Goal: Information Seeking & Learning: Learn about a topic

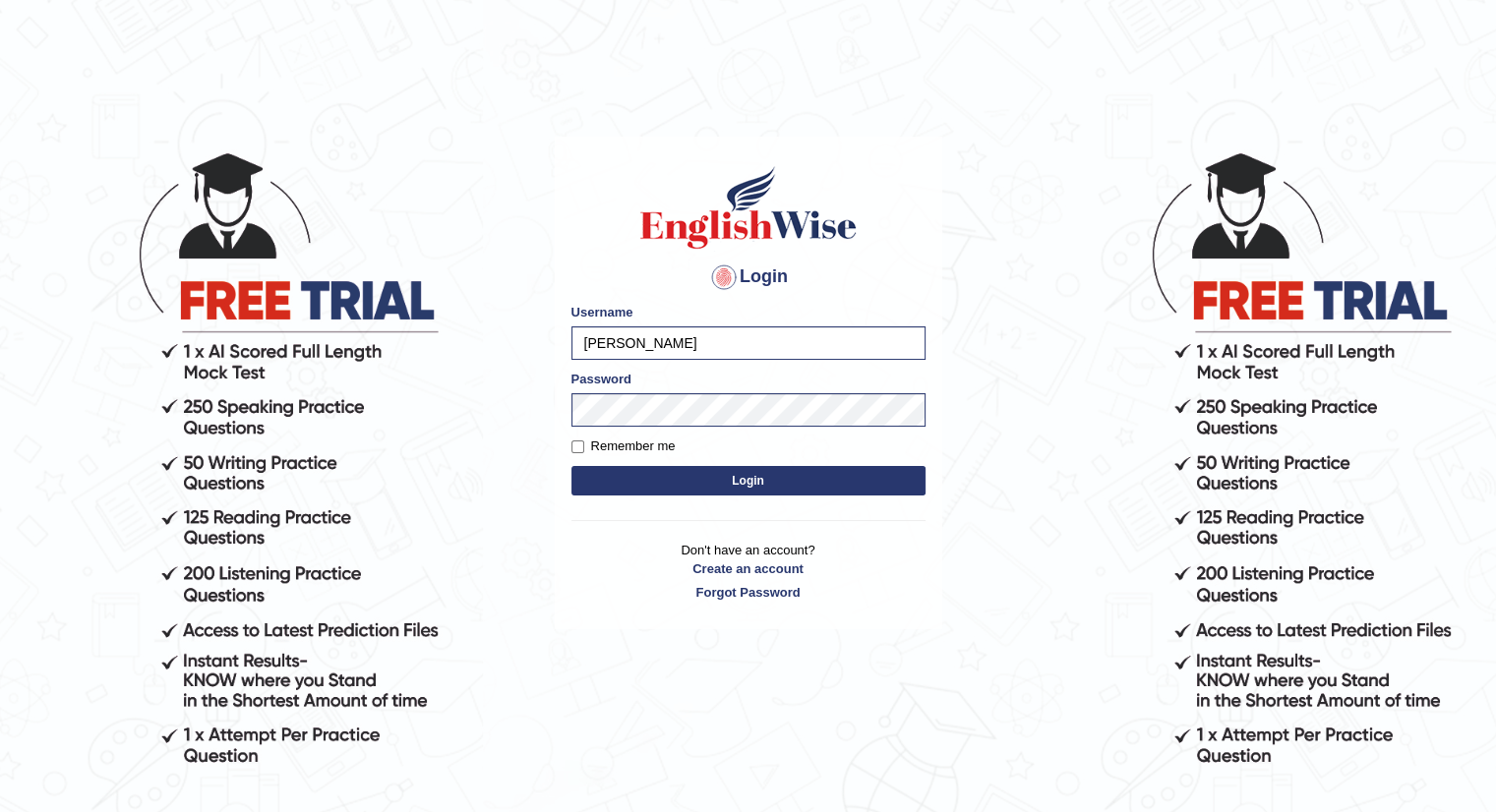
drag, startPoint x: 0, startPoint y: 0, endPoint x: 723, endPoint y: 490, distance: 873.3
click at [723, 490] on button "Login" at bounding box center [748, 481] width 354 height 30
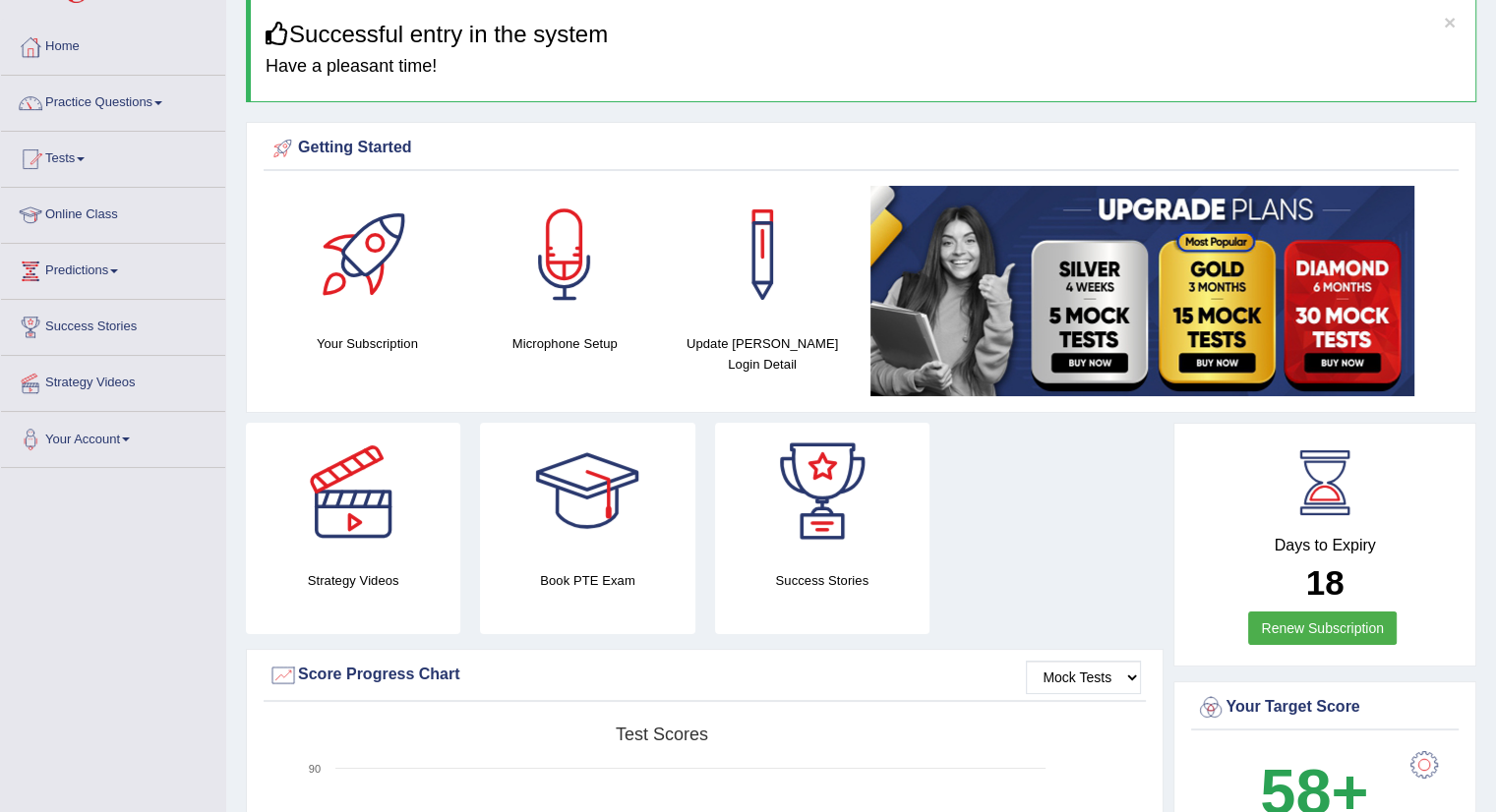
scroll to position [82, 0]
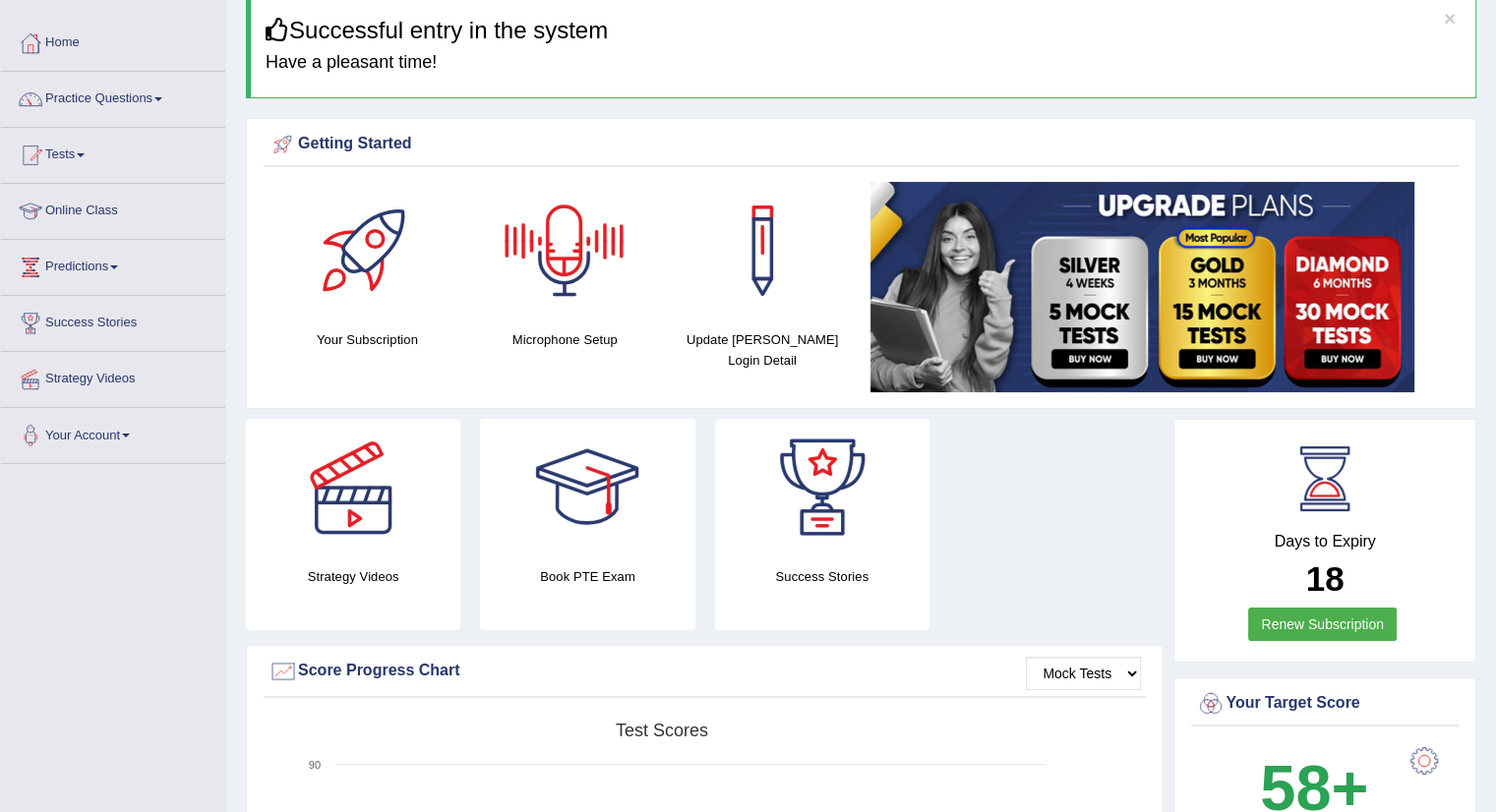
click at [549, 301] on div at bounding box center [565, 251] width 138 height 138
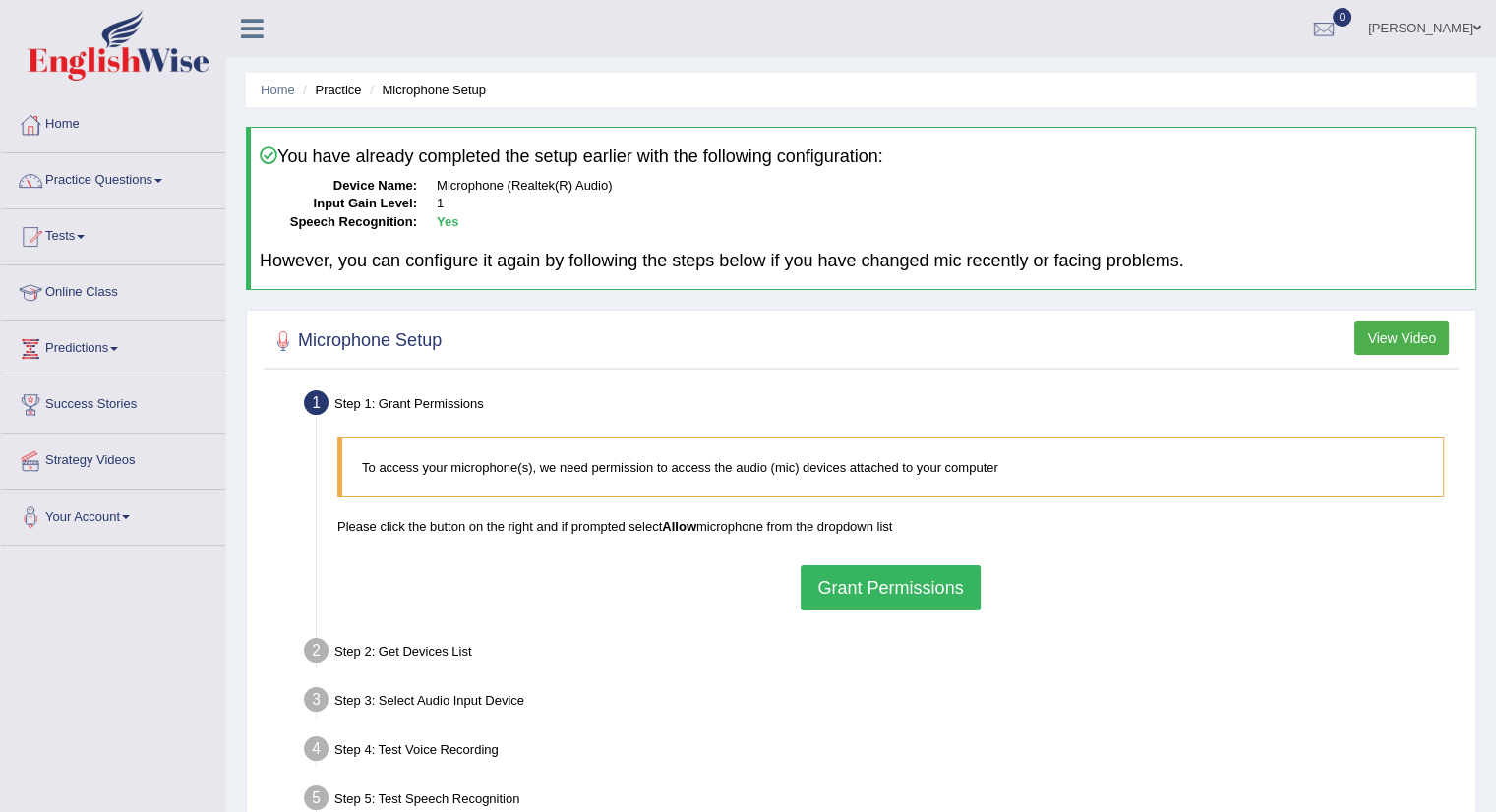
click at [894, 581] on button "Grant Permissions" at bounding box center [890, 588] width 179 height 45
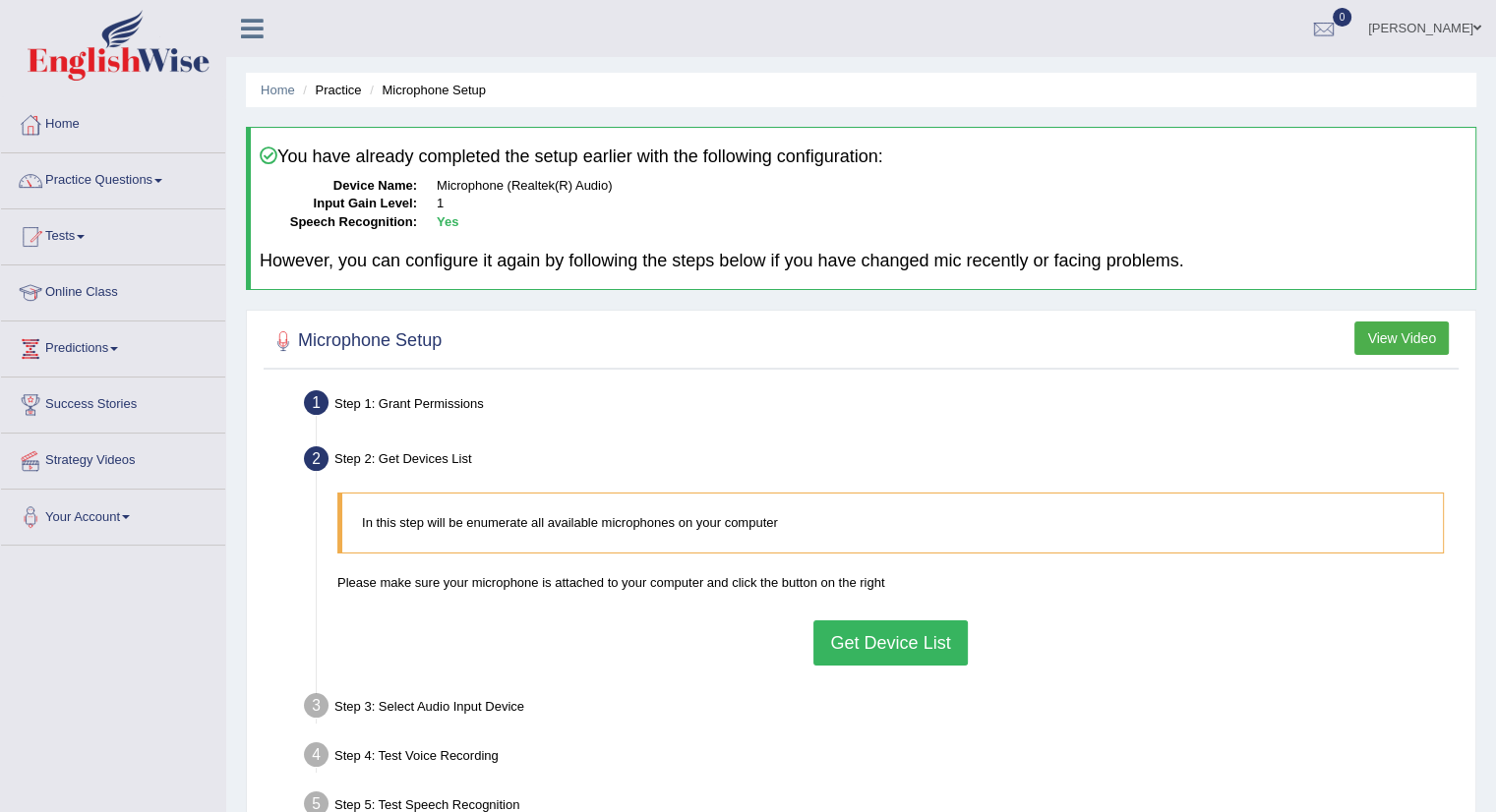
click at [887, 631] on button "Get Device List" at bounding box center [889, 643] width 153 height 45
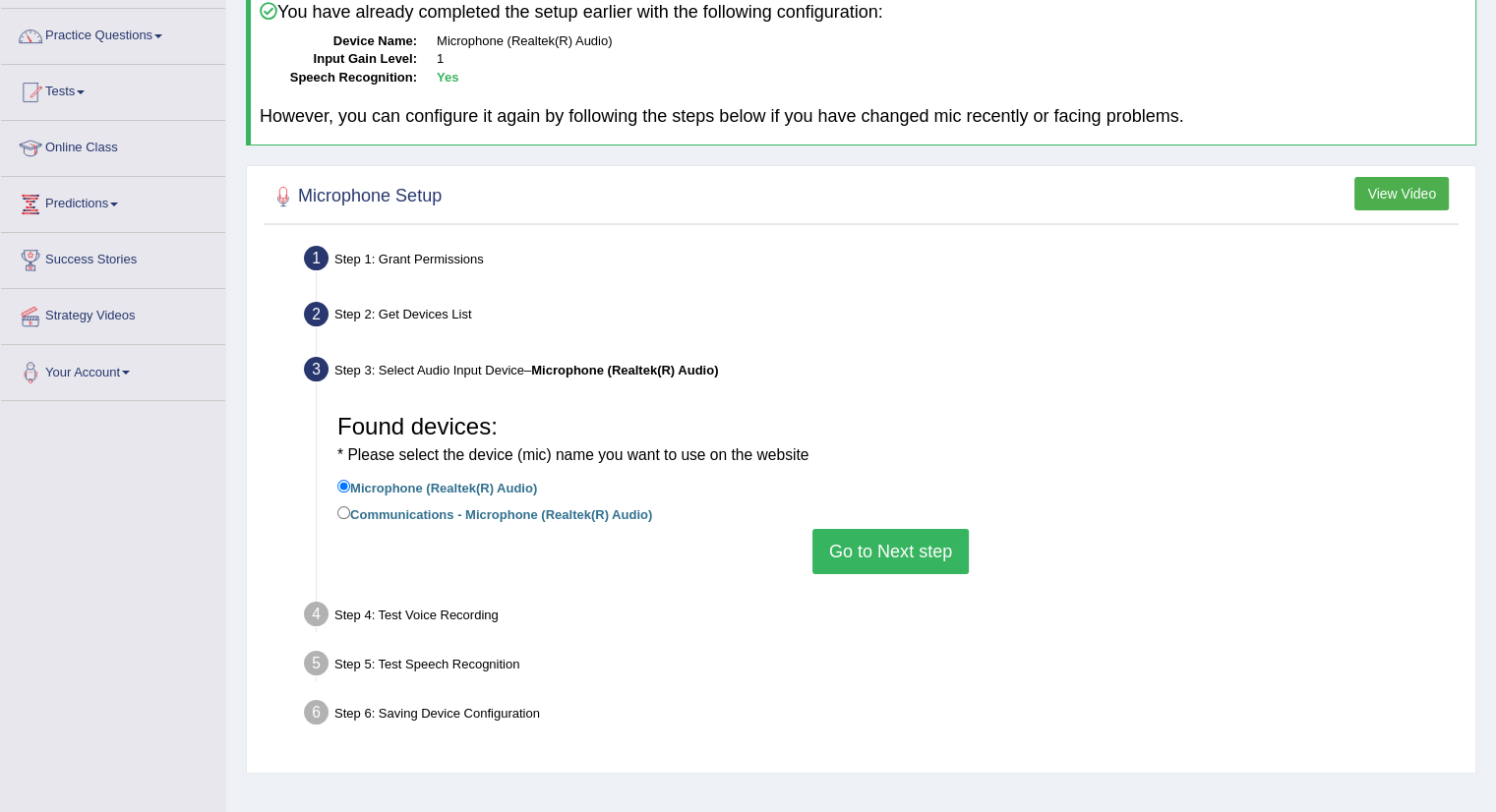
scroll to position [146, 0]
click at [898, 544] on button "Go to Next step" at bounding box center [890, 550] width 156 height 45
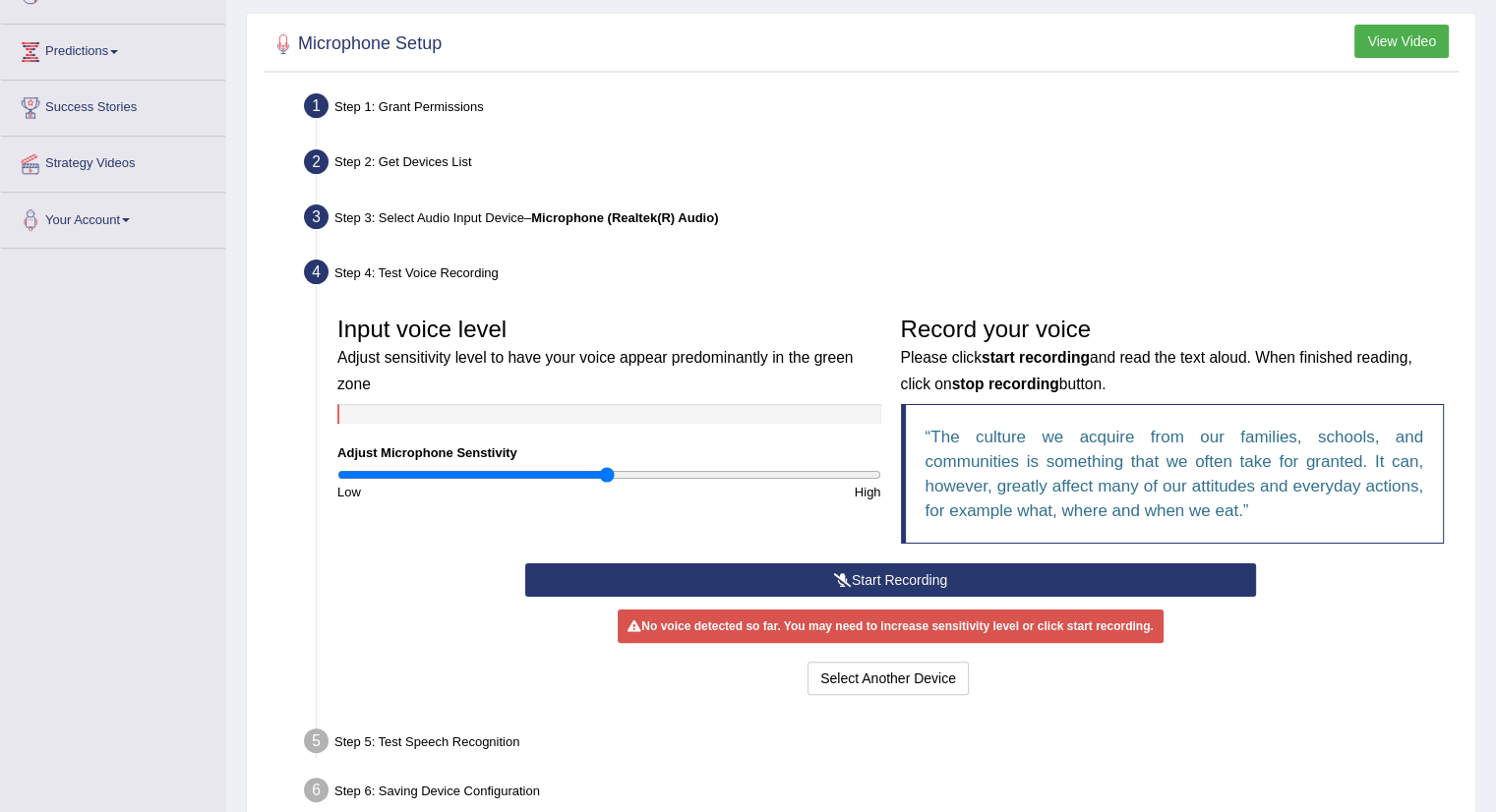
scroll to position [299, 0]
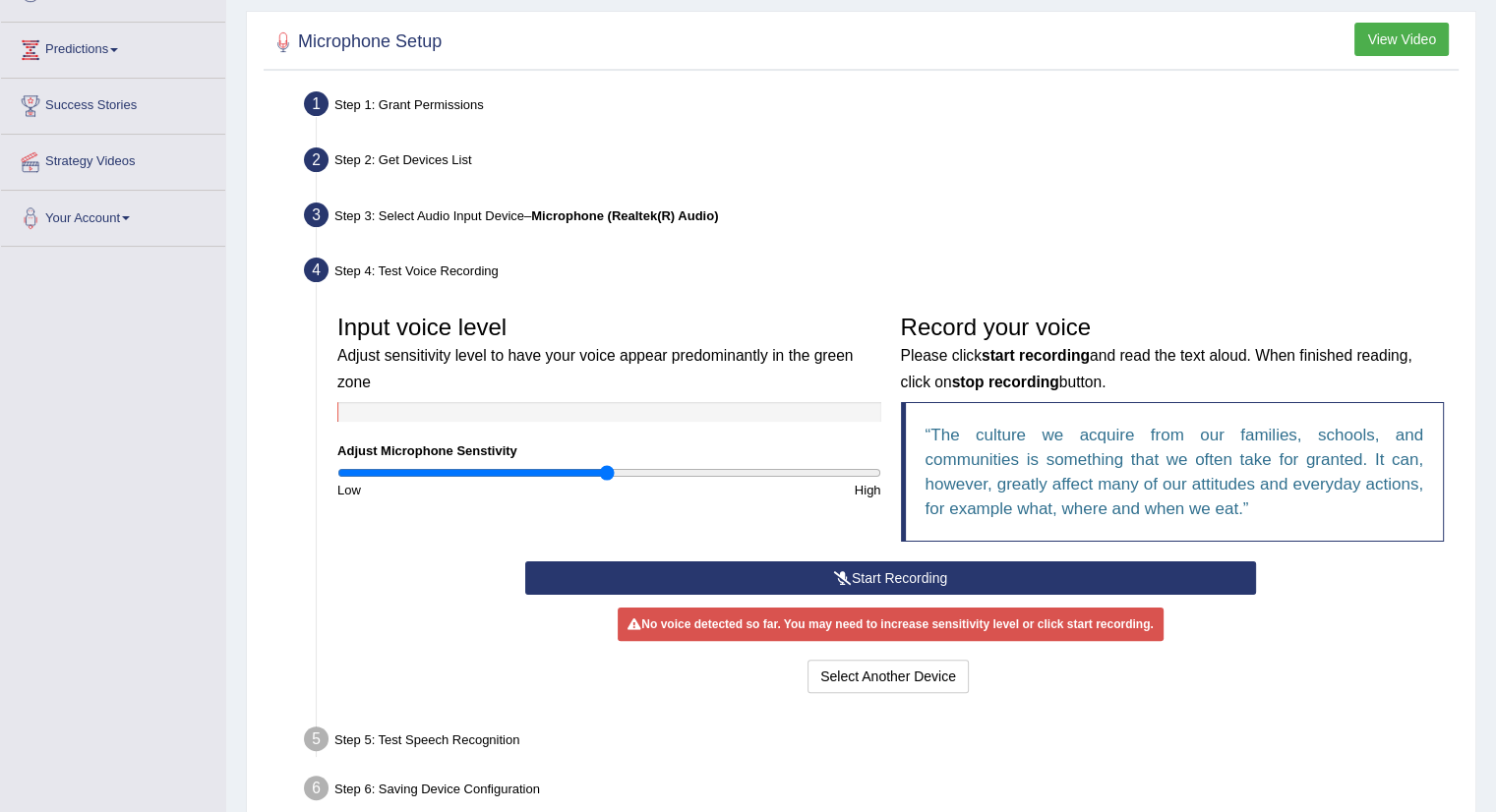
click at [897, 580] on button "Start Recording" at bounding box center [890, 578] width 731 height 33
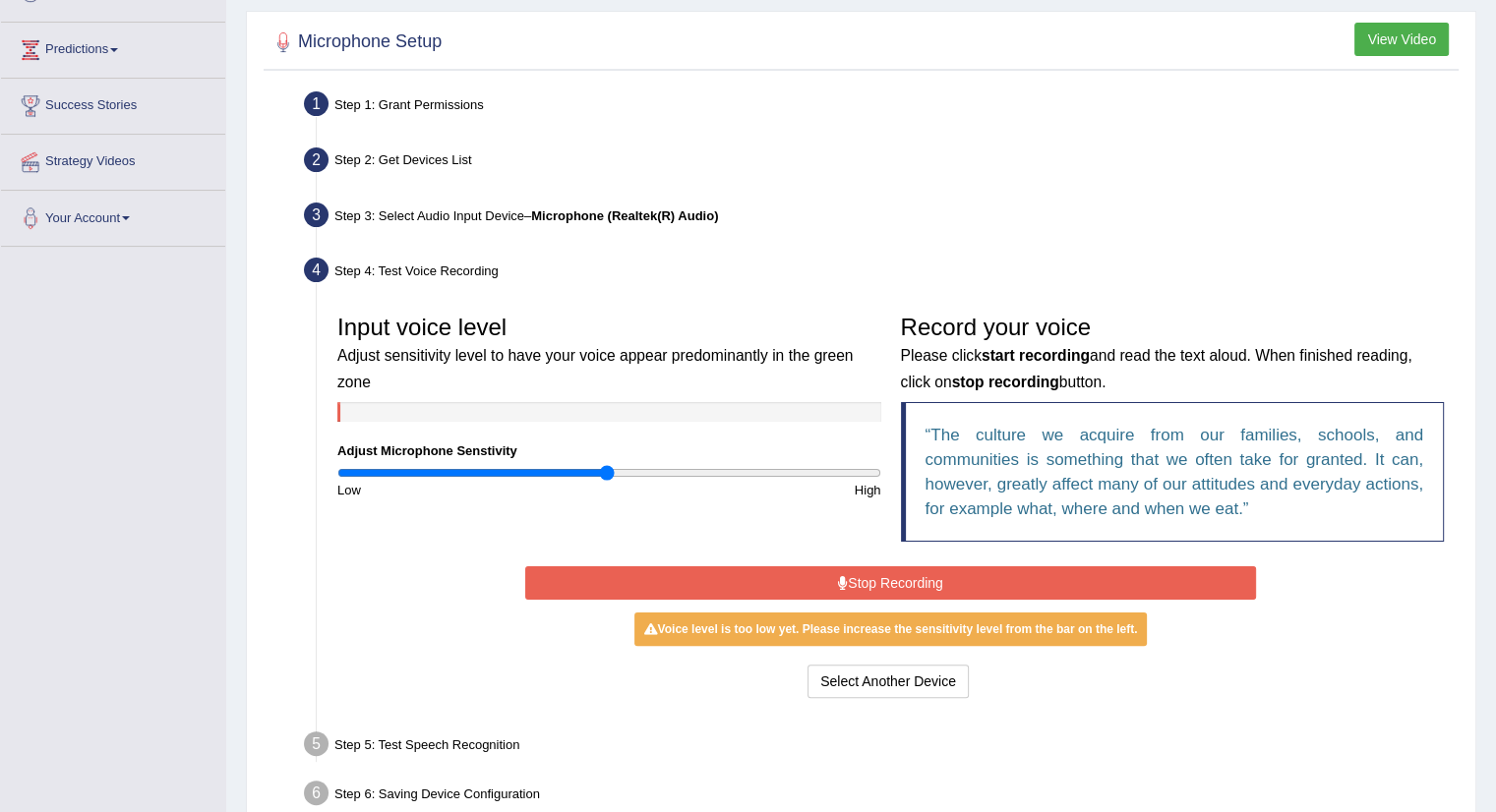
click at [897, 580] on button "Stop Recording" at bounding box center [890, 583] width 731 height 33
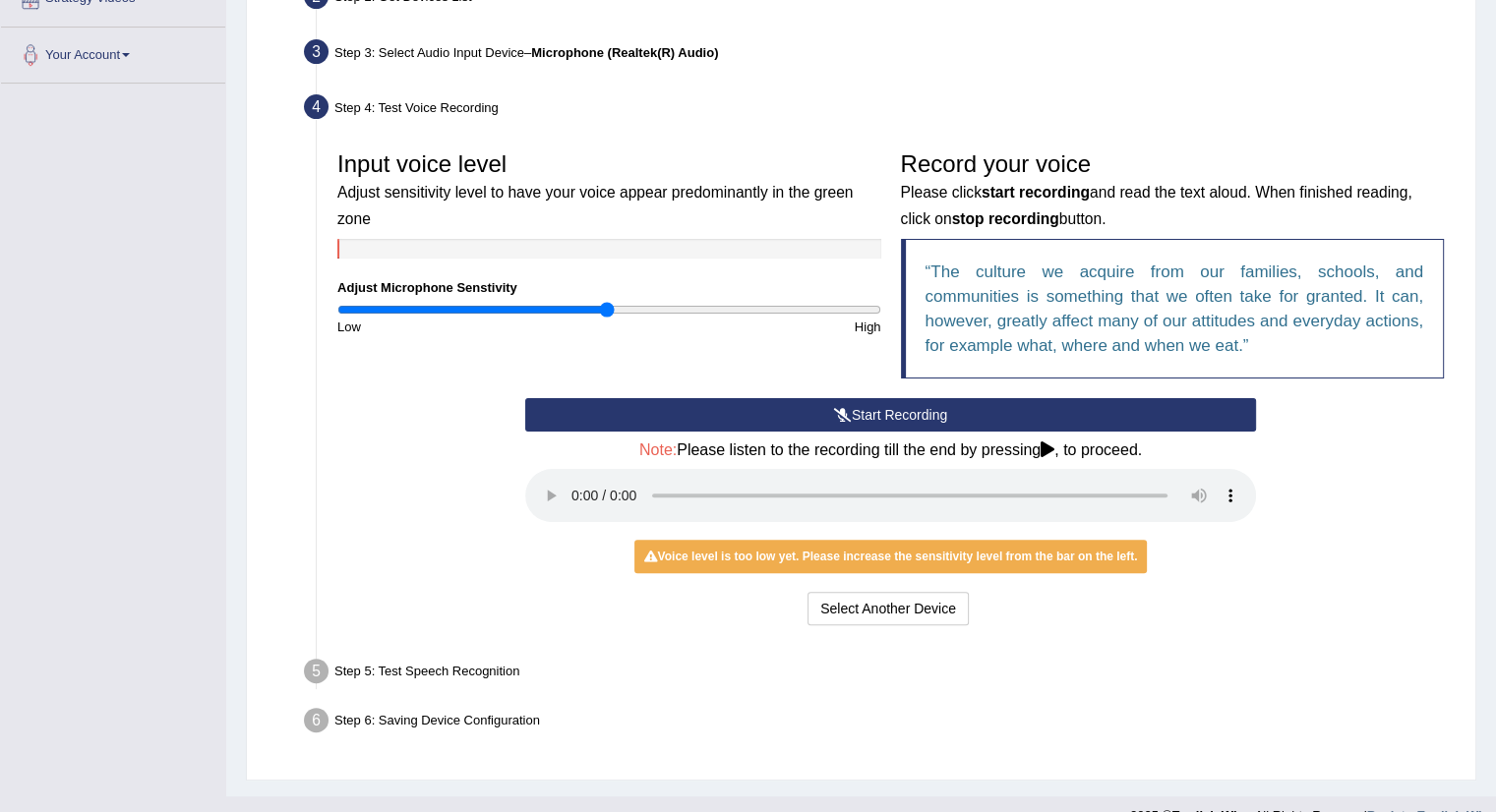
scroll to position [493, 0]
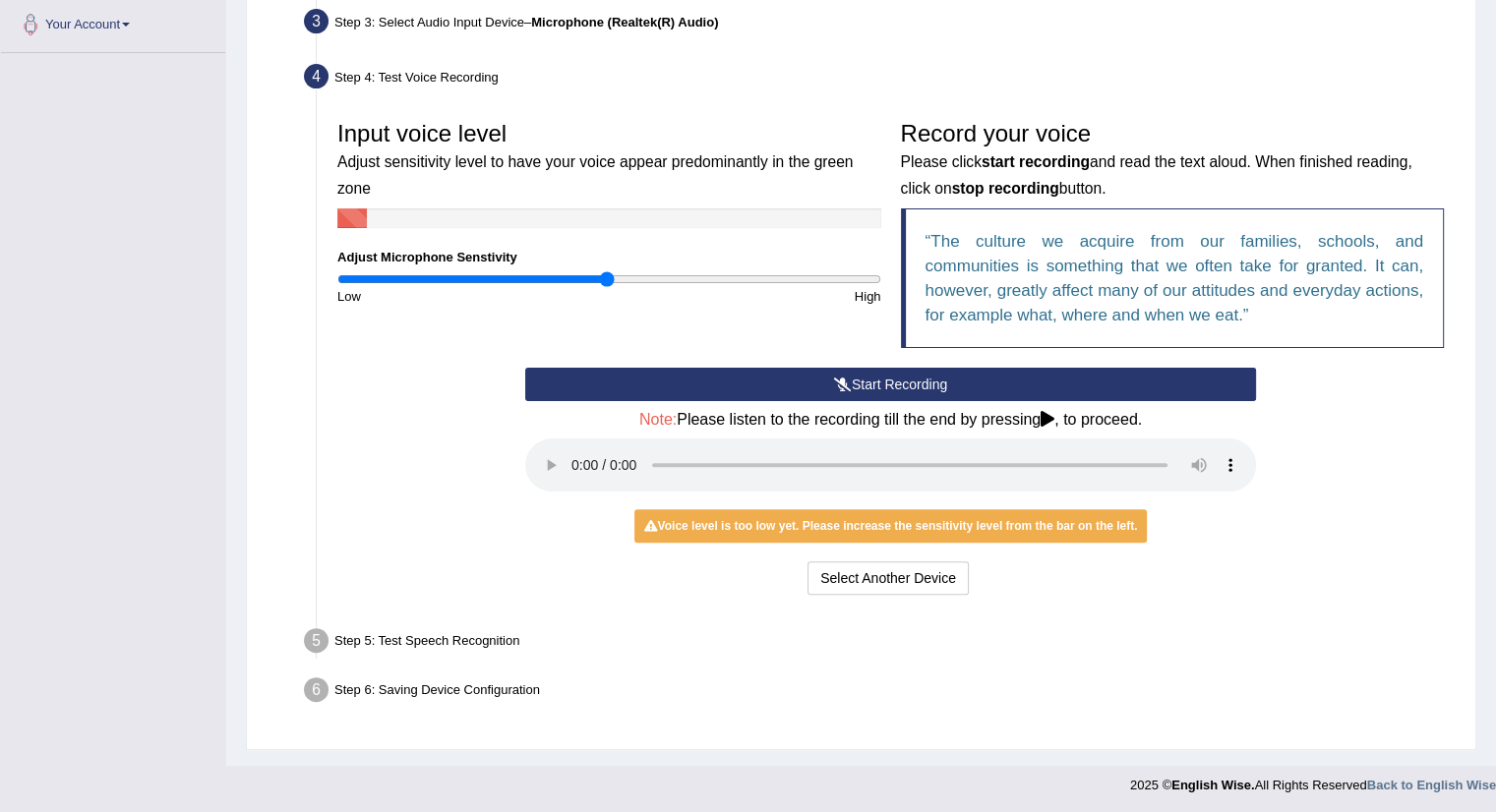
click at [1298, 466] on div "Start Recording Stop Recording Note: Please listen to the recording till the en…" at bounding box center [891, 484] width 1126 height 232
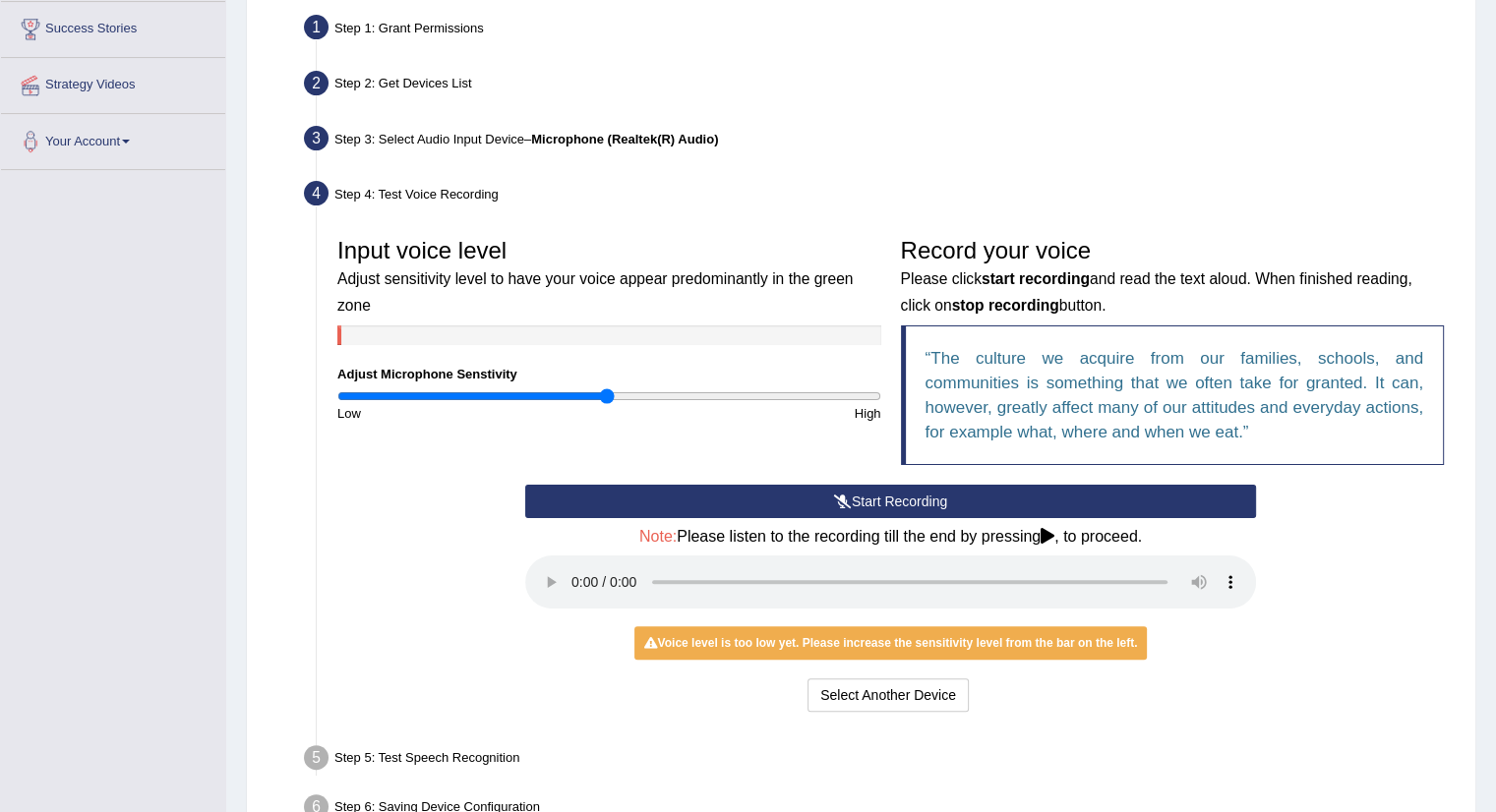
scroll to position [375, 0]
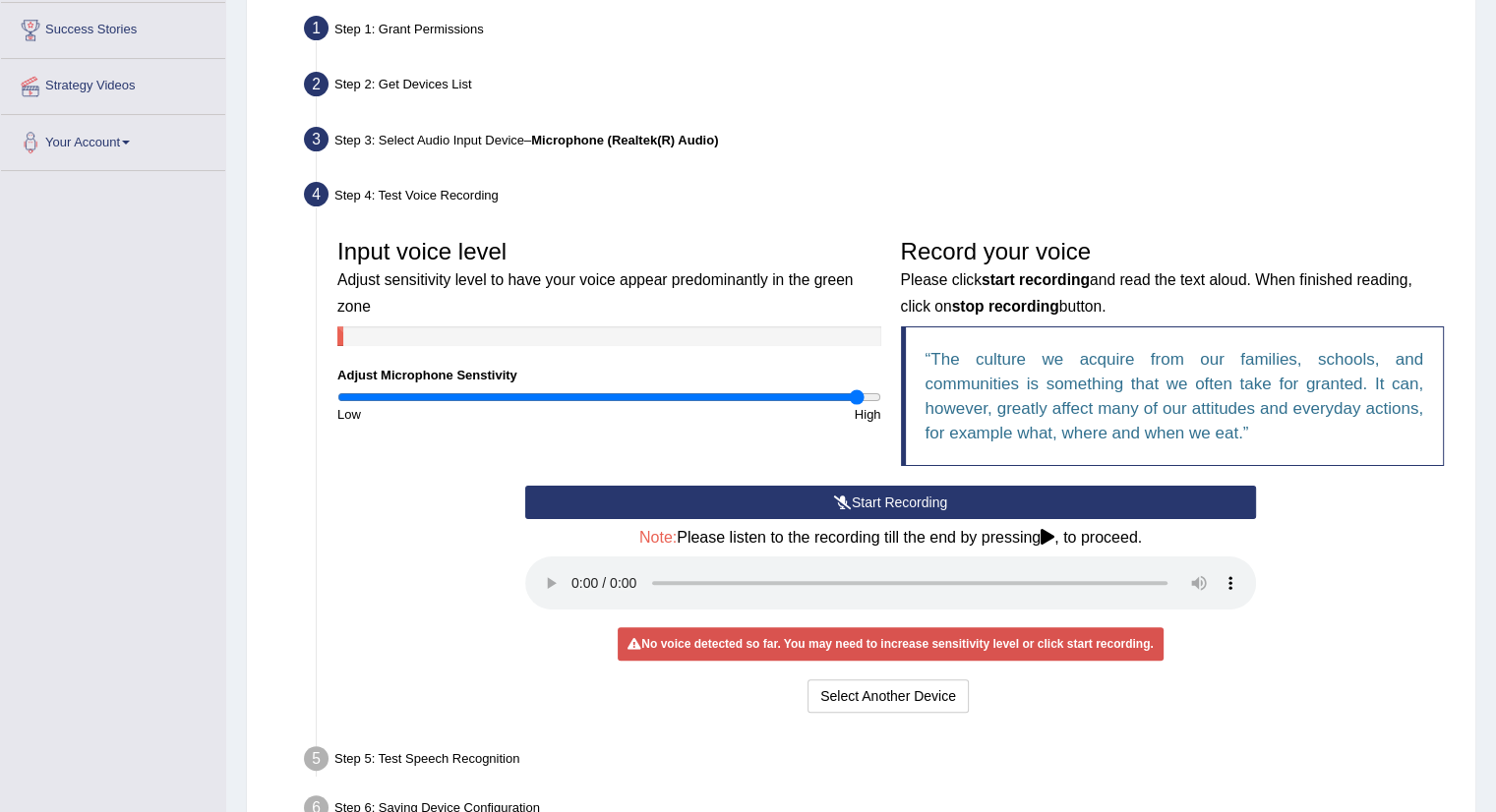
drag, startPoint x: 613, startPoint y: 397, endPoint x: 856, endPoint y: 412, distance: 243.4
click at [856, 405] on input "range" at bounding box center [609, 398] width 544 height 16
click at [875, 694] on button "Select Another Device" at bounding box center [888, 696] width 161 height 33
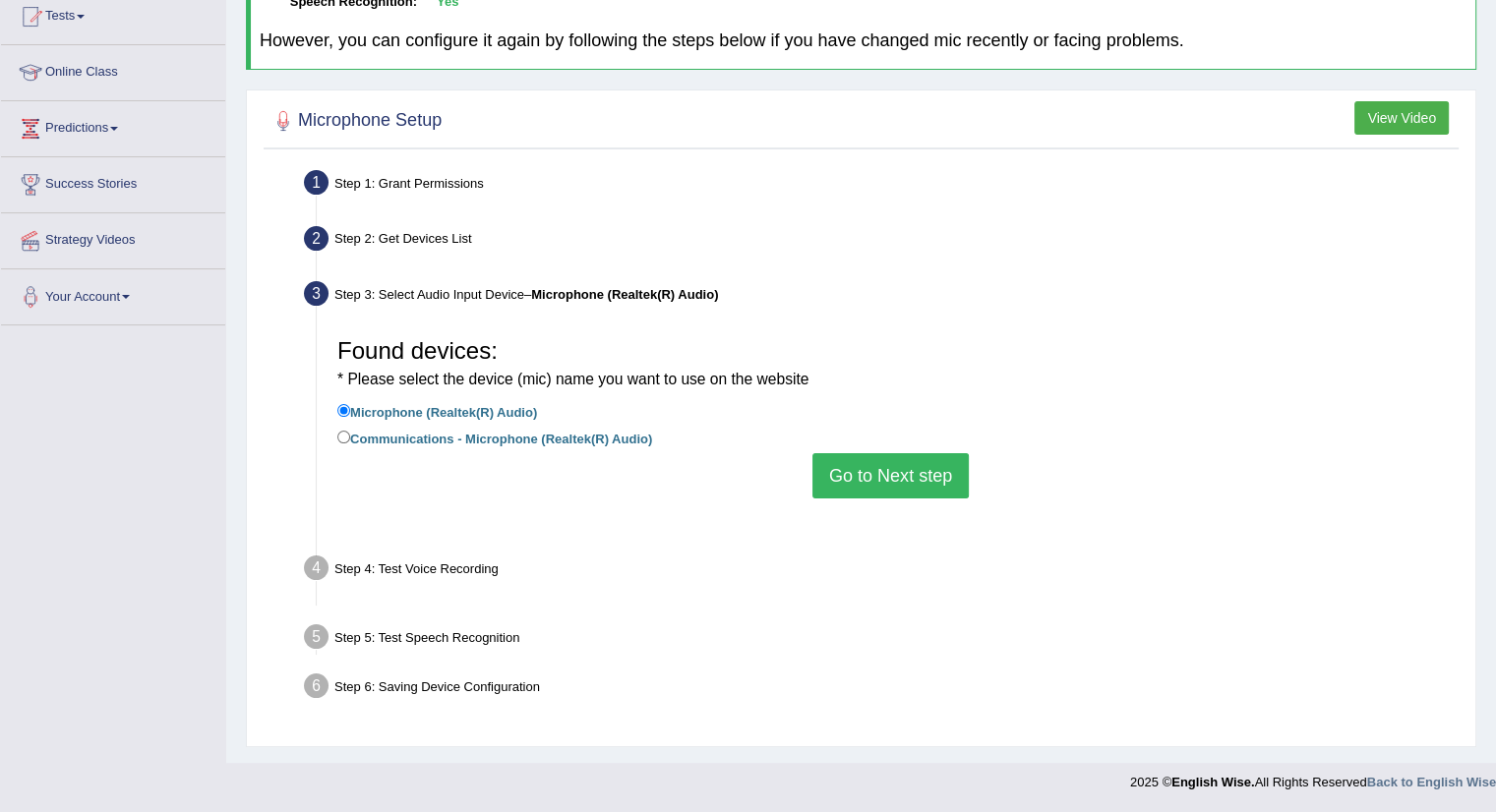
scroll to position [220, 0]
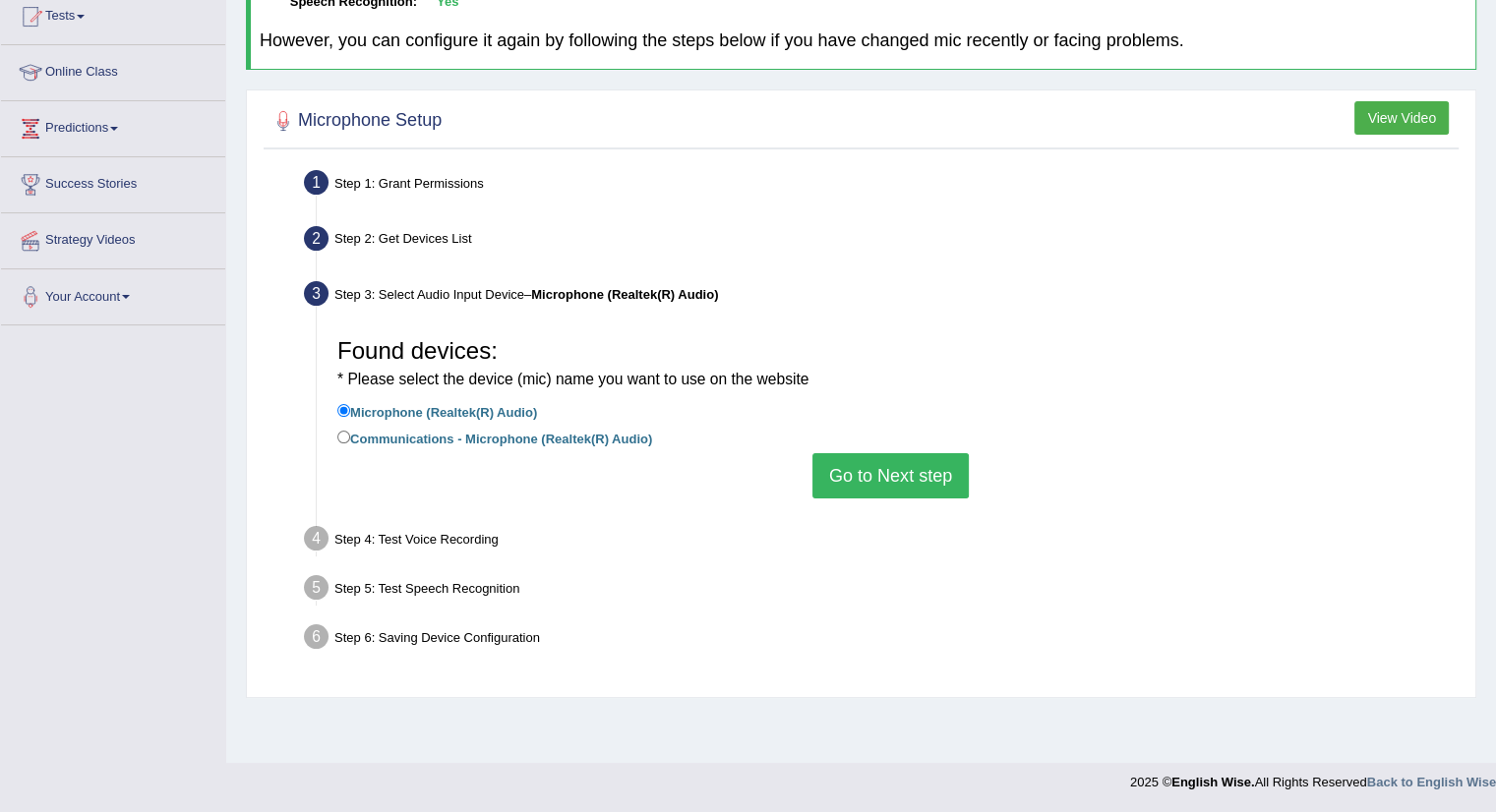
click at [885, 482] on button "Go to Next step" at bounding box center [890, 475] width 156 height 45
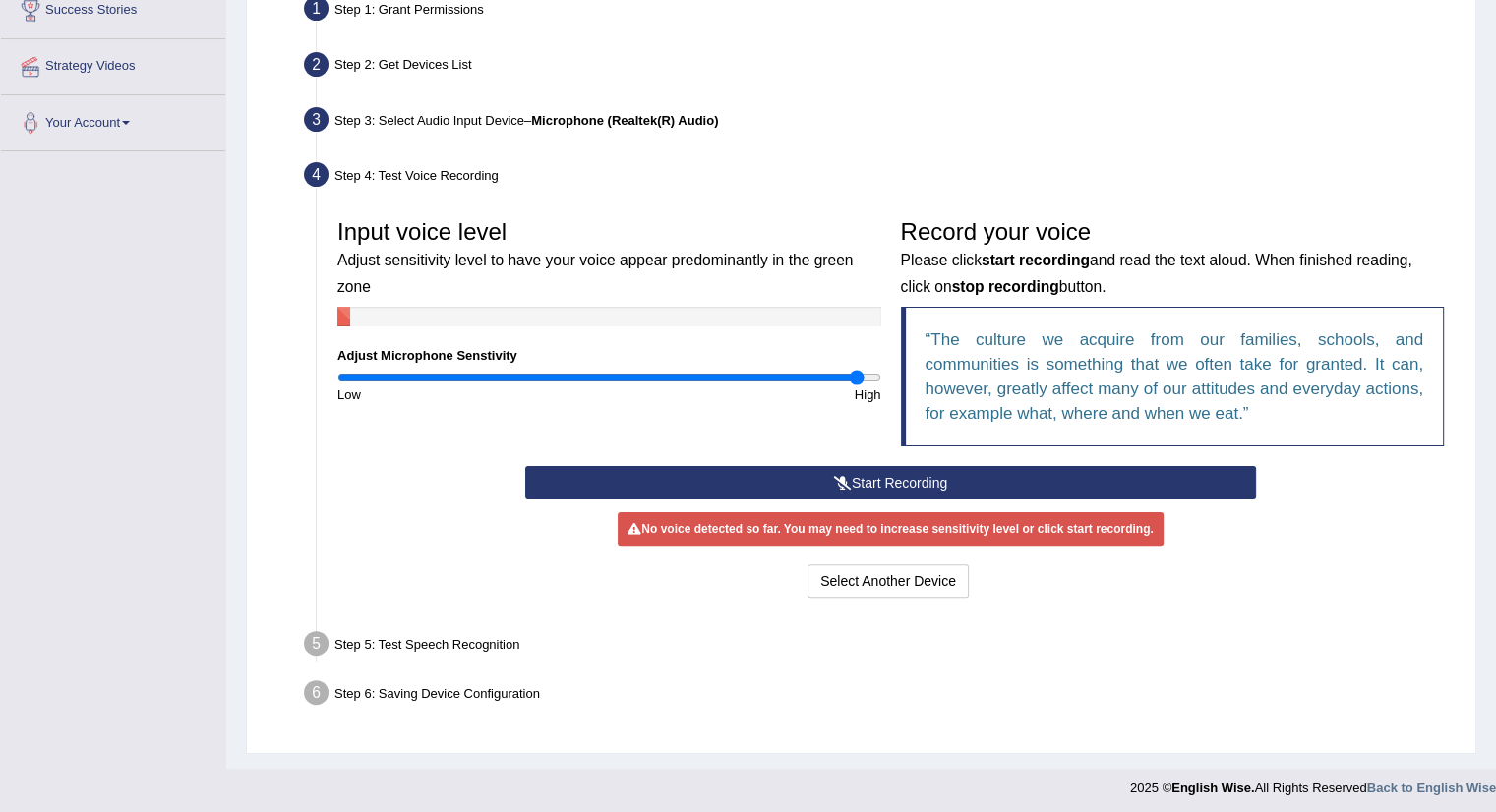
scroll to position [397, 0]
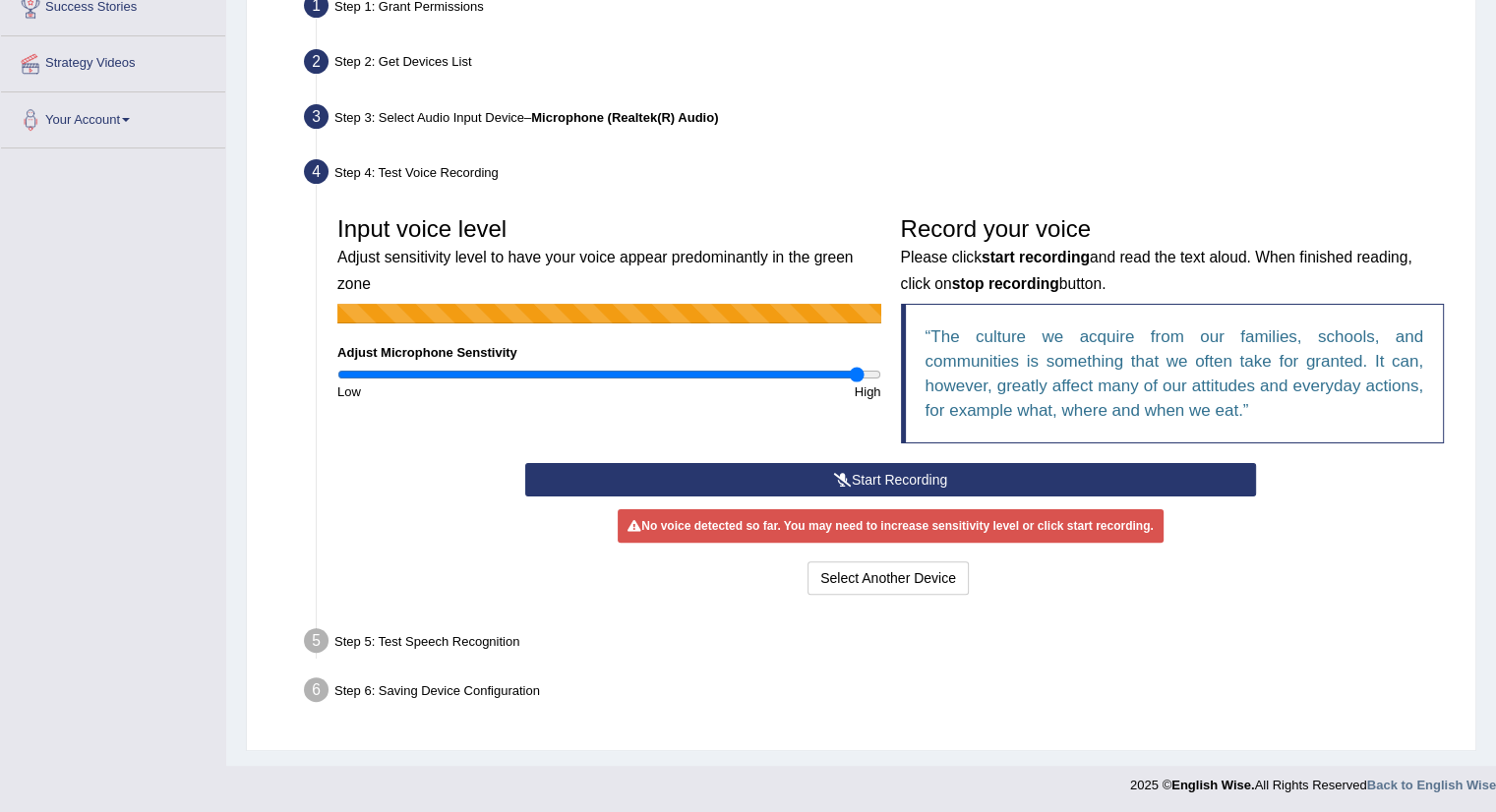
click at [891, 481] on button "Start Recording" at bounding box center [890, 479] width 731 height 33
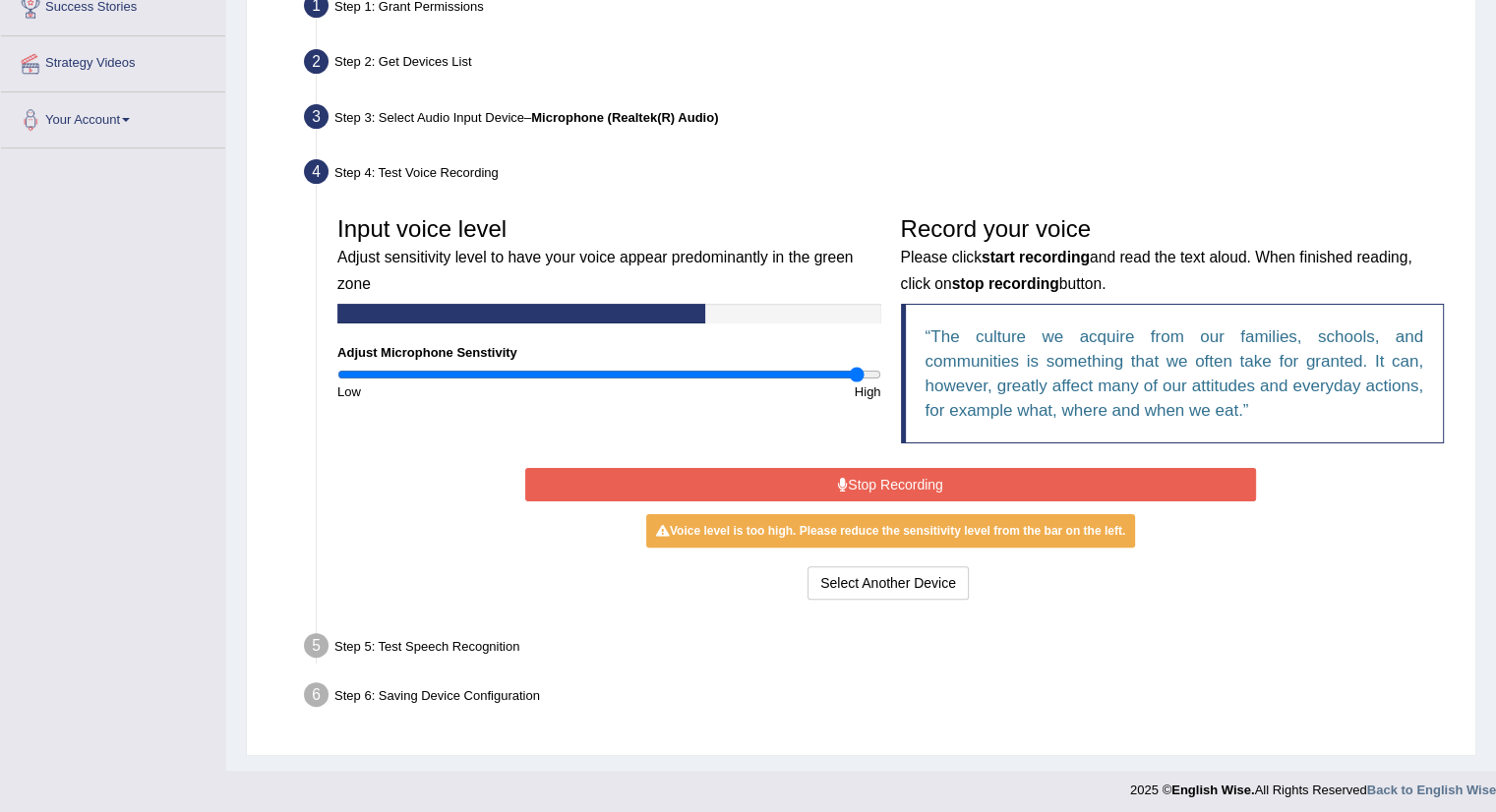
click at [891, 481] on button "Stop Recording" at bounding box center [890, 484] width 731 height 33
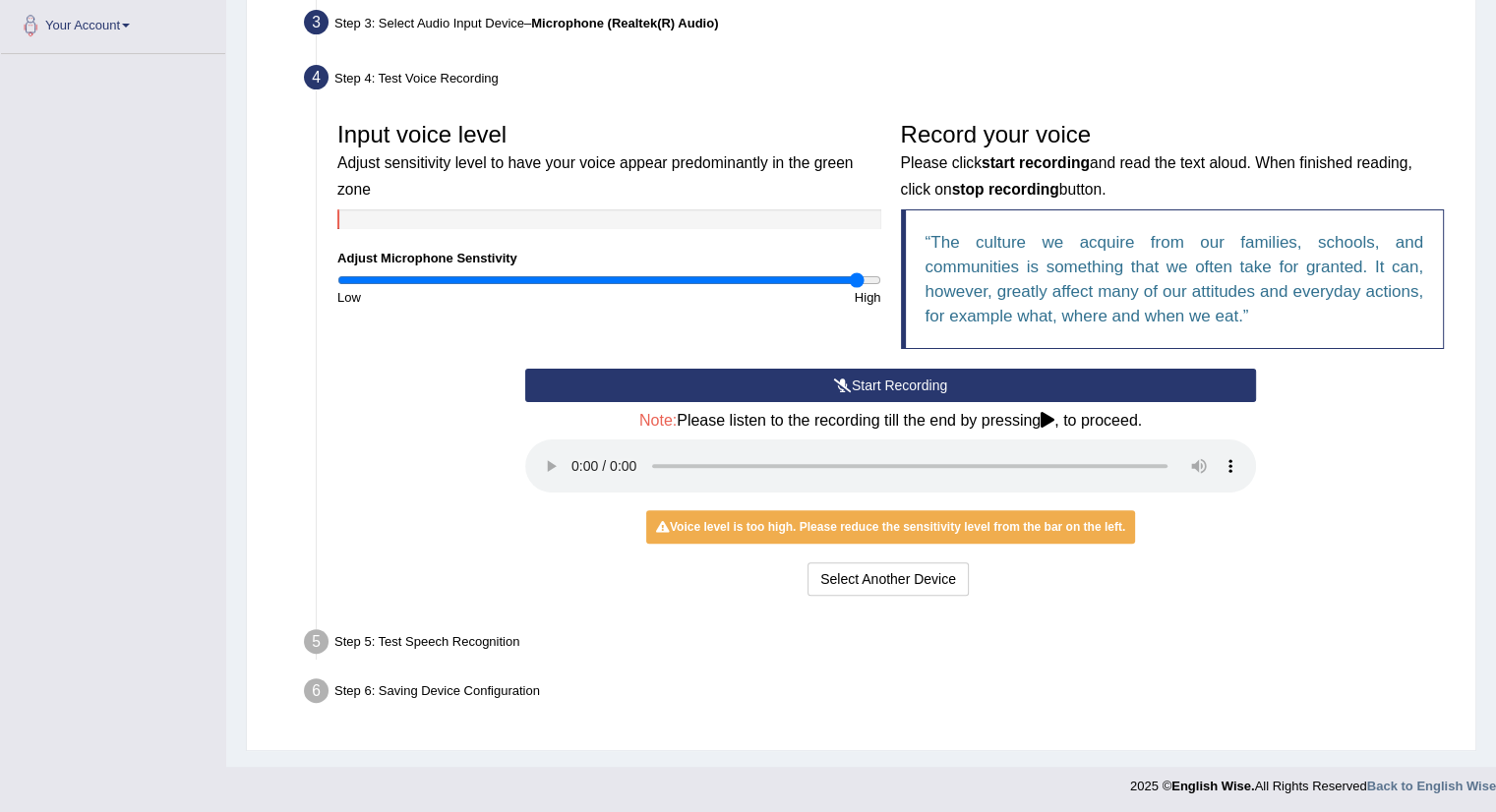
scroll to position [493, 0]
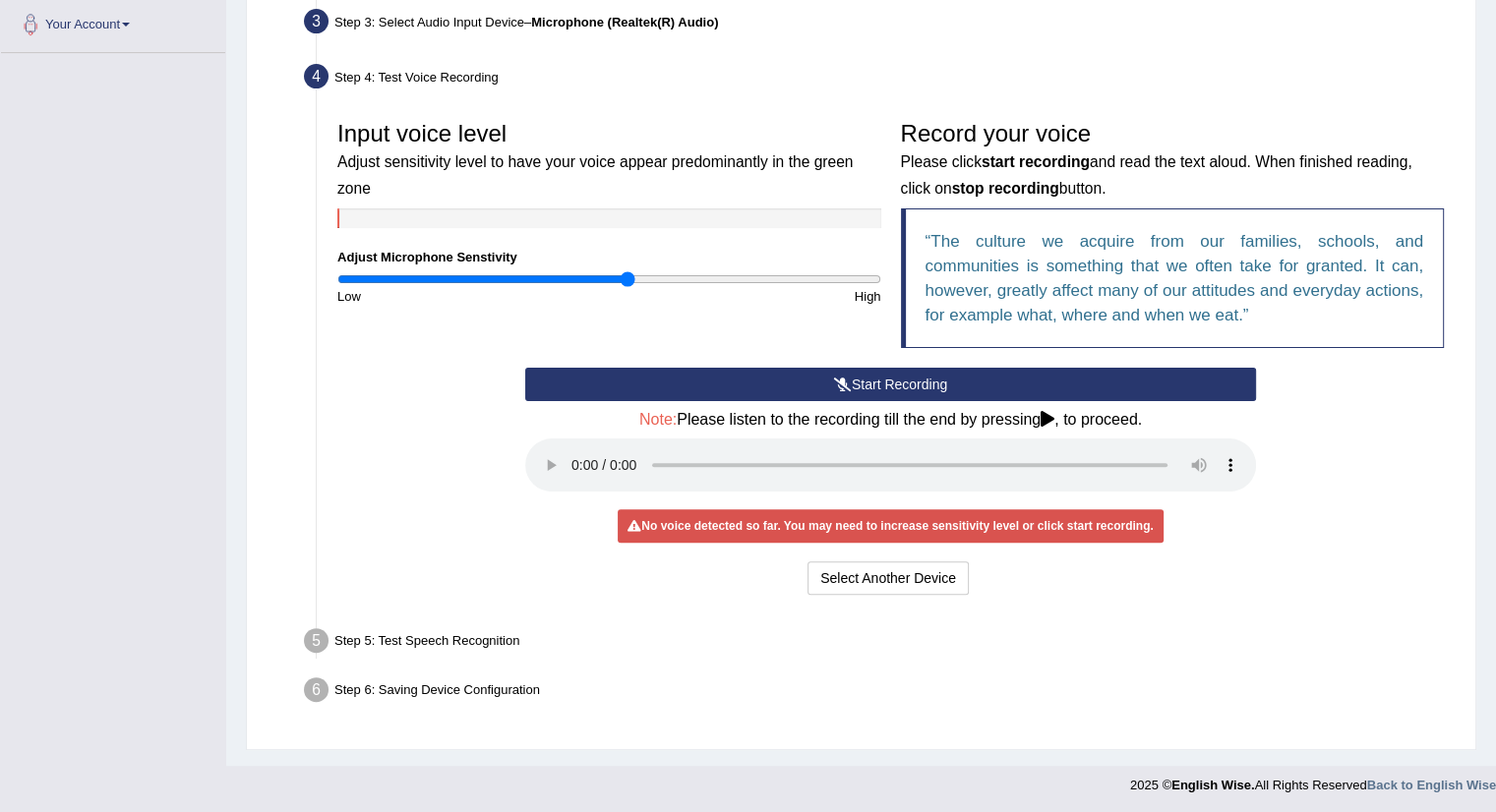
drag, startPoint x: 859, startPoint y: 271, endPoint x: 629, endPoint y: 293, distance: 231.2
type input "1.08"
click at [629, 287] on input "range" at bounding box center [609, 279] width 544 height 16
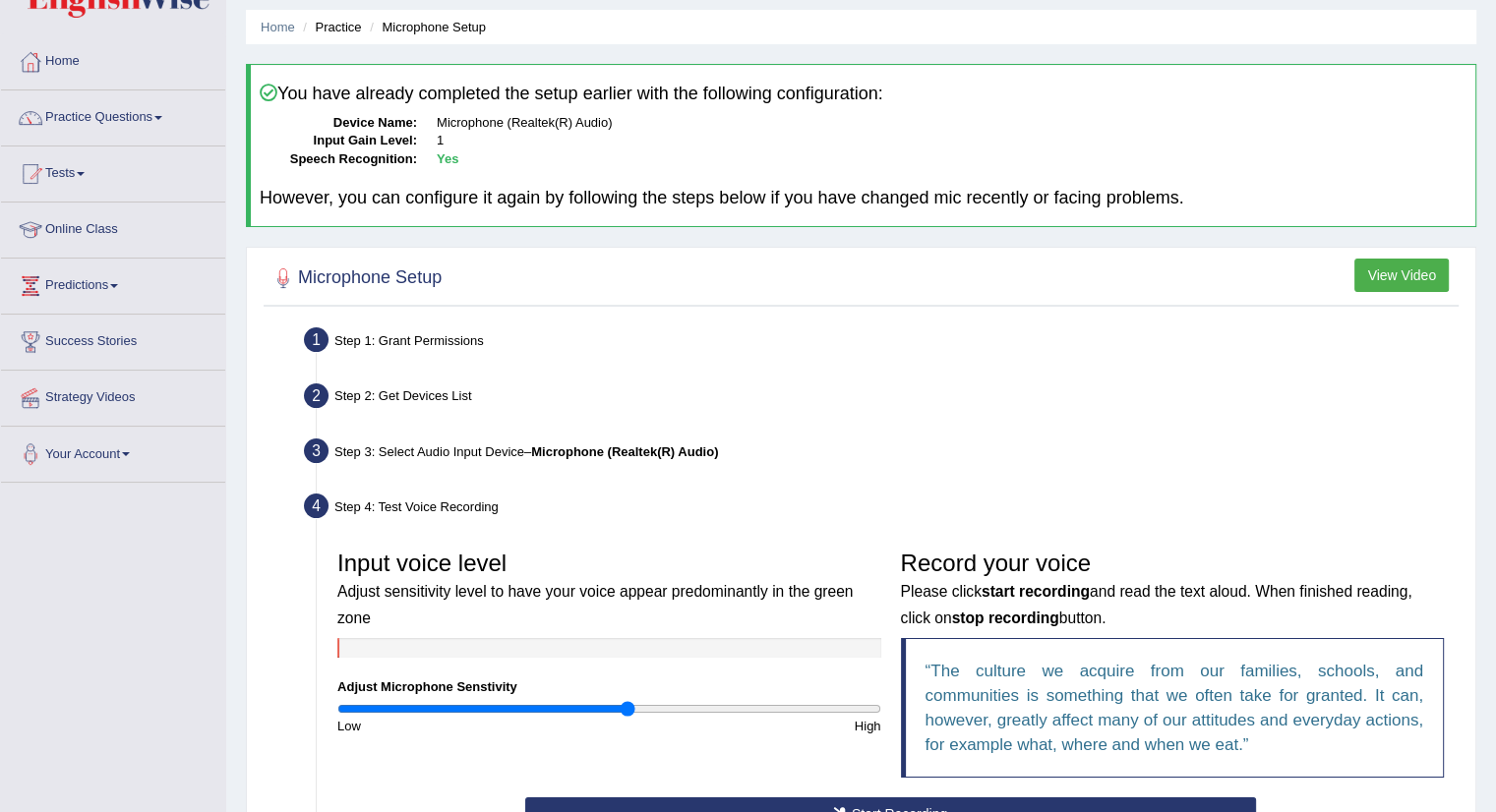
scroll to position [0, 0]
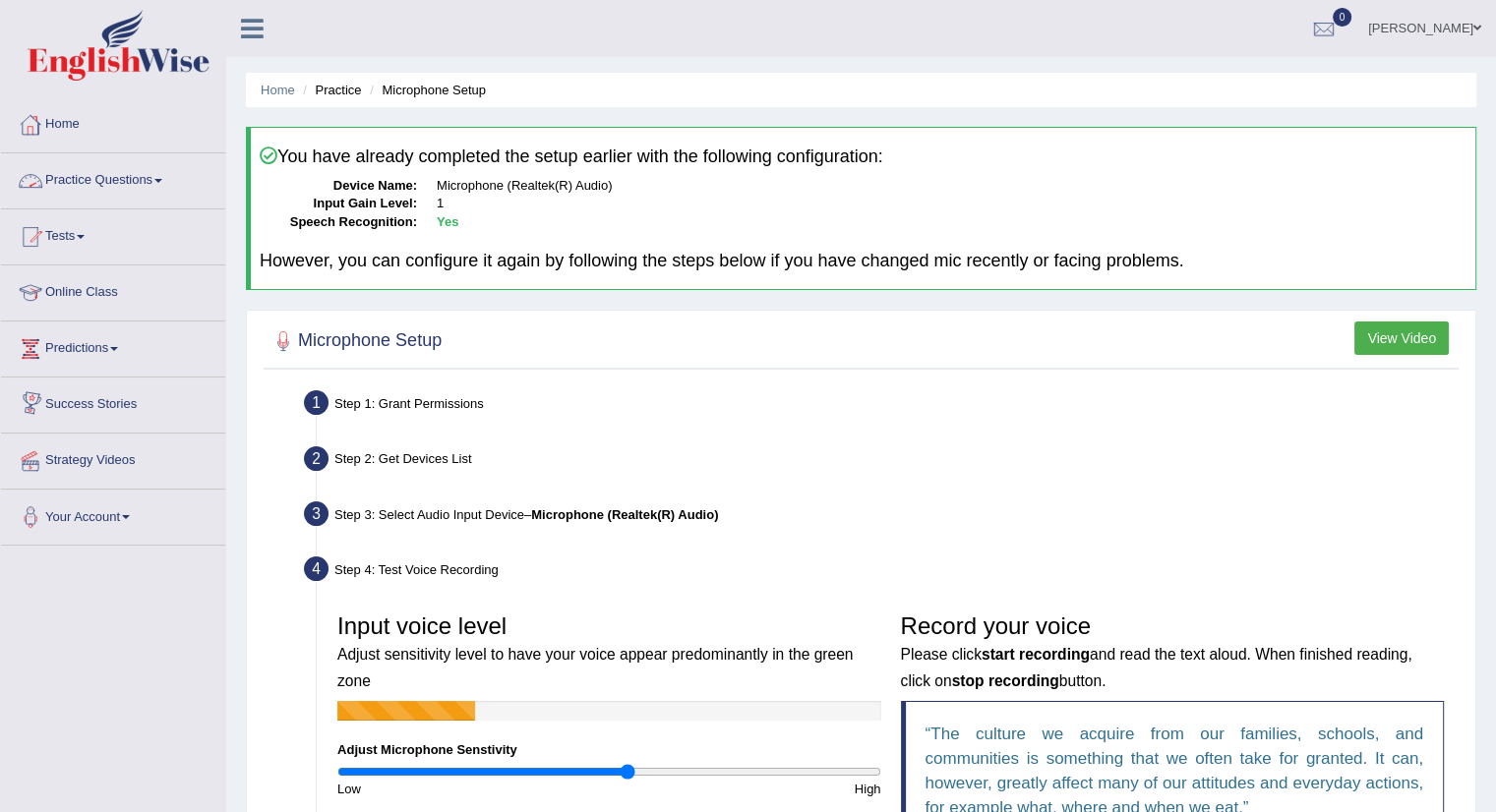
click at [71, 119] on link "Home" at bounding box center [113, 121] width 224 height 49
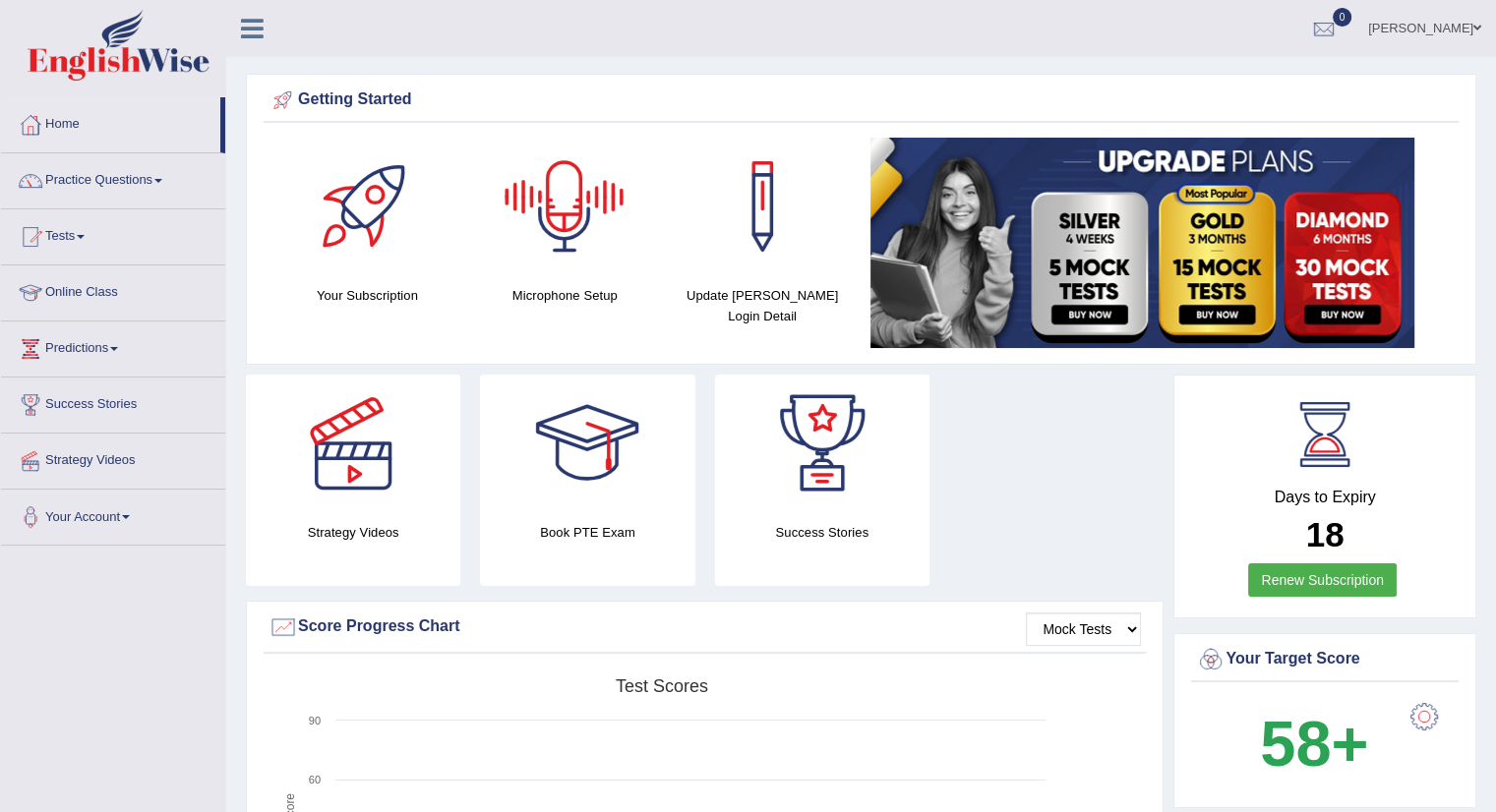
click at [567, 241] on div at bounding box center [565, 207] width 138 height 138
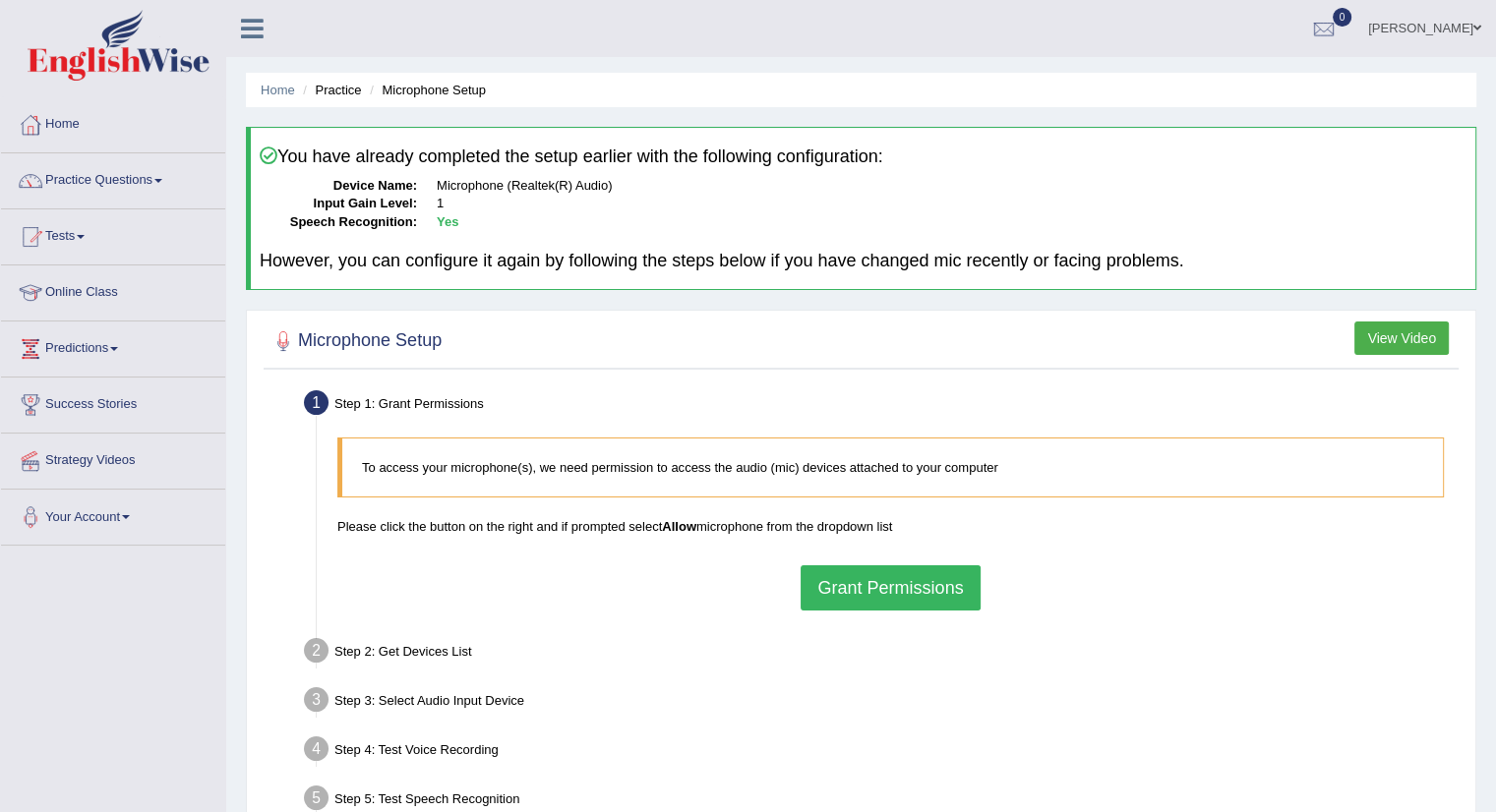
click at [889, 590] on button "Grant Permissions" at bounding box center [890, 588] width 179 height 45
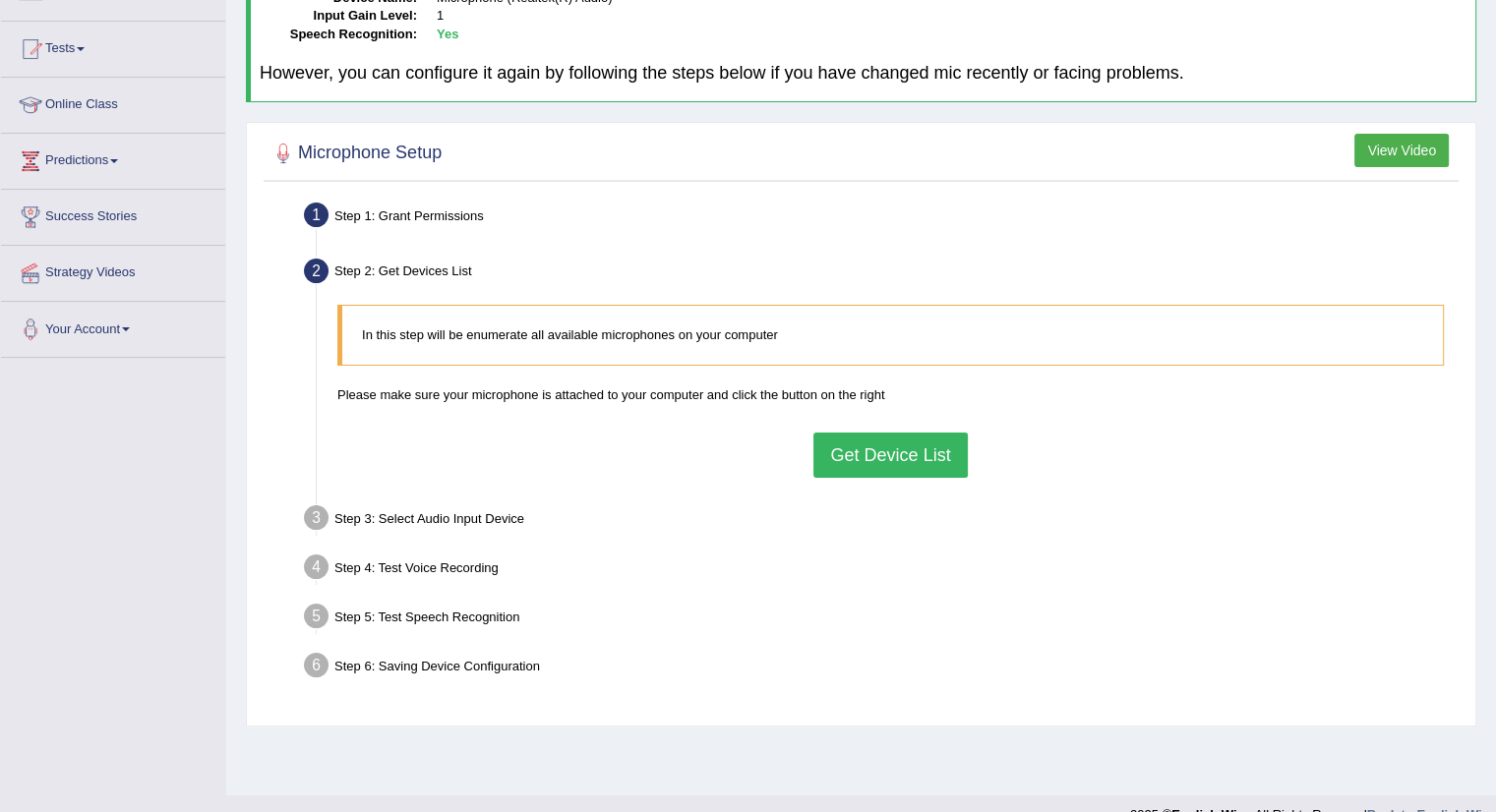
scroll to position [200, 0]
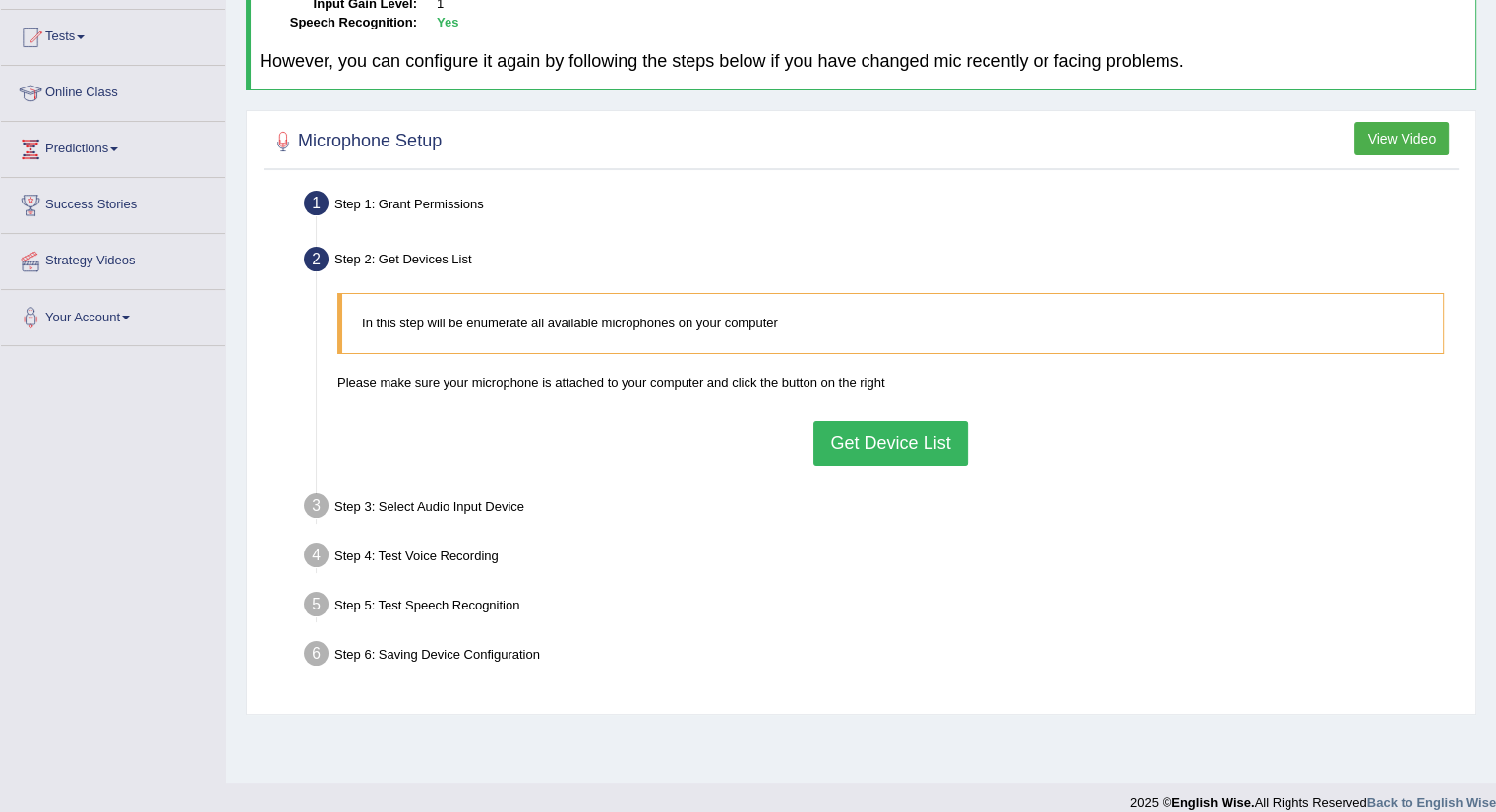
click at [915, 509] on div "Step 3: Select Audio Input Device –" at bounding box center [880, 509] width 1171 height 43
click at [879, 443] on button "Get Device List" at bounding box center [889, 443] width 153 height 45
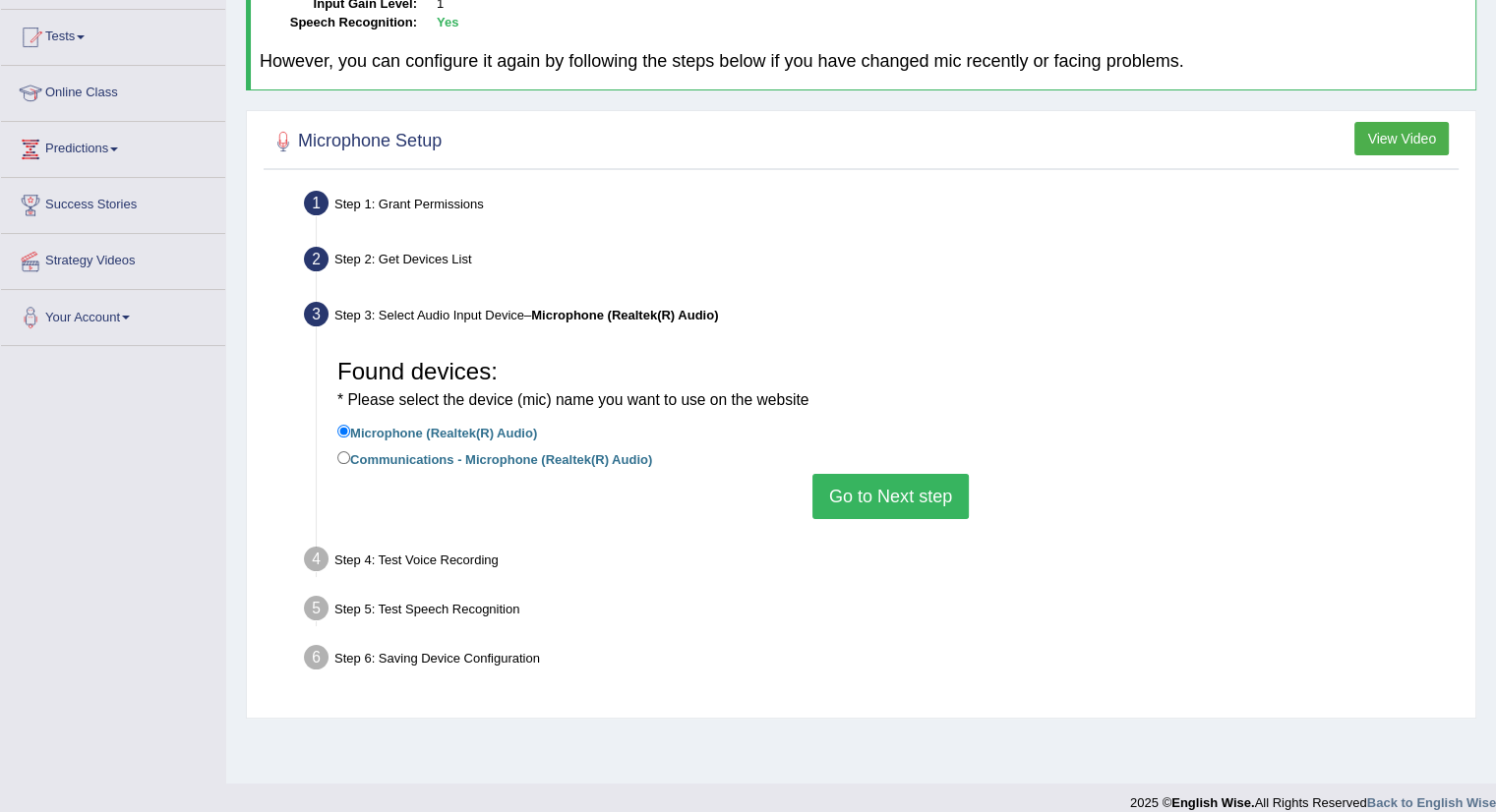
click at [893, 497] on button "Go to Next step" at bounding box center [890, 496] width 156 height 45
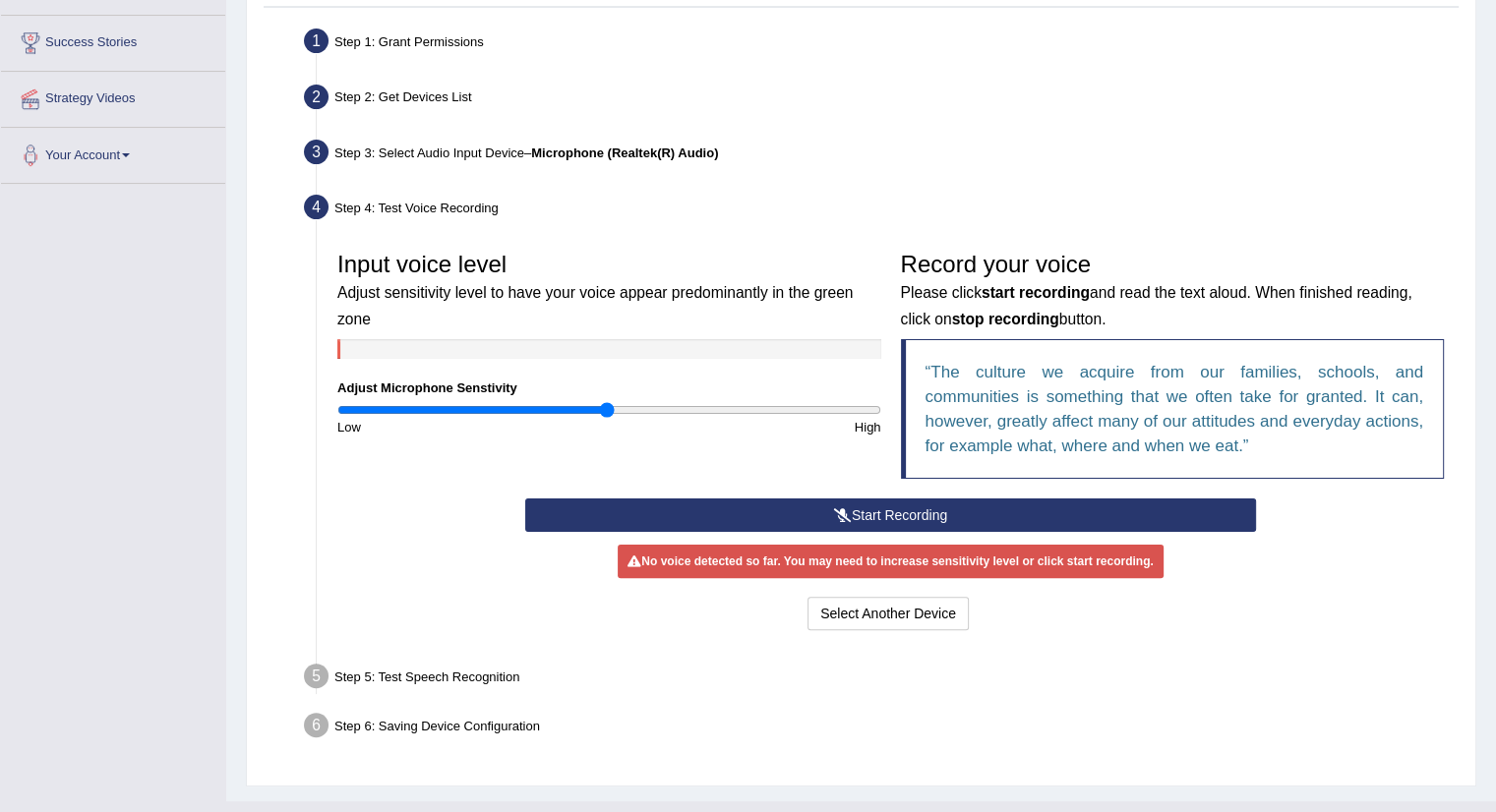
scroll to position [364, 0]
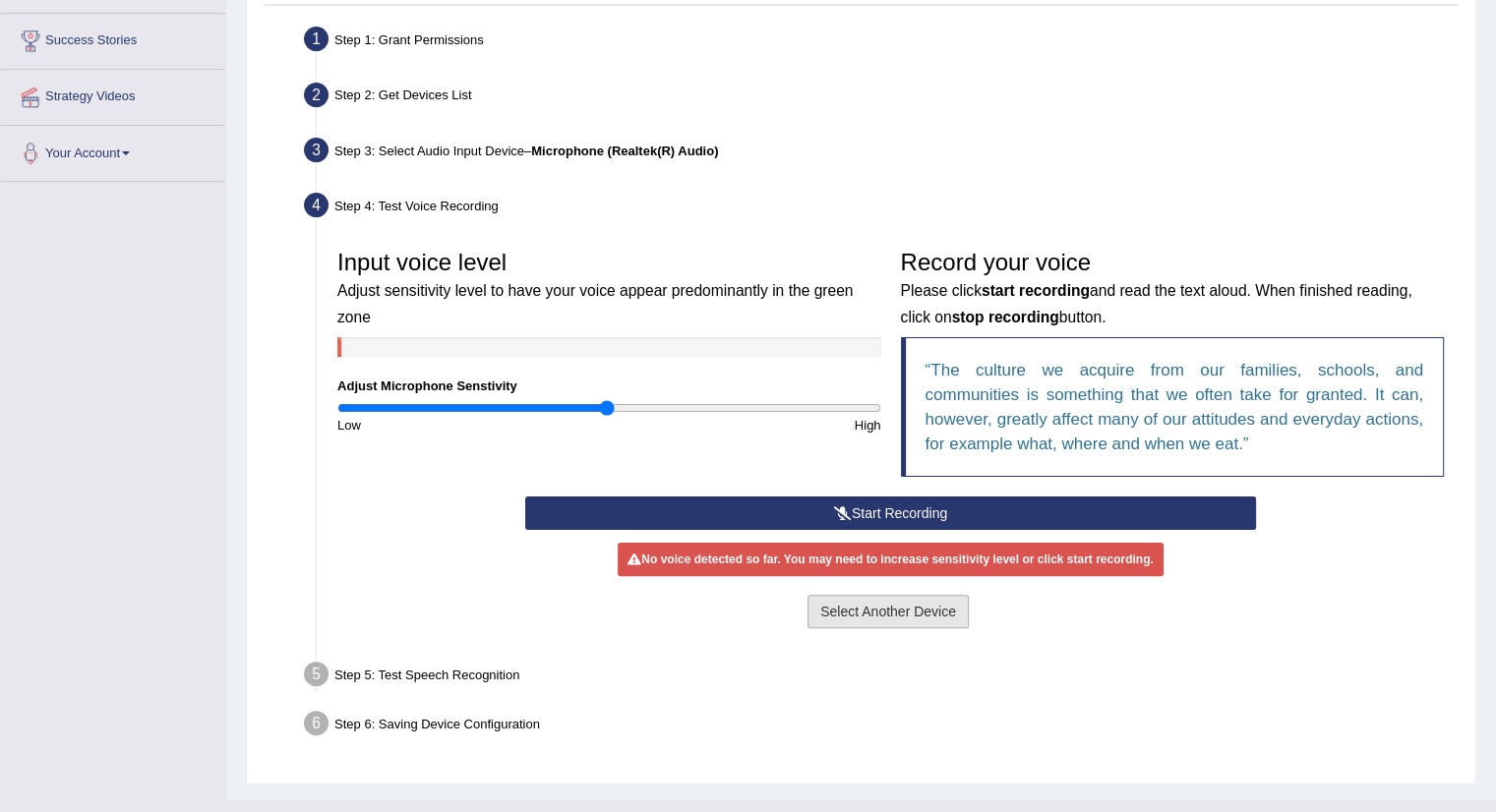
click at [894, 609] on button "Select Another Device" at bounding box center [888, 611] width 161 height 33
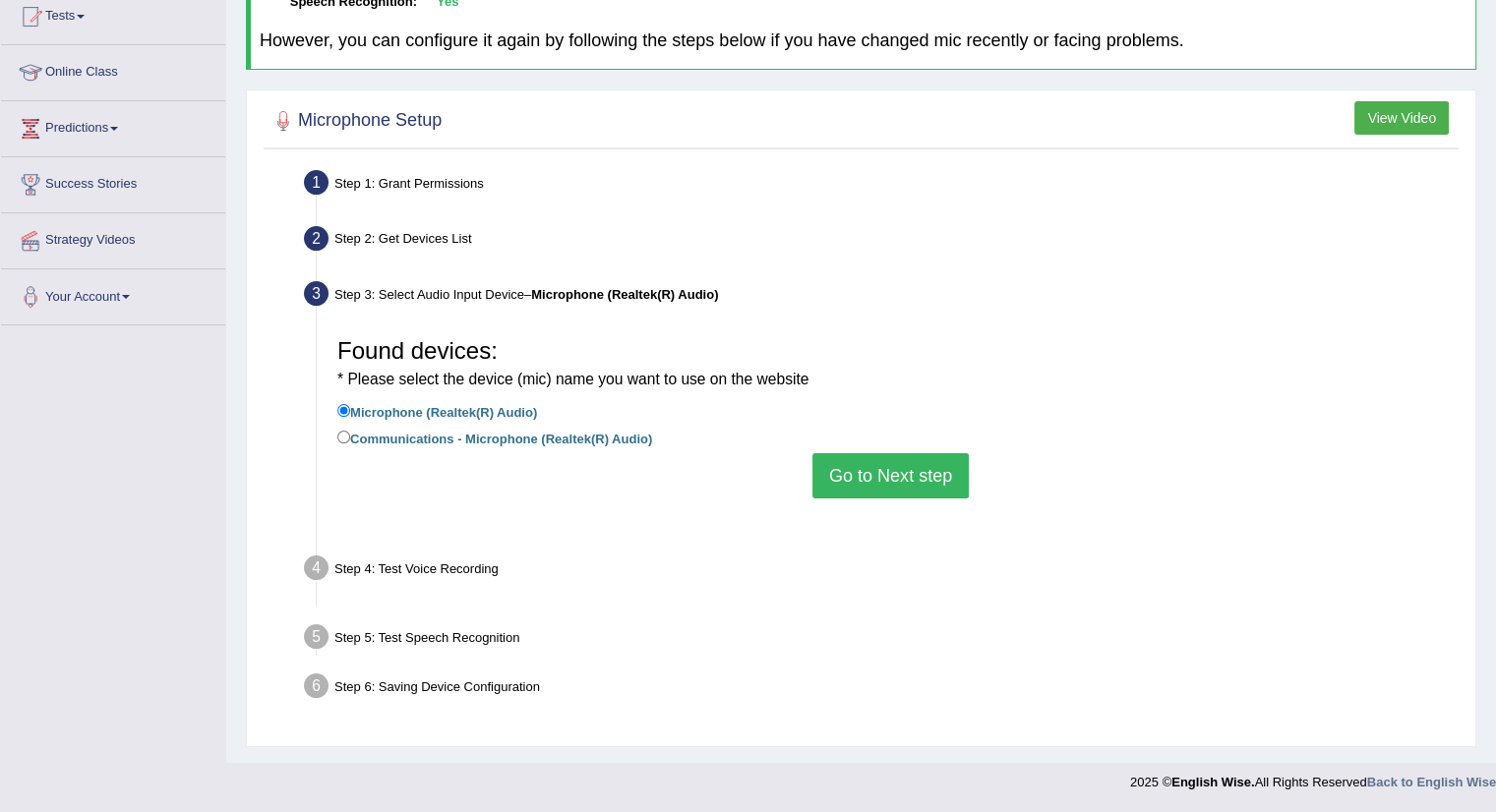
scroll to position [220, 0]
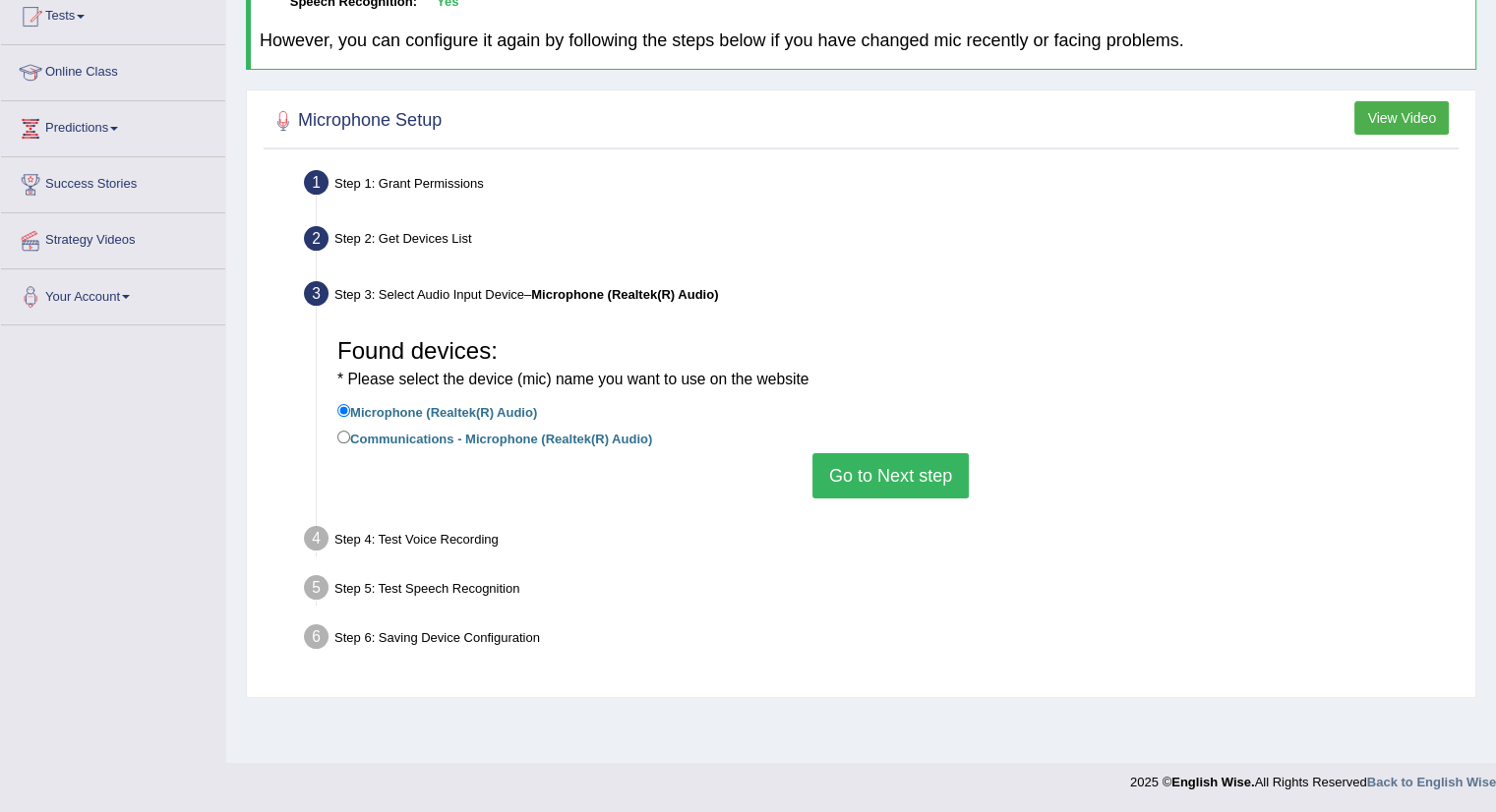
click at [483, 442] on label "Communications - Microphone (Realtek(R) Audio)" at bounding box center [494, 438] width 315 height 22
click at [350, 442] on input "Communications - Microphone (Realtek(R) Audio)" at bounding box center [343, 437] width 13 height 13
radio input "true"
click at [882, 464] on button "Go to Next step" at bounding box center [890, 475] width 156 height 45
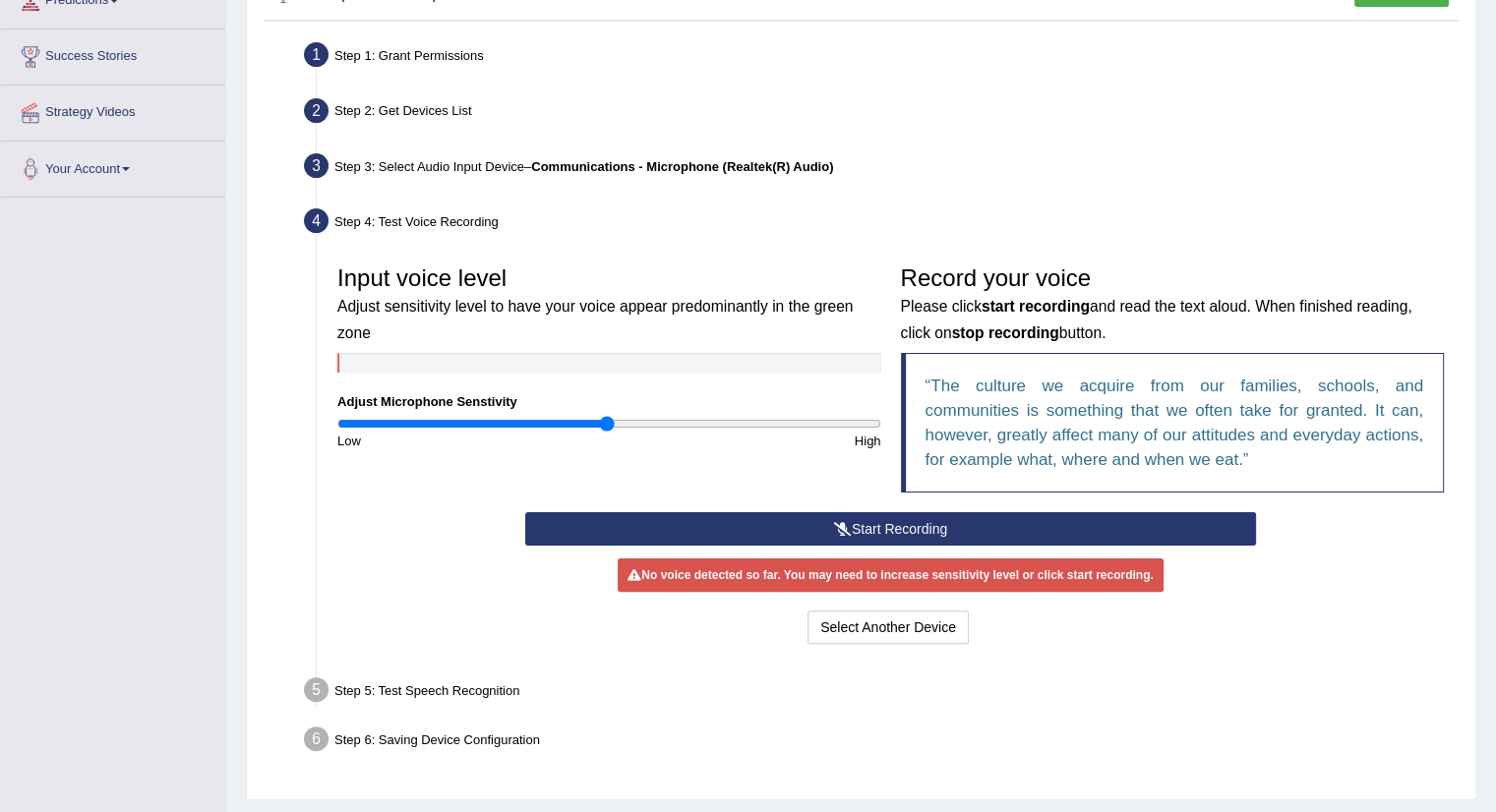
scroll to position [349, 0]
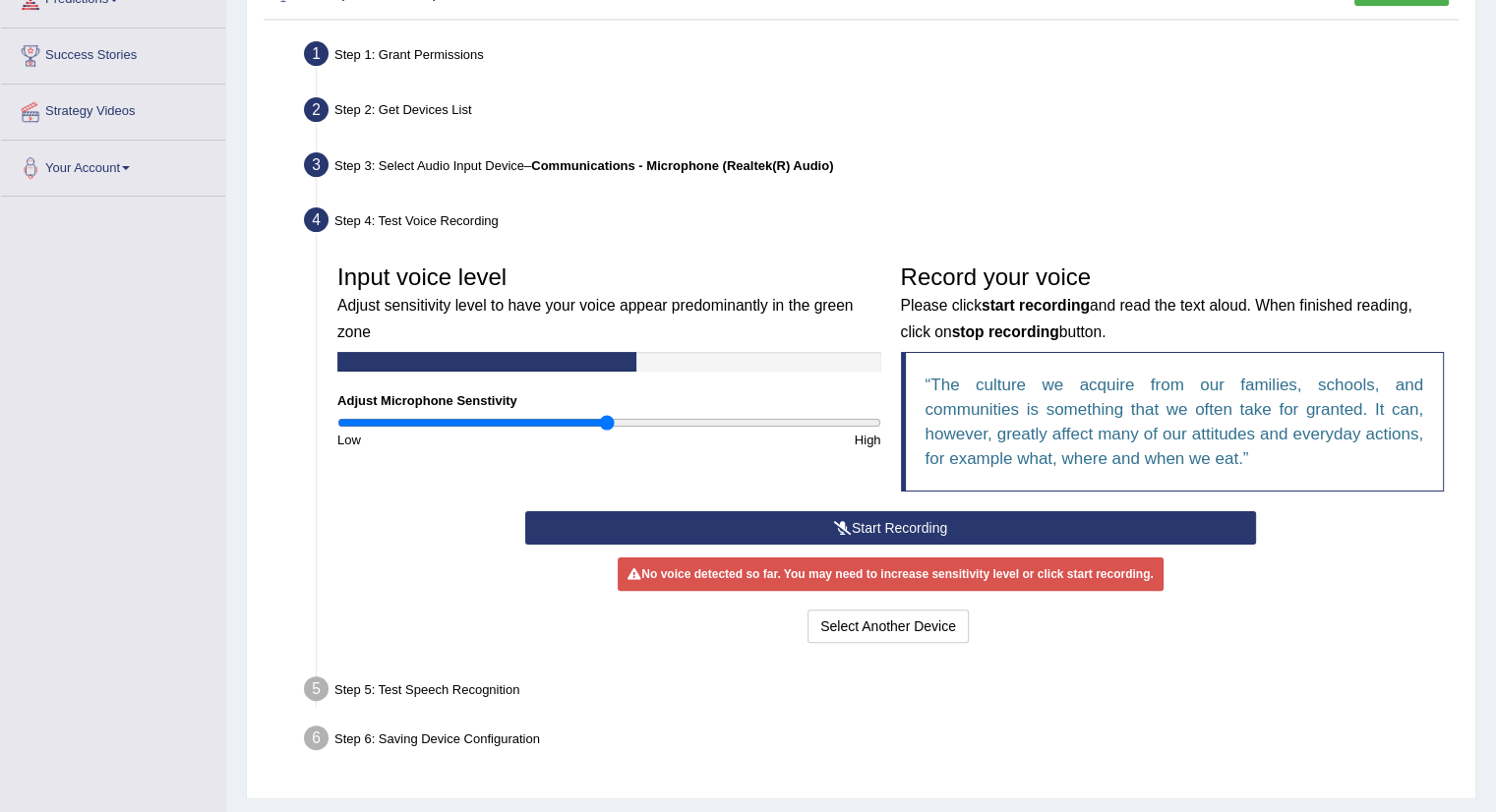
click at [884, 535] on button "Start Recording" at bounding box center [890, 527] width 731 height 33
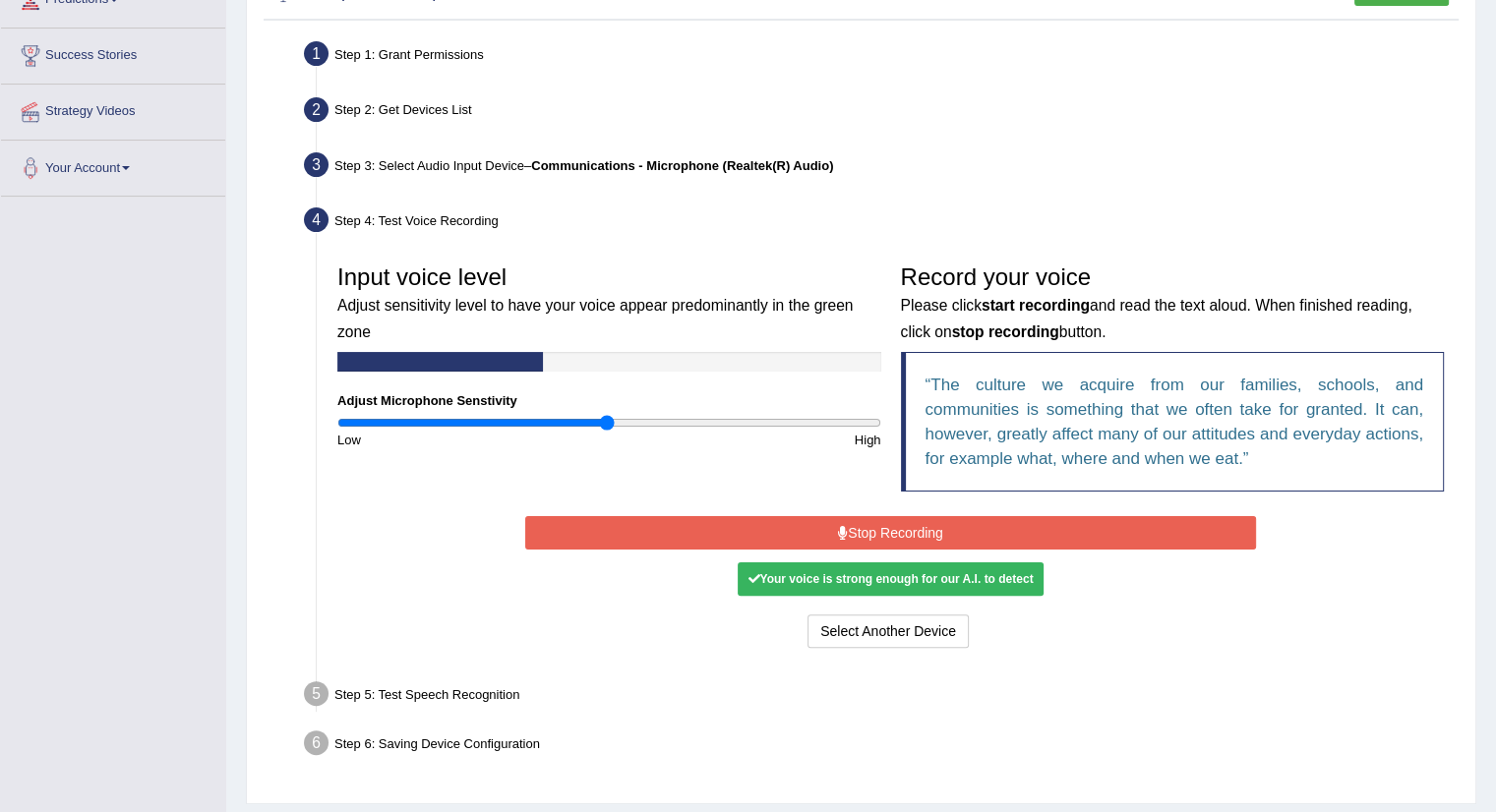
click at [884, 535] on button "Stop Recording" at bounding box center [890, 532] width 731 height 33
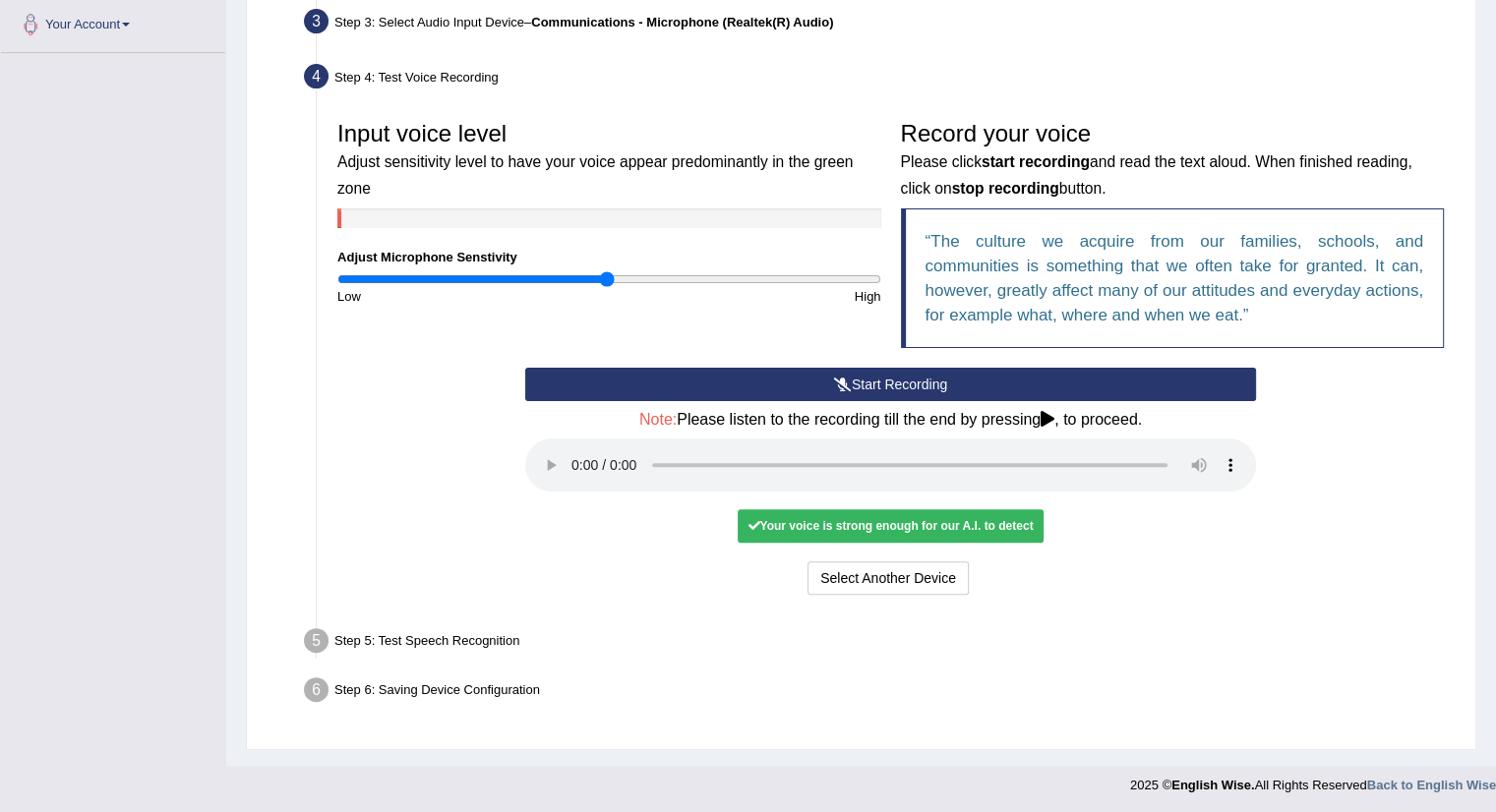
scroll to position [492, 0]
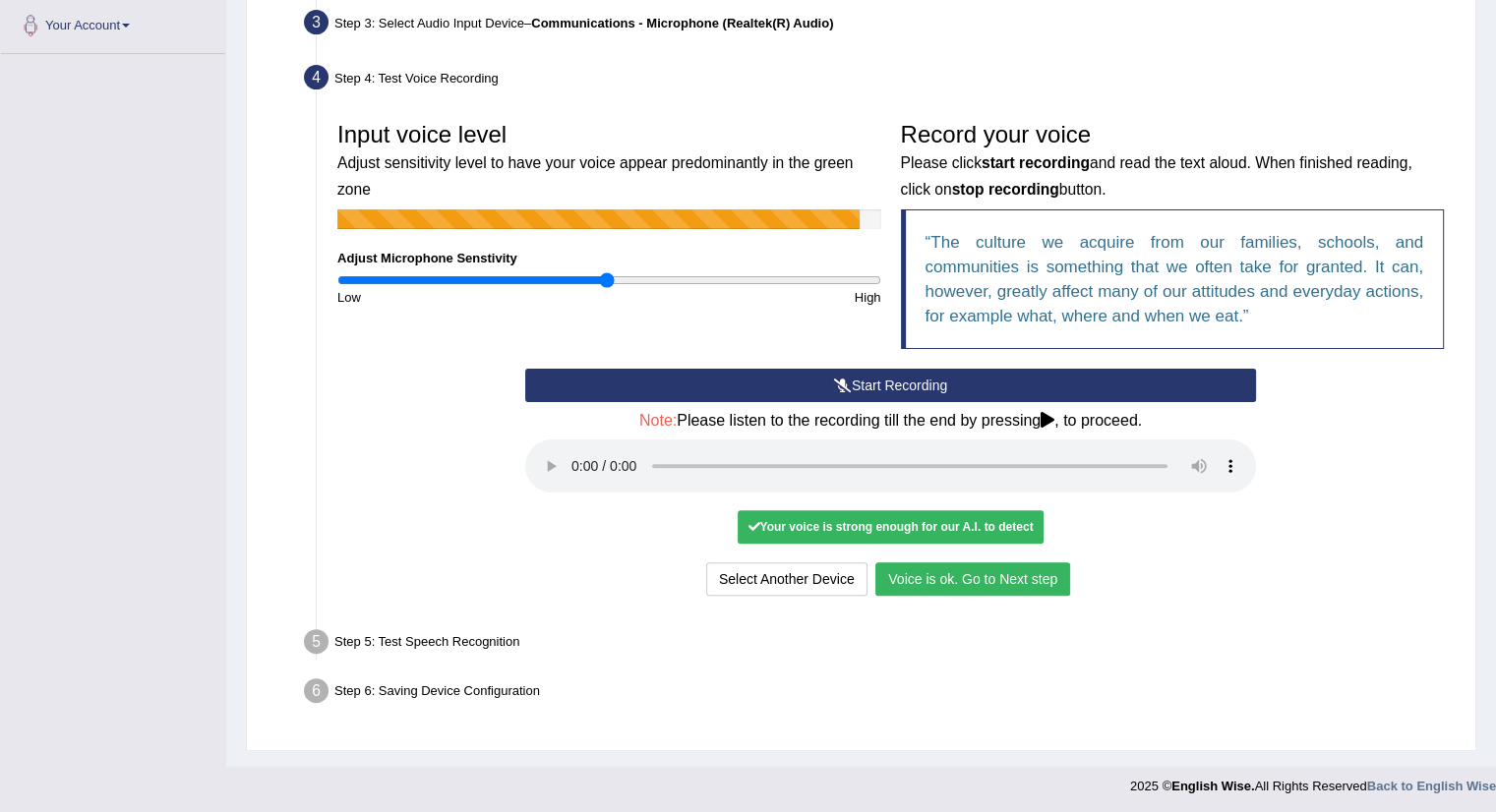
click at [1005, 579] on button "Voice is ok. Go to Next step" at bounding box center [972, 579] width 195 height 33
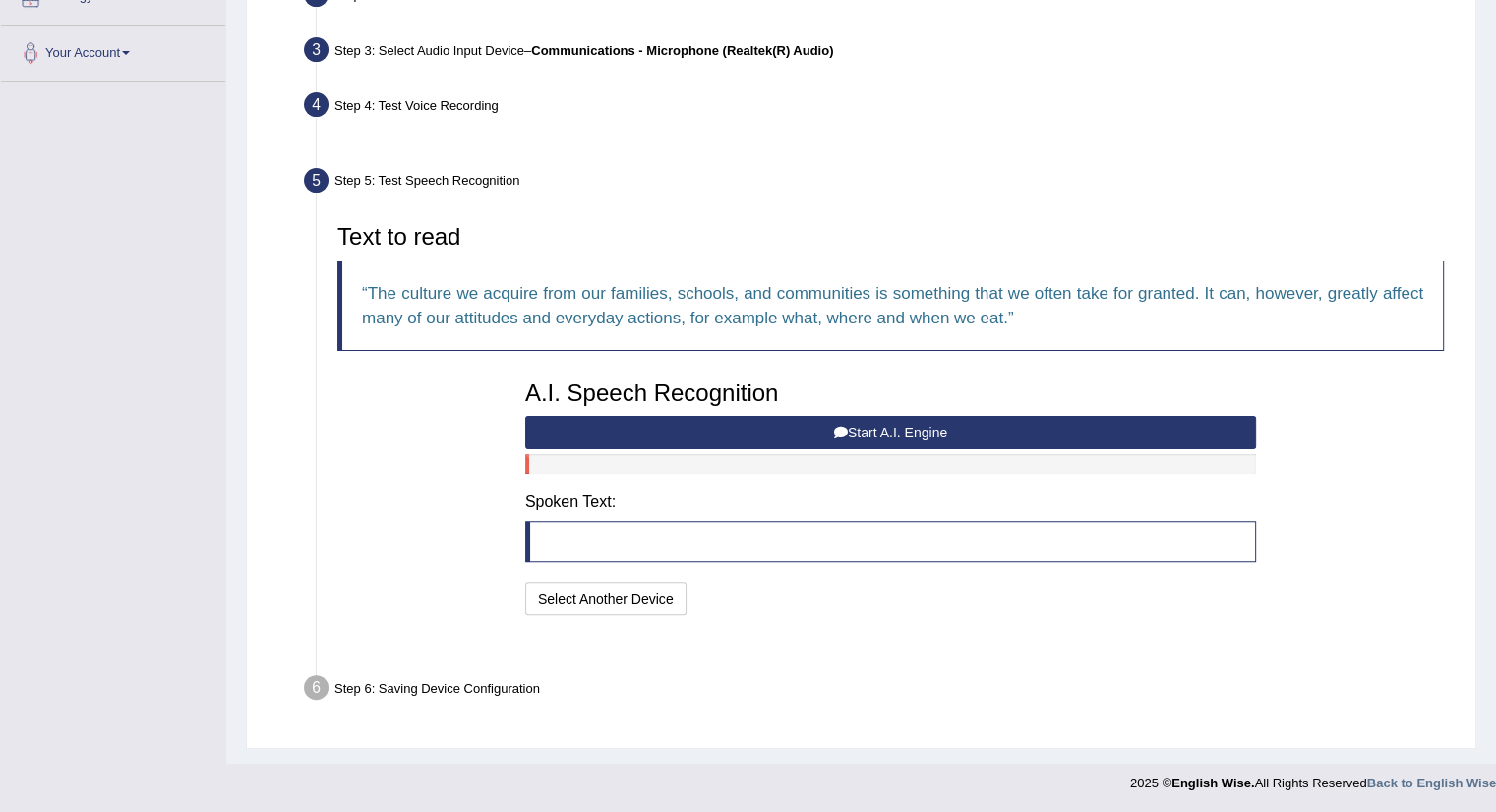
scroll to position [415, 0]
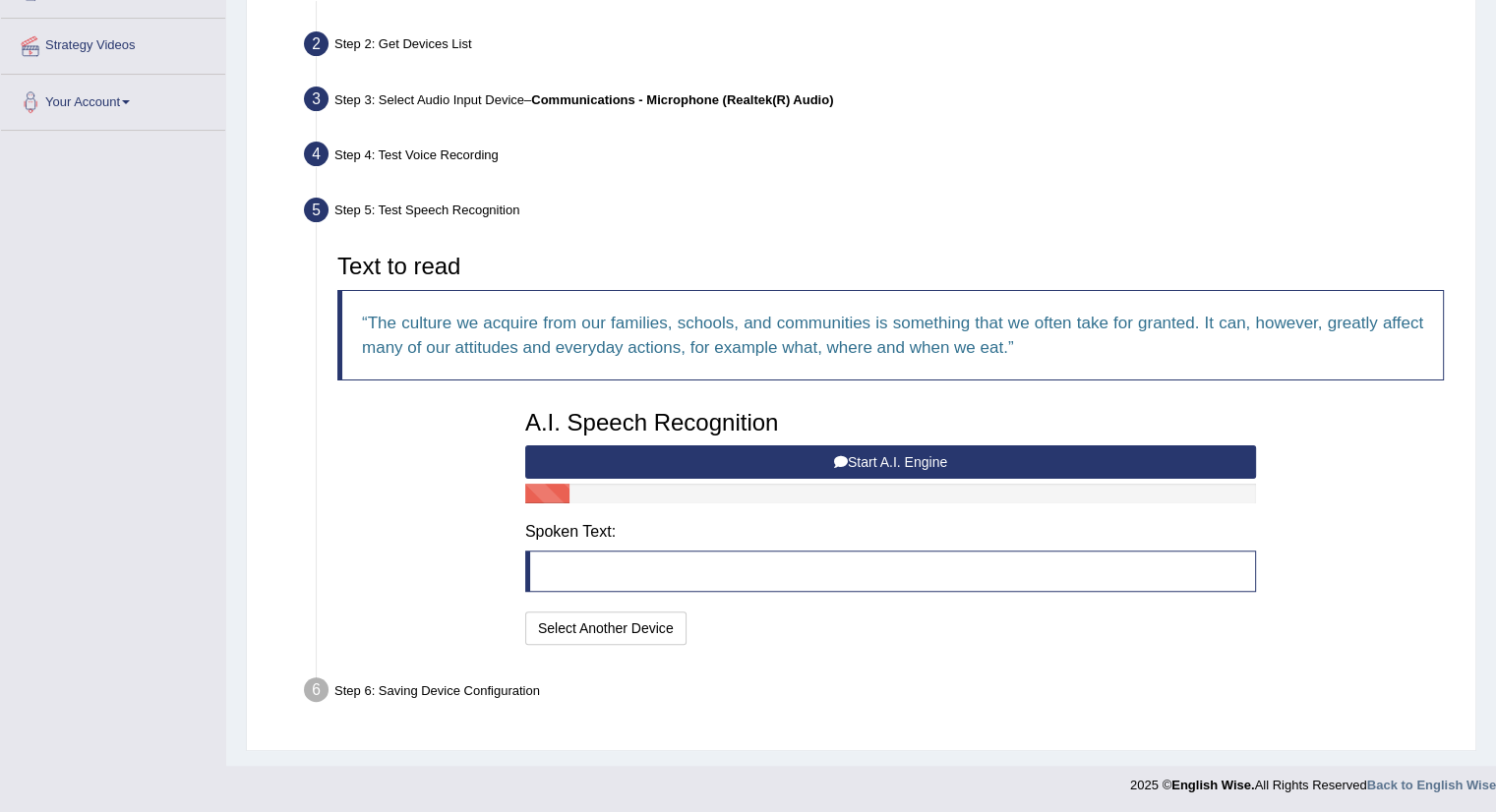
click at [910, 455] on button "Start A.I. Engine" at bounding box center [890, 462] width 731 height 33
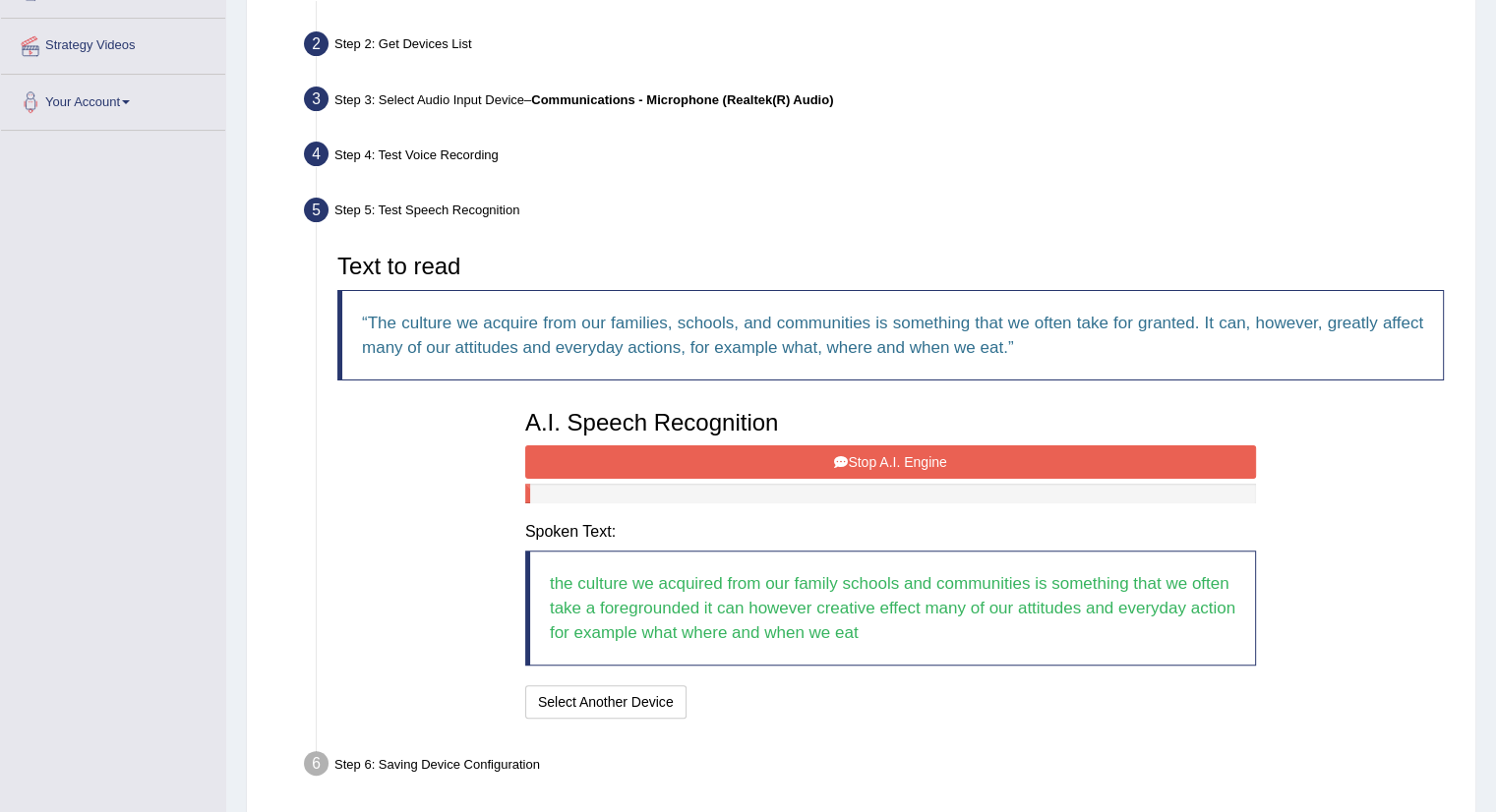
click at [910, 455] on button "Stop A.I. Engine" at bounding box center [890, 462] width 731 height 33
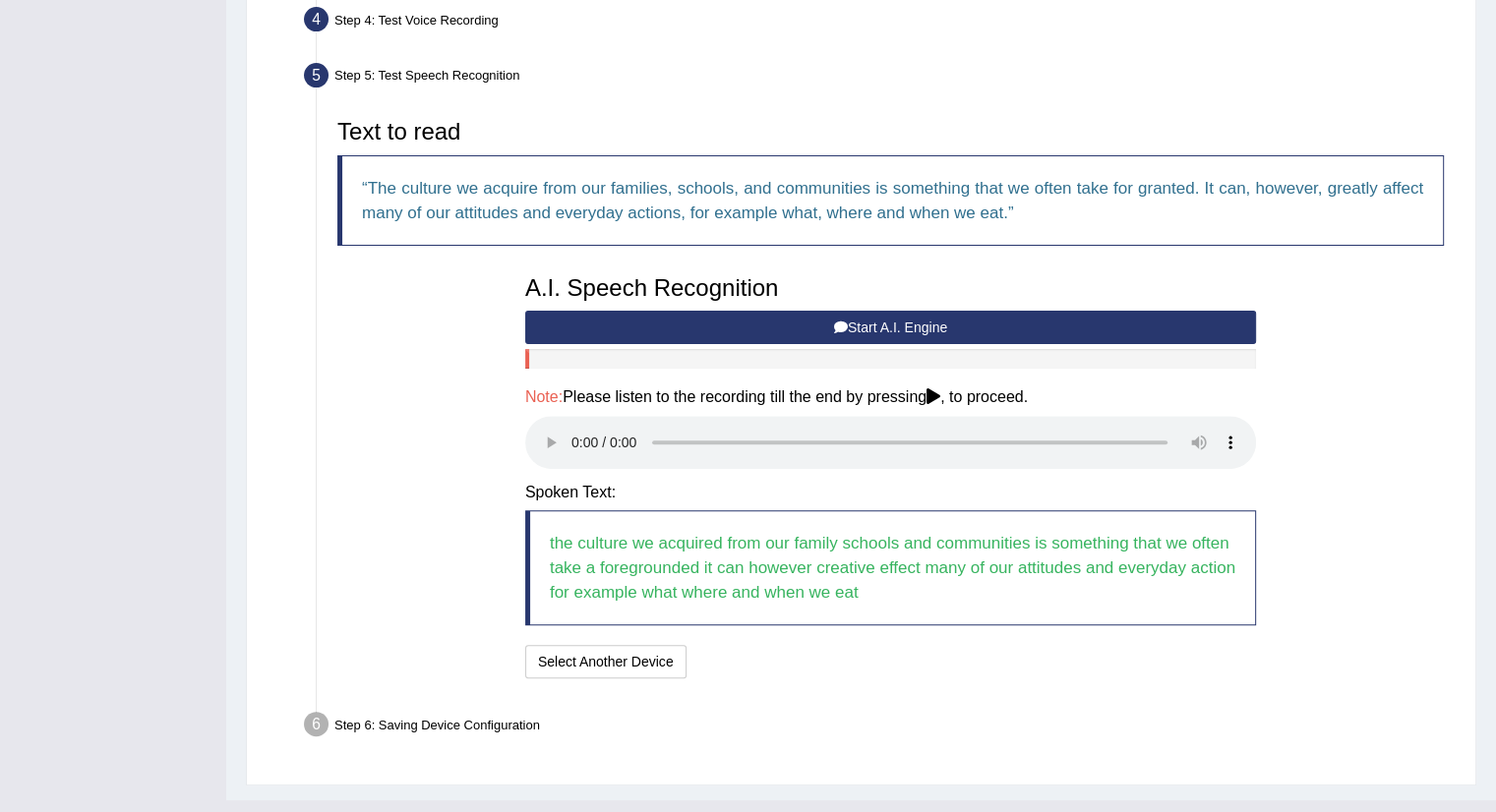
scroll to position [584, 0]
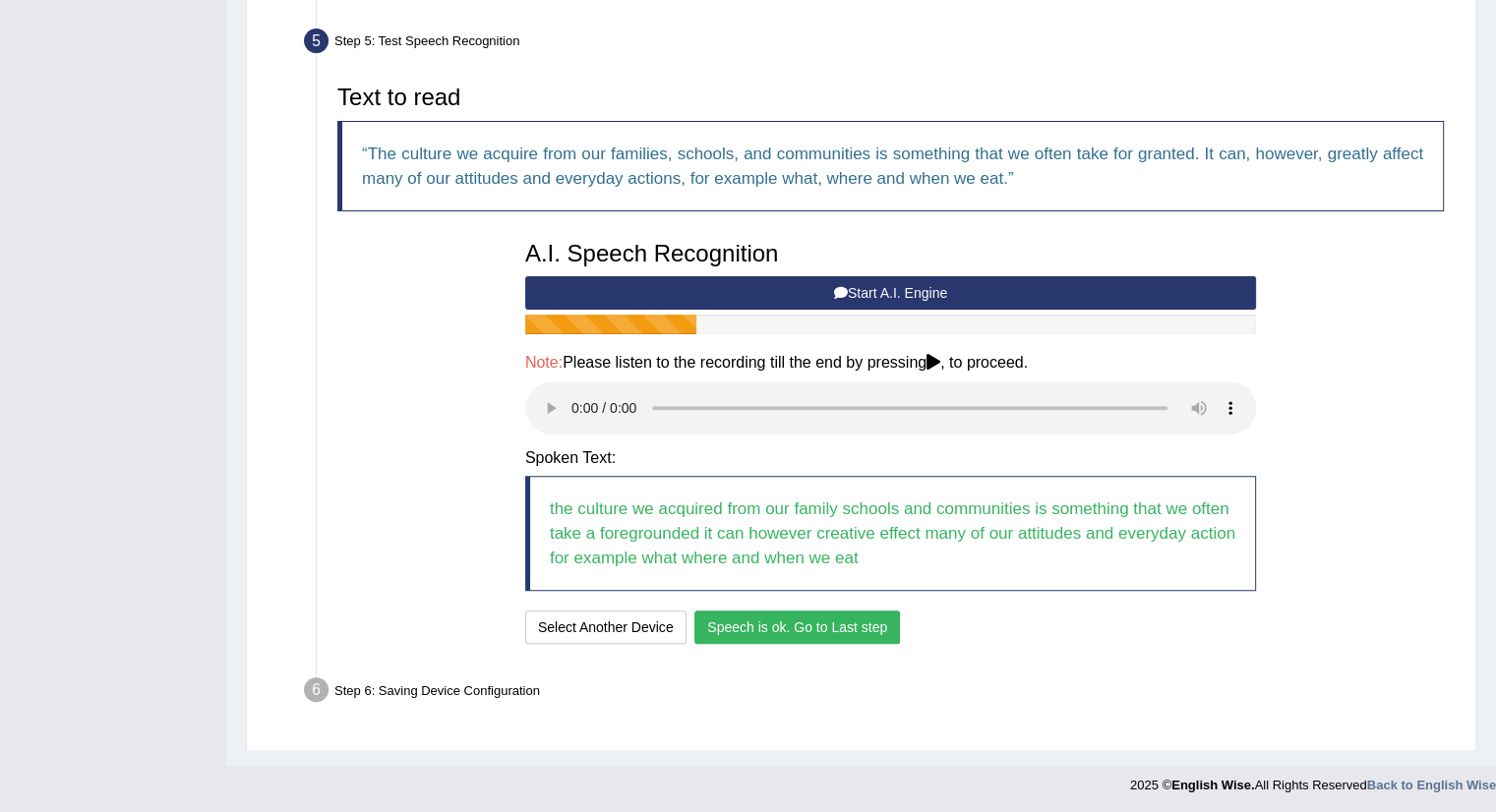
click at [816, 628] on button "Speech is ok. Go to Last step" at bounding box center [797, 627] width 206 height 33
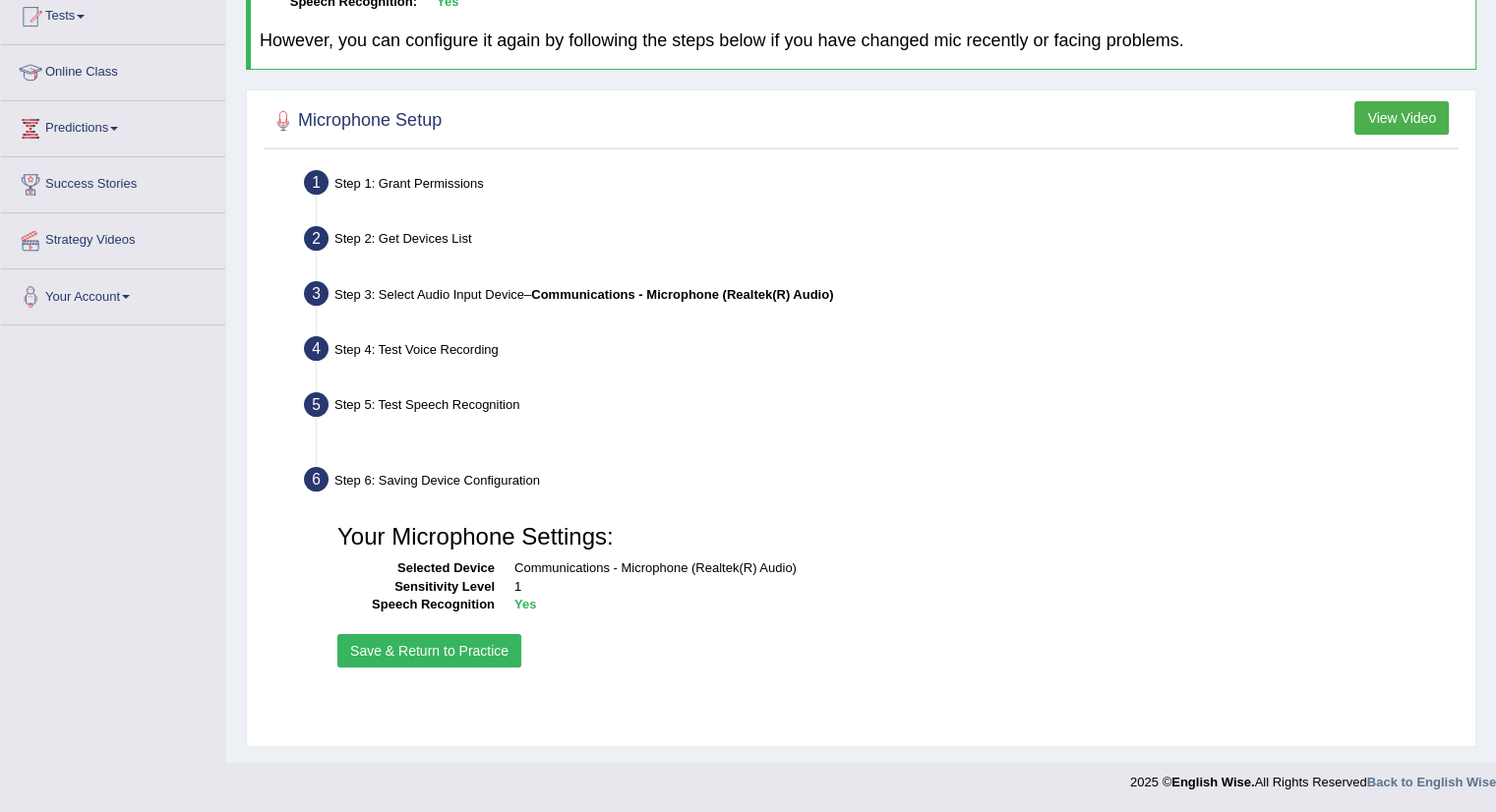
scroll to position [220, 0]
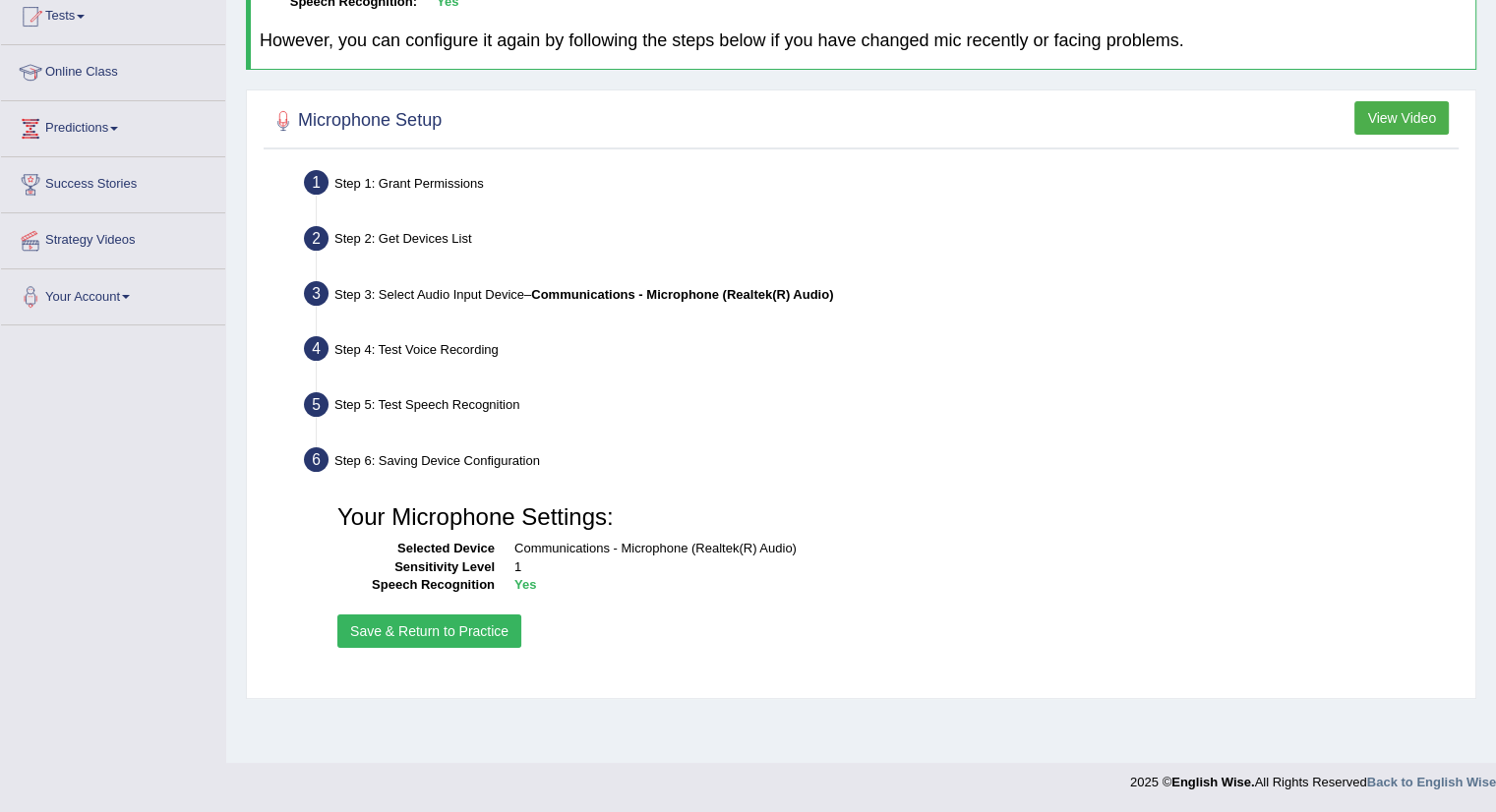
click at [450, 626] on button "Save & Return to Practice" at bounding box center [429, 631] width 184 height 33
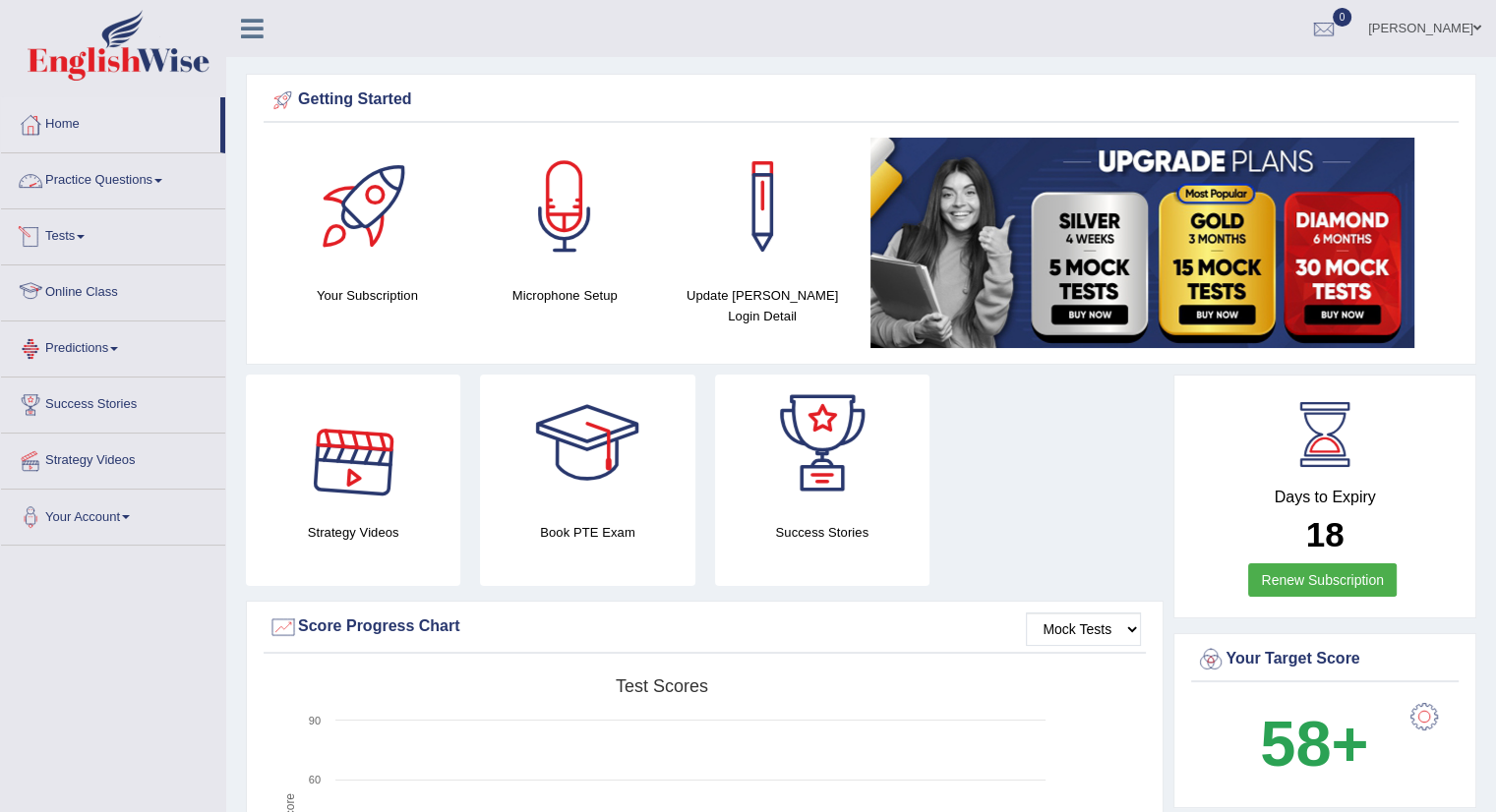
click at [73, 174] on link "Practice Questions" at bounding box center [113, 177] width 224 height 49
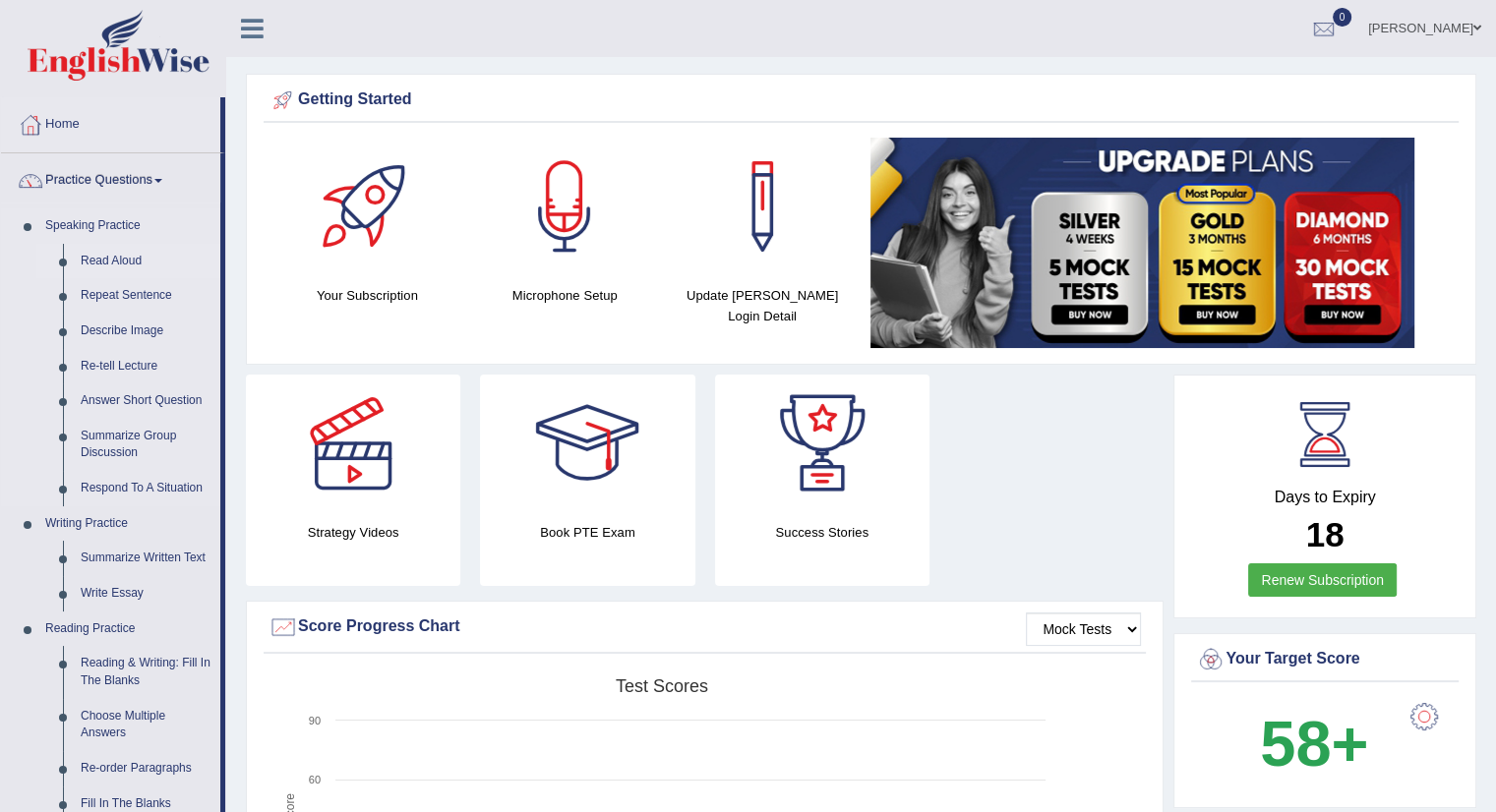
click at [117, 258] on link "Read Aloud" at bounding box center [146, 261] width 149 height 35
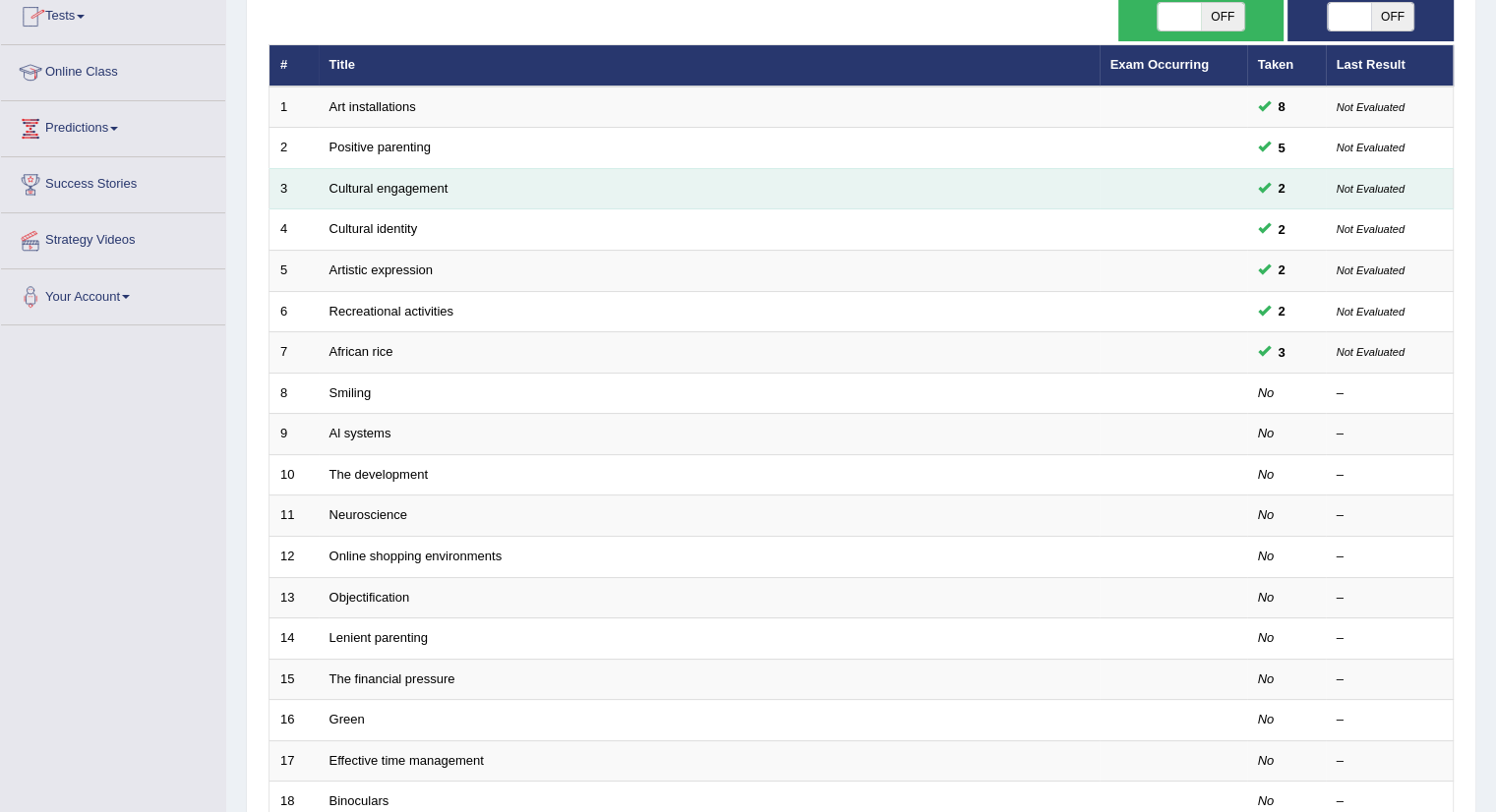
scroll to position [220, 0]
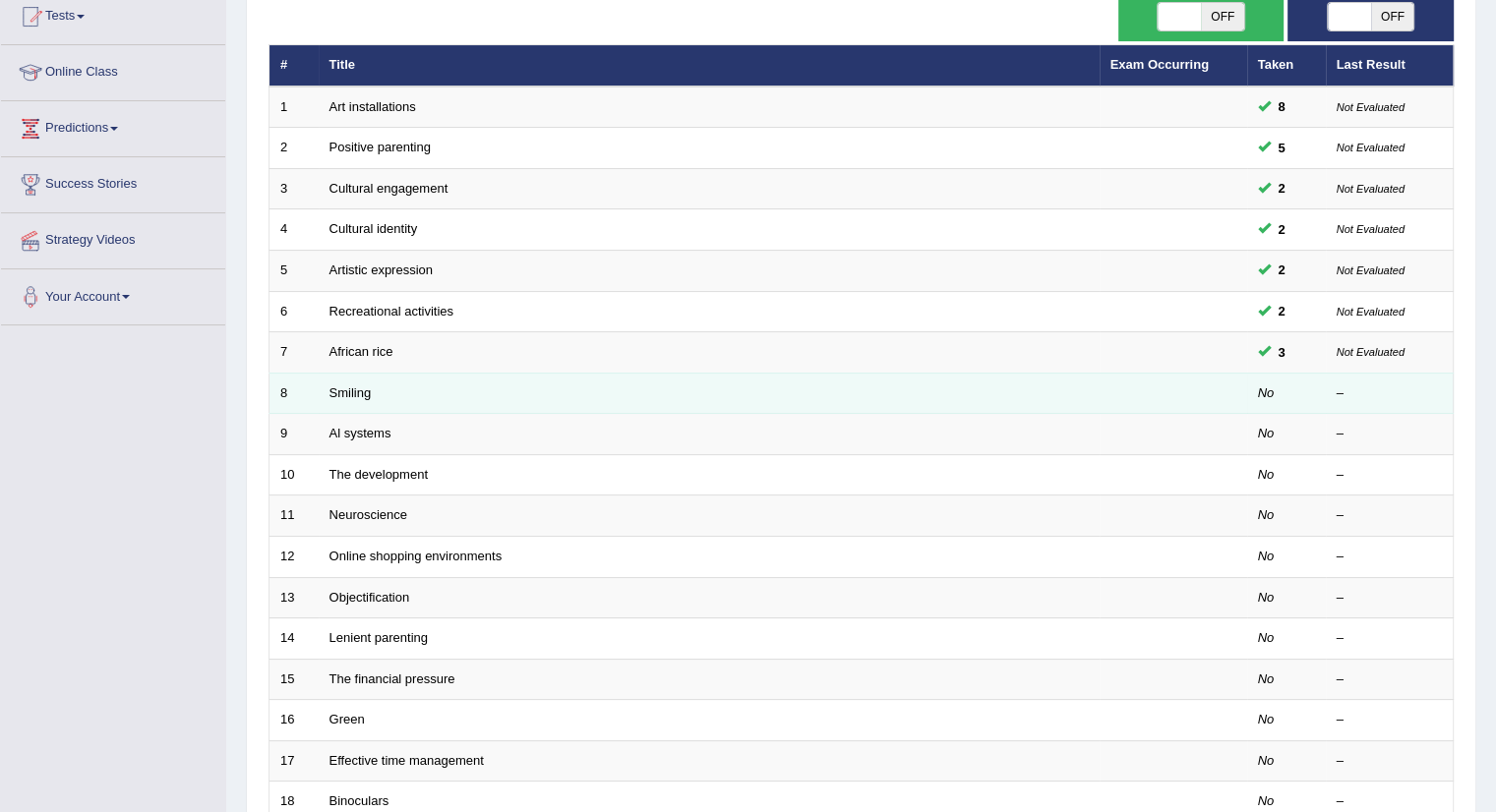
click at [496, 396] on td "Smiling" at bounding box center [709, 393] width 781 height 41
click at [350, 390] on link "Smiling" at bounding box center [351, 393] width 42 height 15
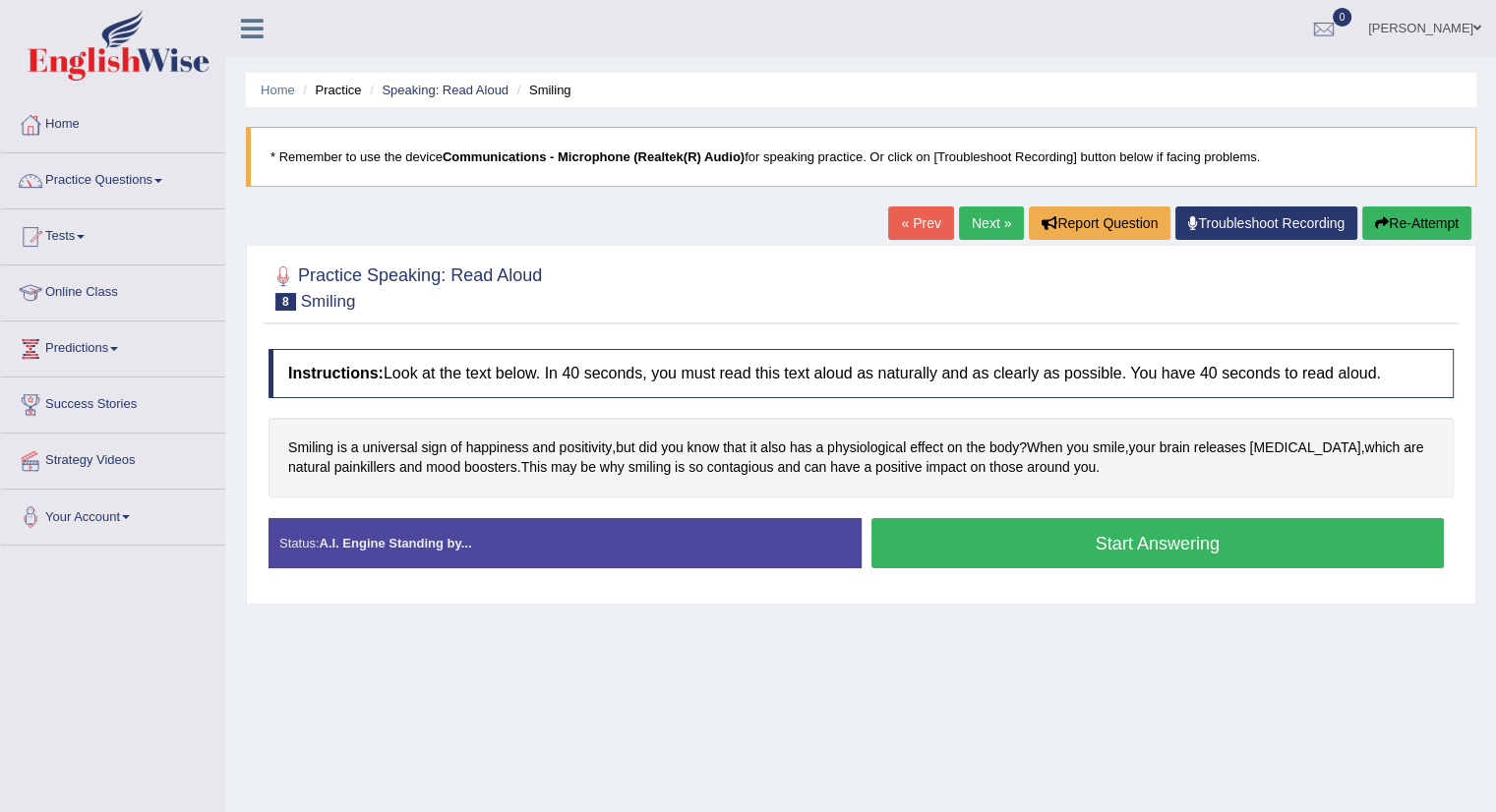
click at [972, 544] on button "Start Answering" at bounding box center [1157, 543] width 573 height 50
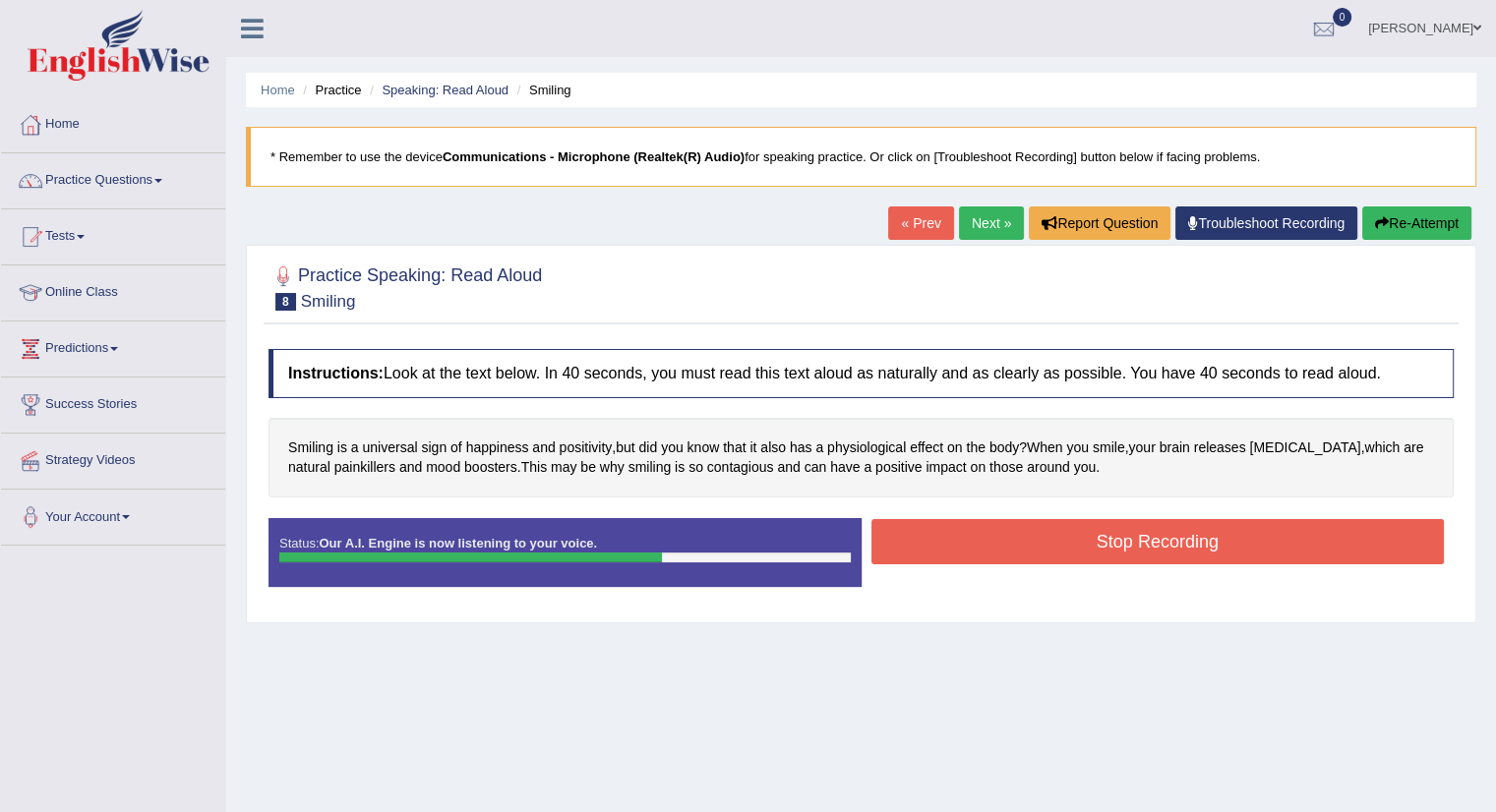
click at [972, 544] on button "Stop Recording" at bounding box center [1157, 541] width 573 height 45
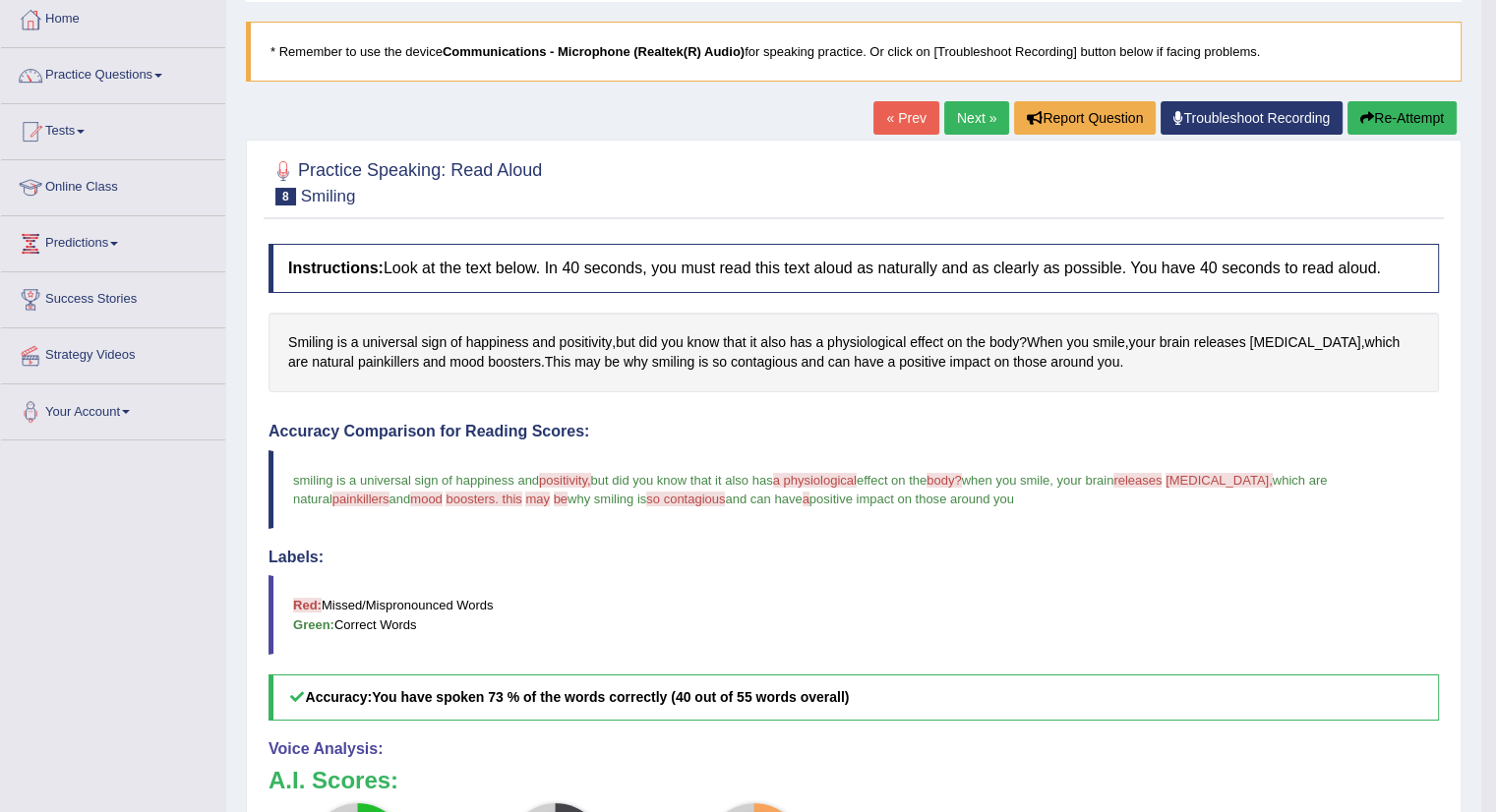
scroll to position [102, 0]
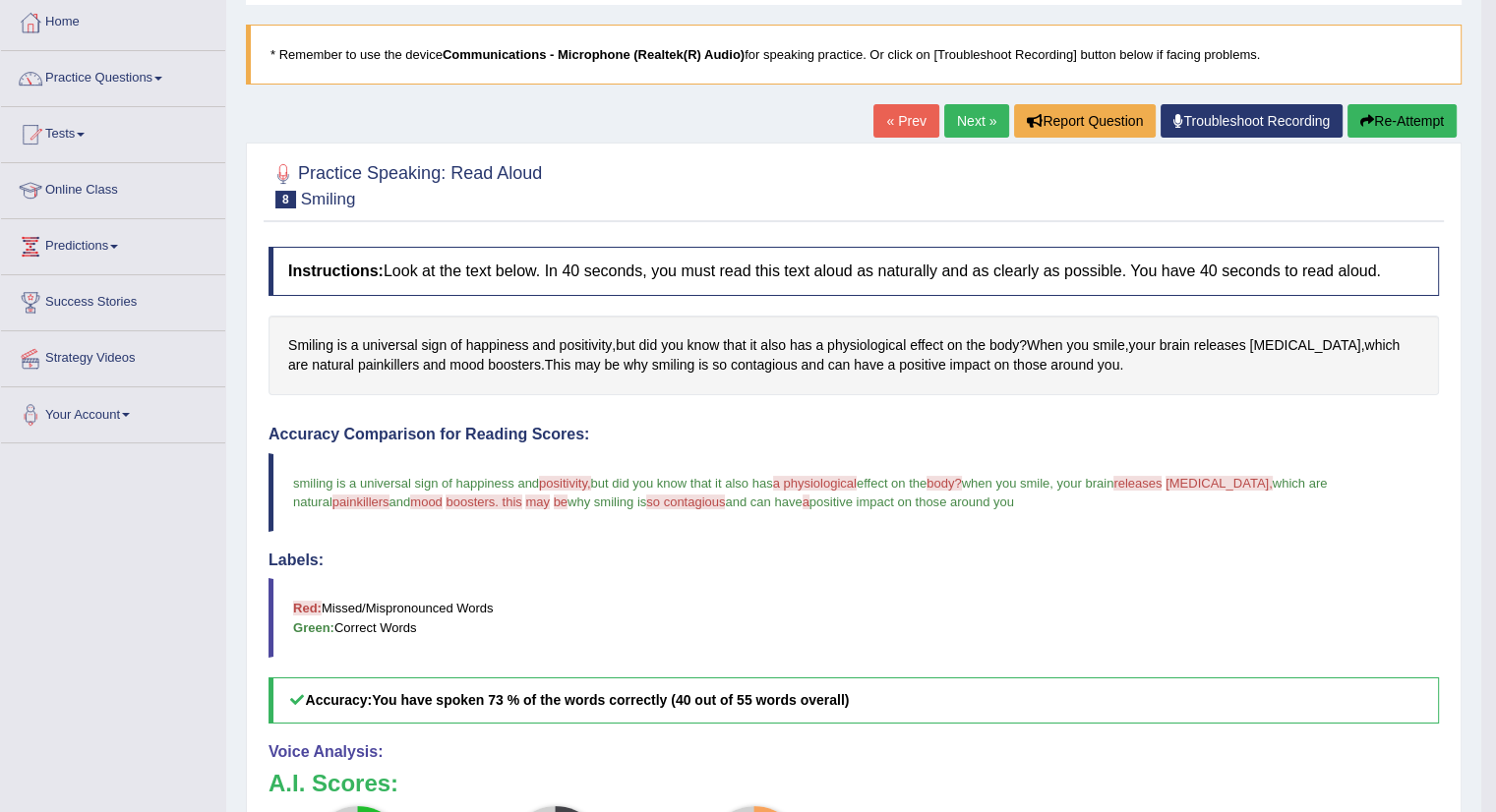
click at [1389, 123] on button "Re-Attempt" at bounding box center [1402, 120] width 109 height 33
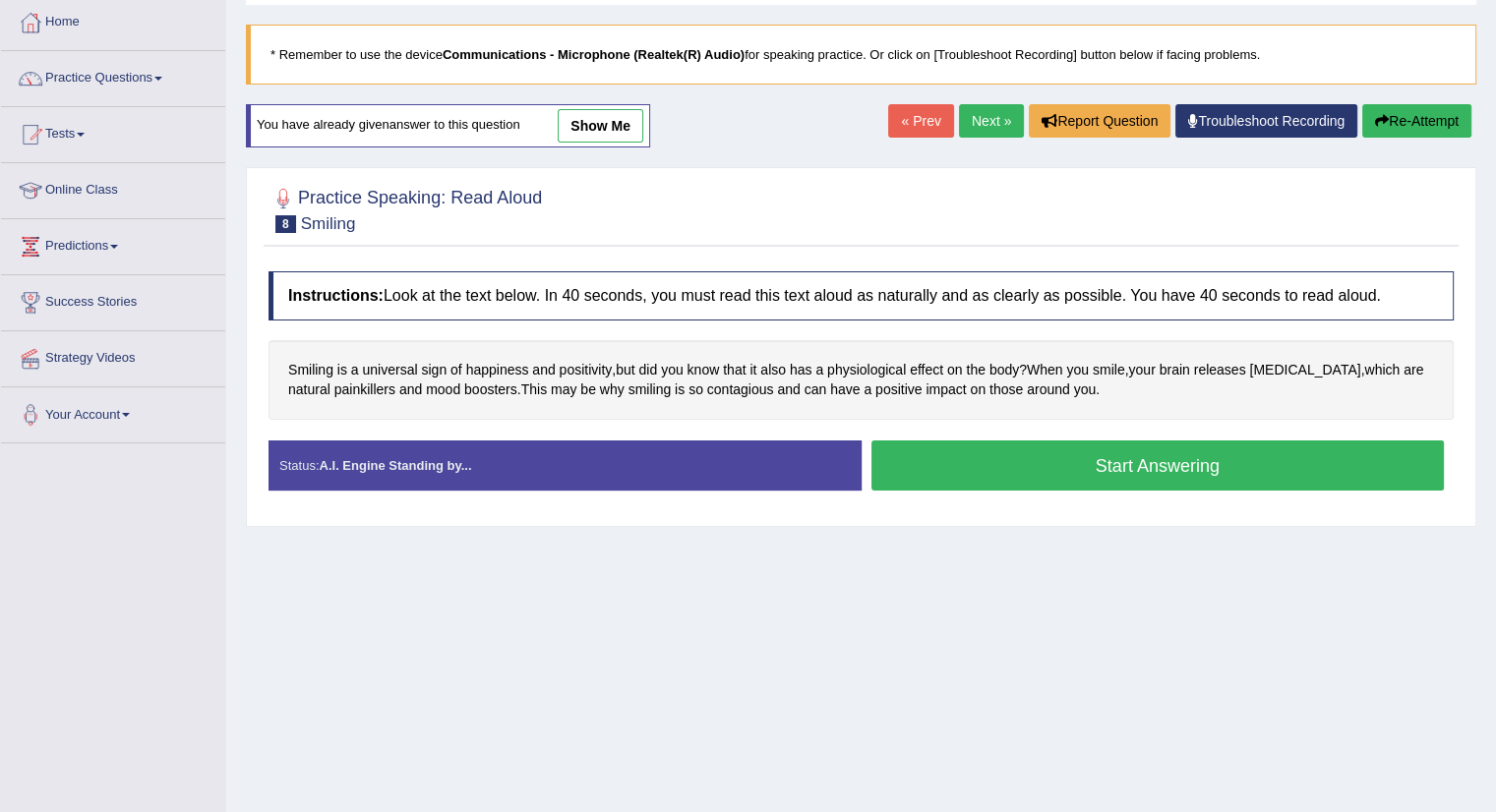
click at [1170, 455] on button "Start Answering" at bounding box center [1157, 466] width 573 height 50
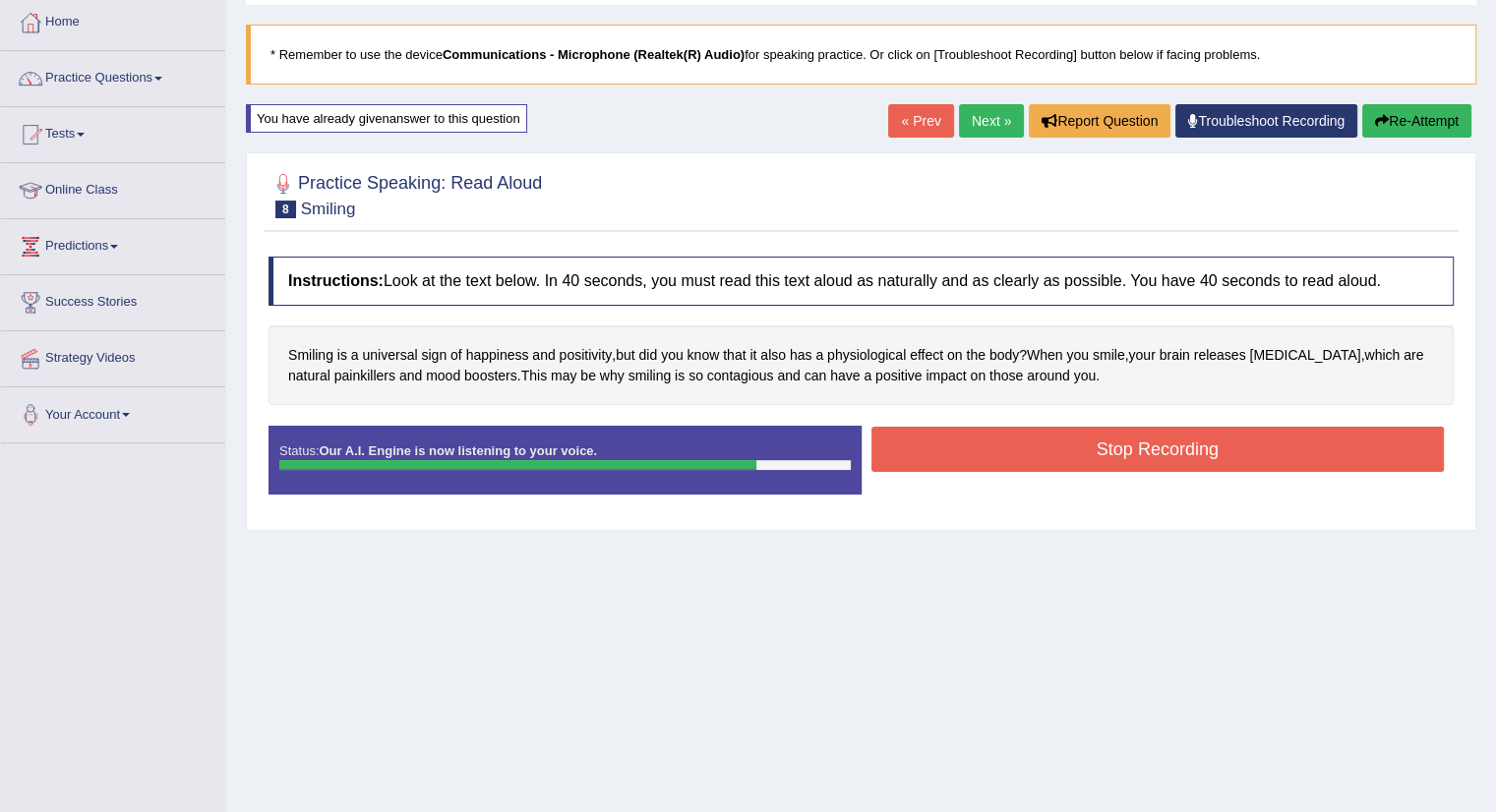
click at [1170, 455] on button "Stop Recording" at bounding box center [1157, 449] width 573 height 45
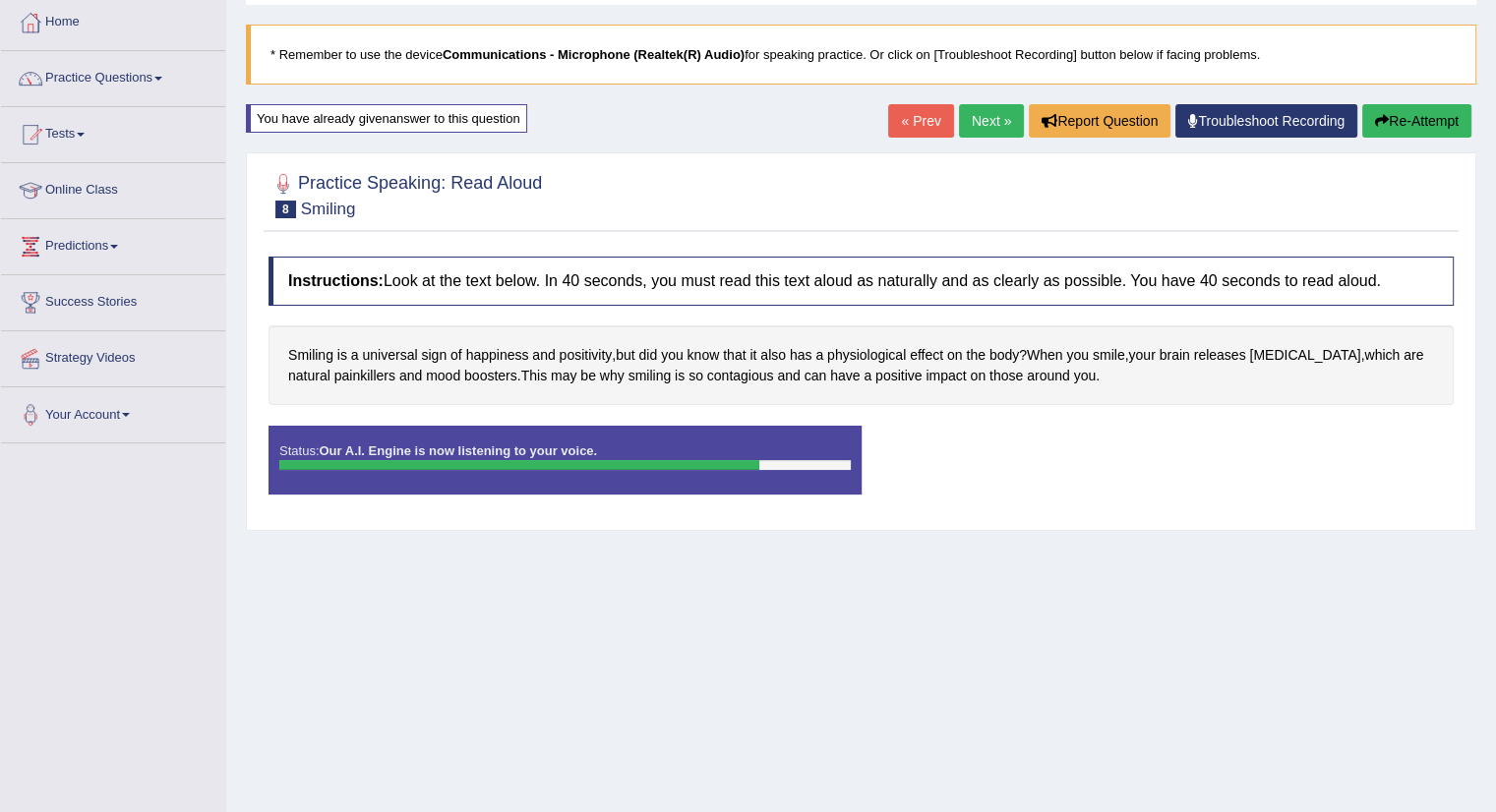
click at [1170, 455] on div "Status: Our A.I. Engine is now listening to your voice. Start Answering Stop Re…" at bounding box center [861, 470] width 1185 height 89
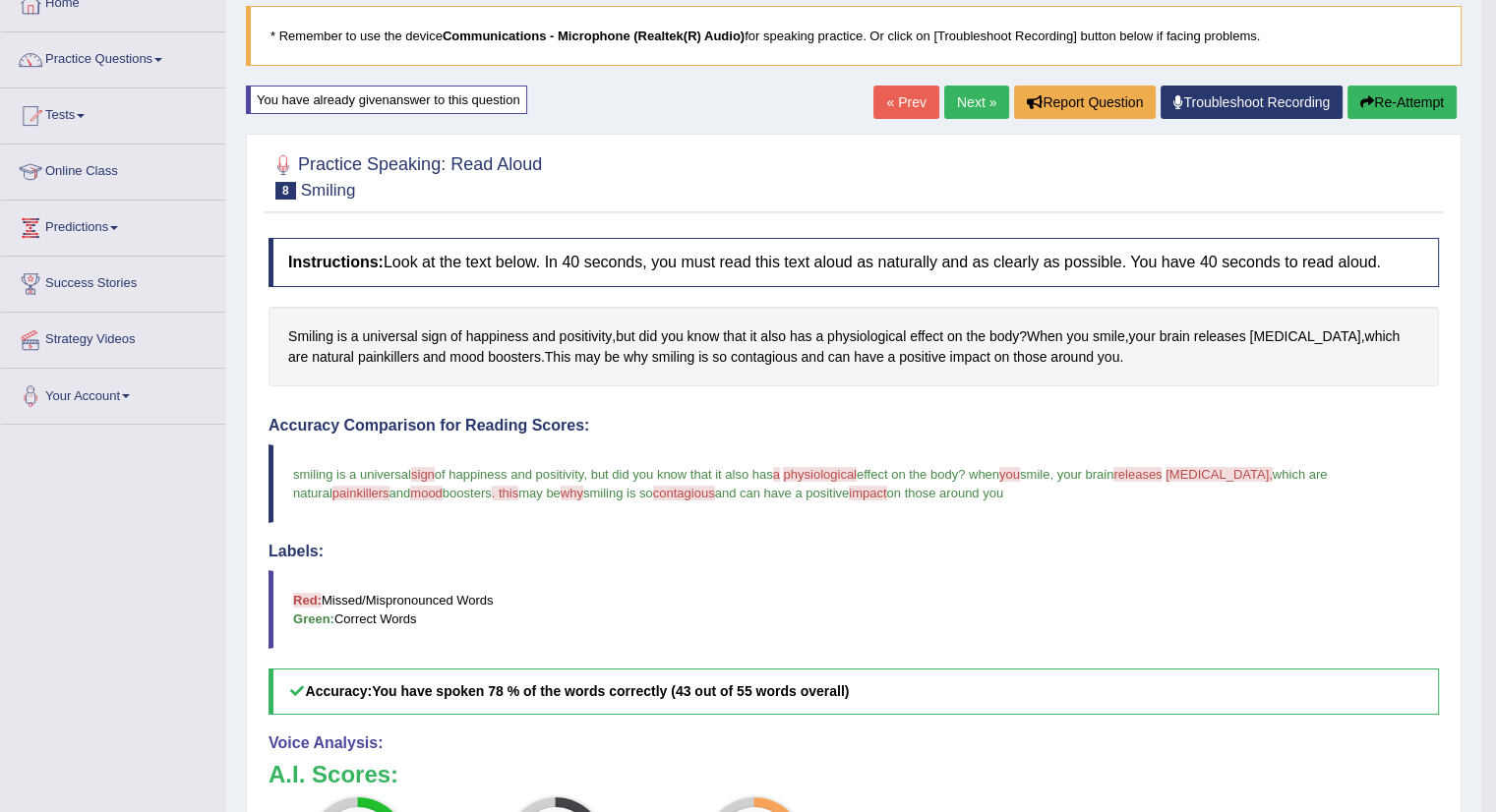
scroll to position [114, 0]
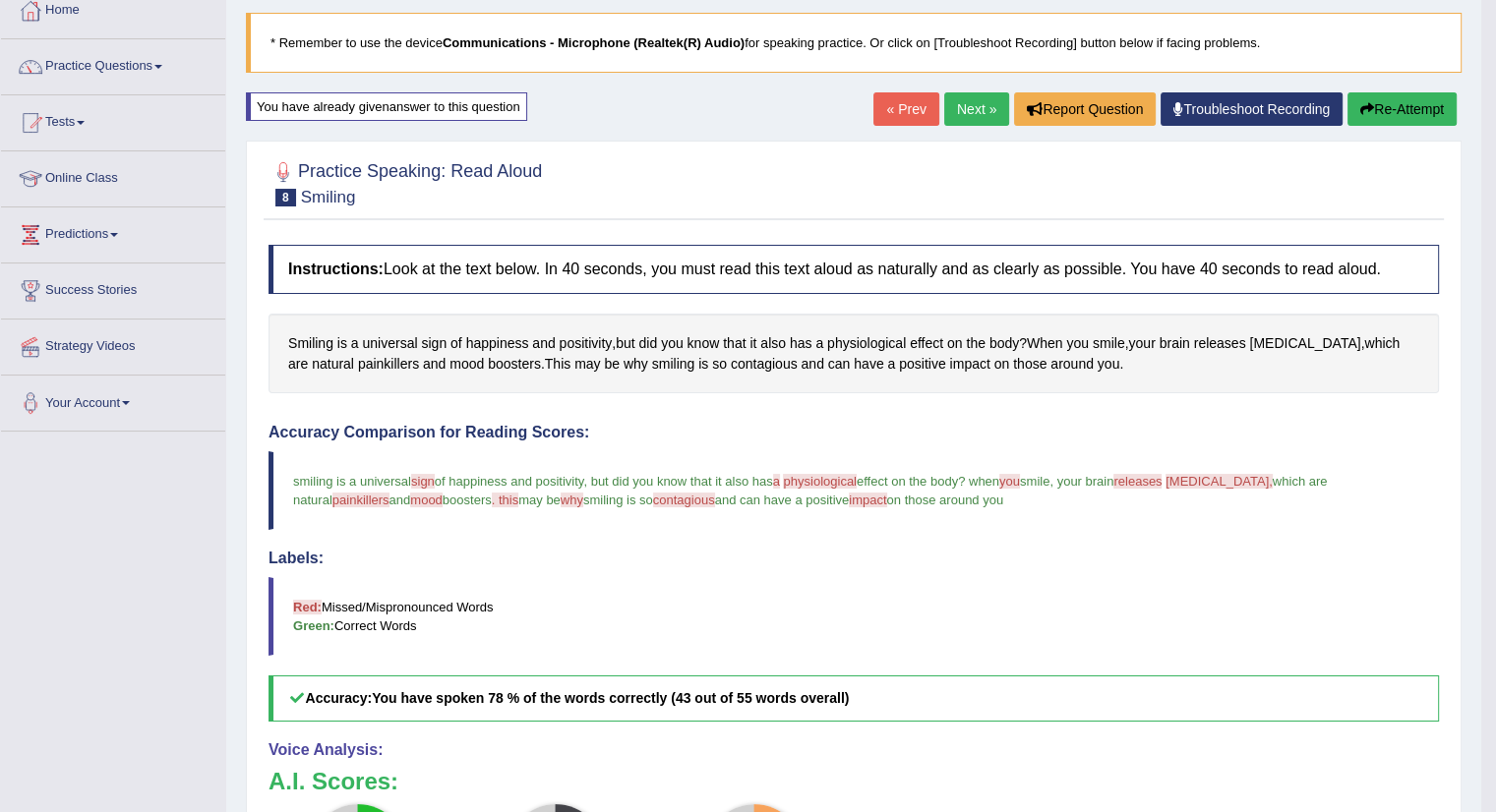
click at [1170, 455] on blockquote "smiling is a universal sign of happiness and positivity , but did you know that…" at bounding box center [854, 490] width 1170 height 79
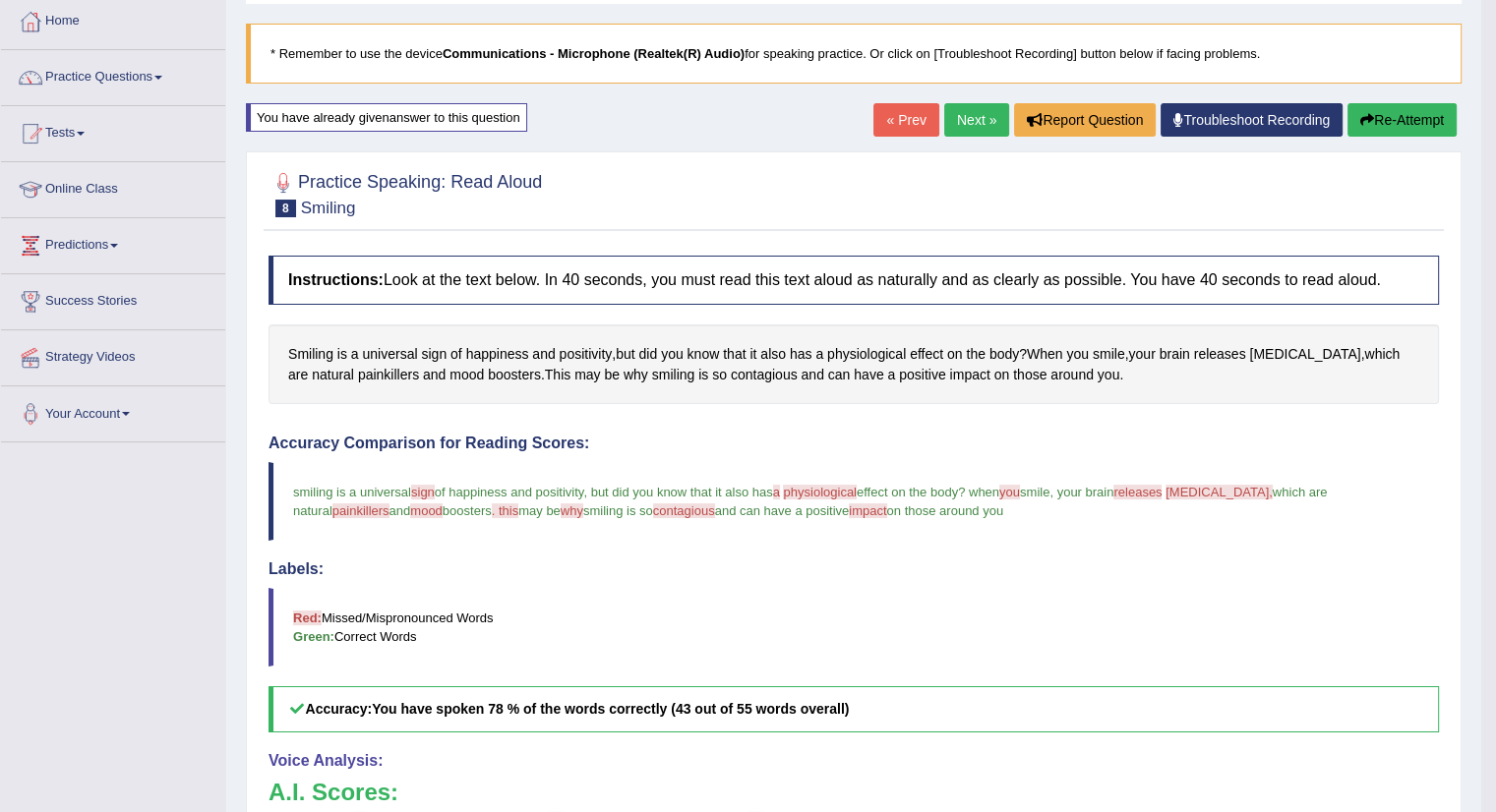
scroll to position [106, 0]
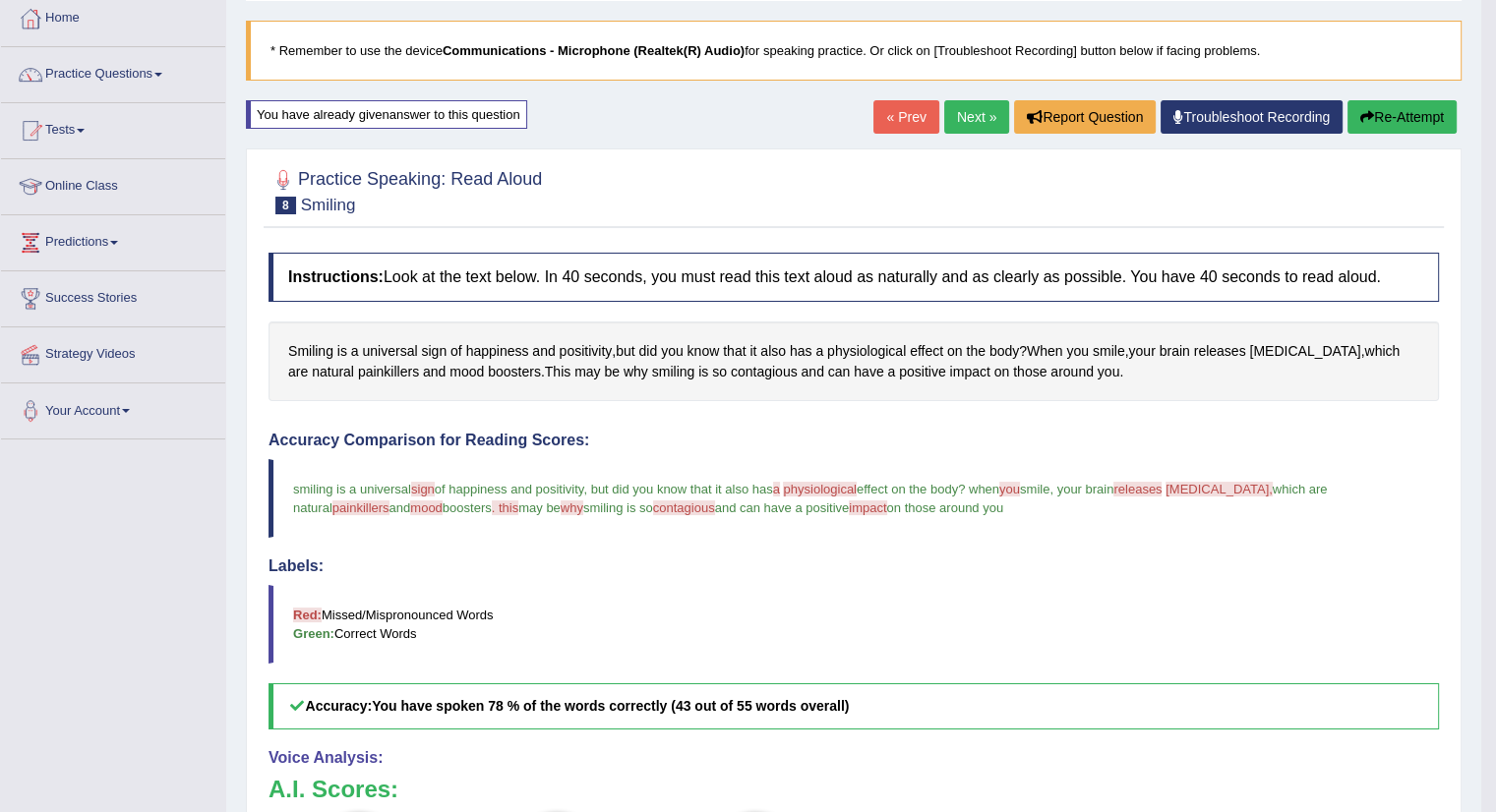
click at [1400, 122] on button "Re-Attempt" at bounding box center [1402, 116] width 109 height 33
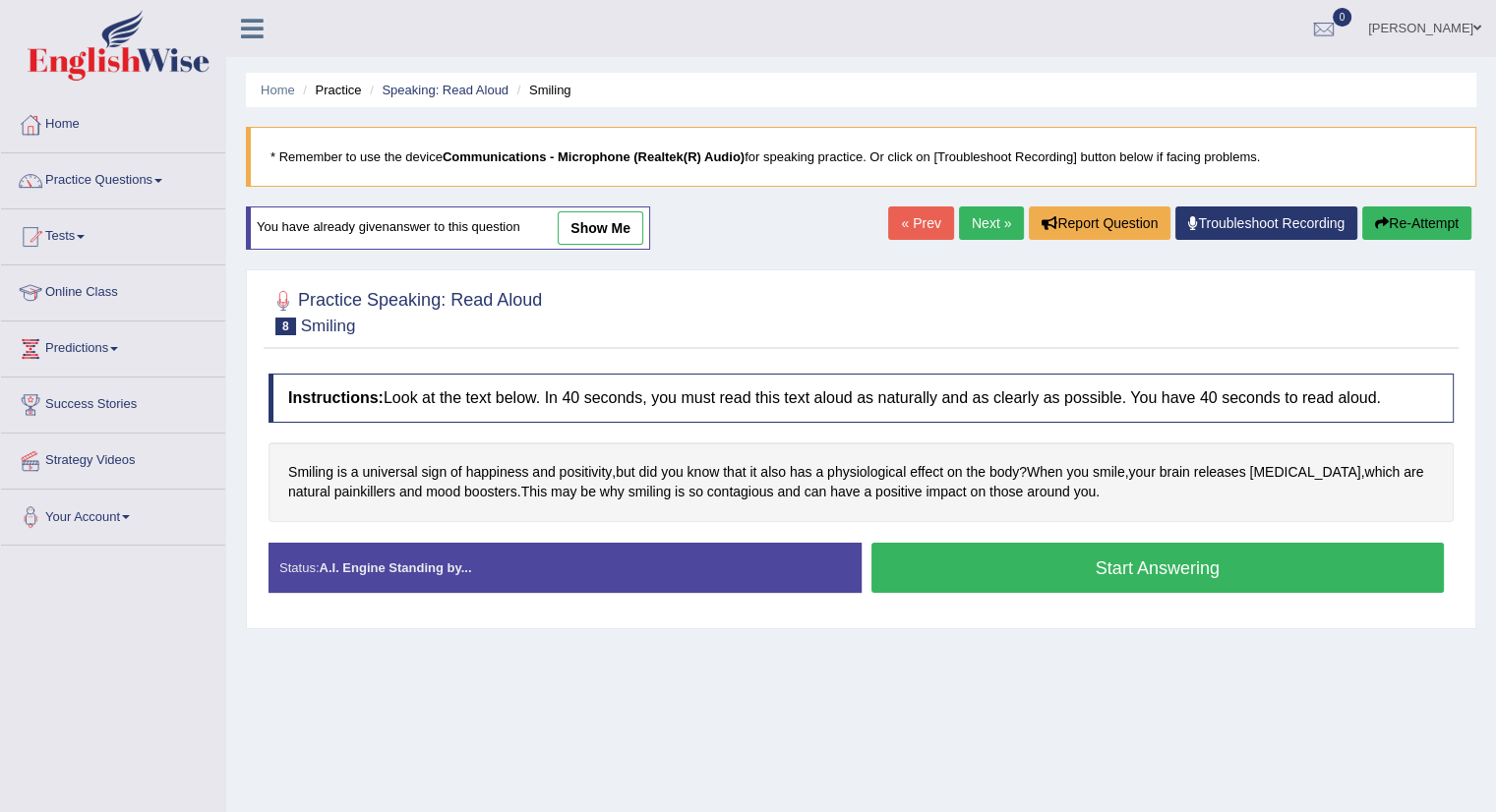
click at [1102, 566] on button "Start Answering" at bounding box center [1157, 568] width 573 height 50
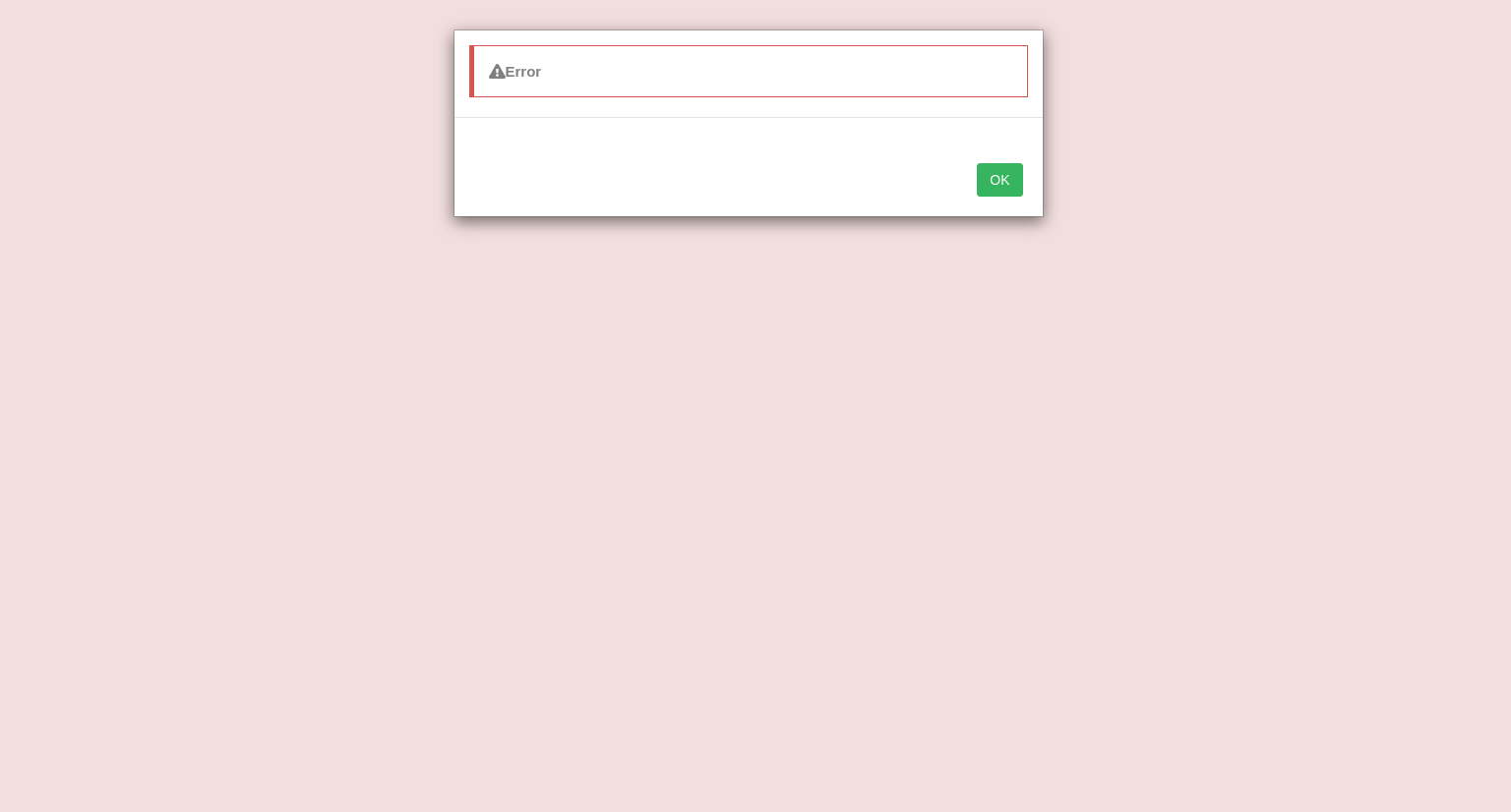
click at [1013, 188] on button "OK" at bounding box center [999, 179] width 45 height 33
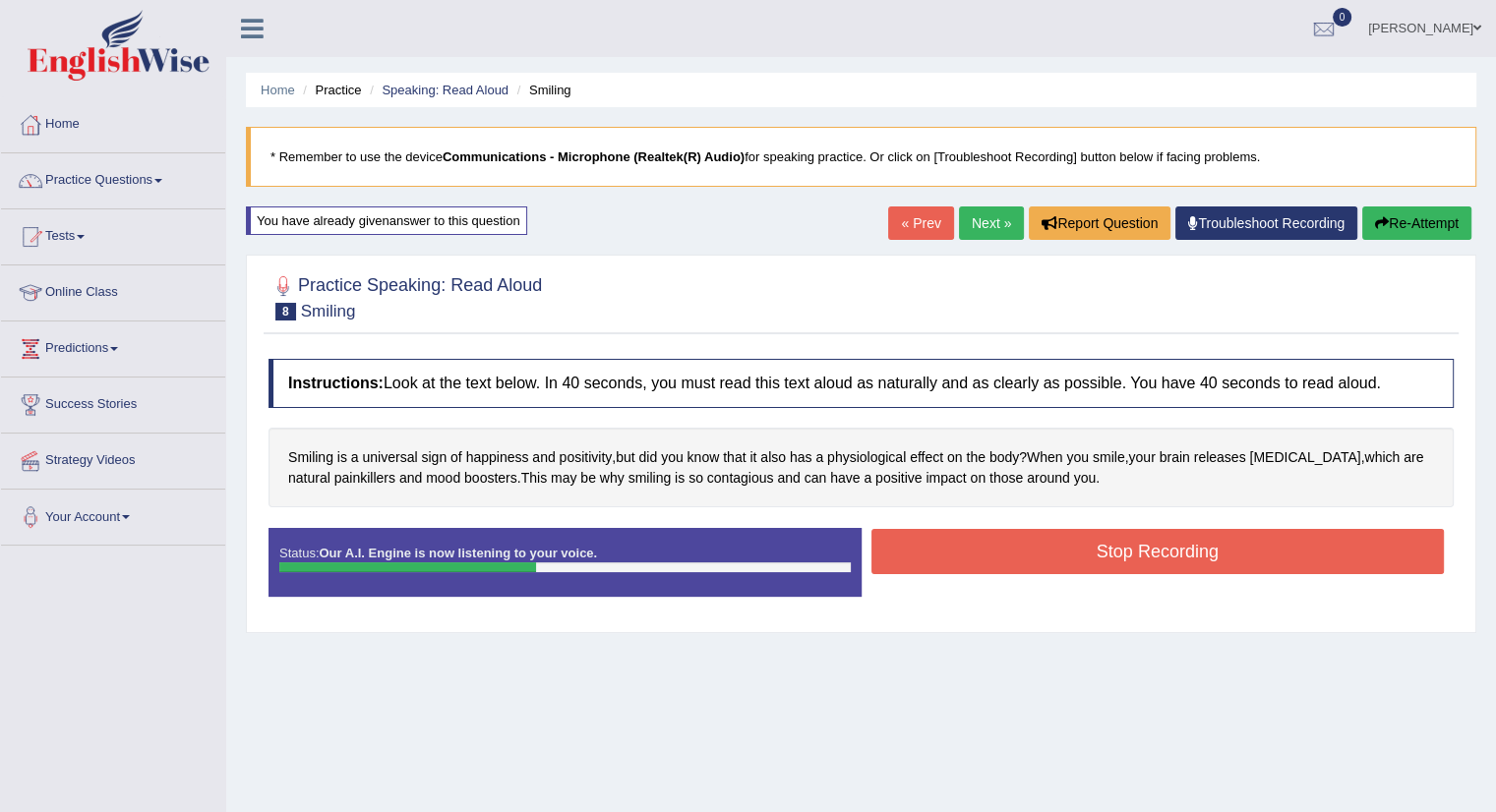
click at [1013, 188] on div "Home Practice Speaking: Read Aloud Smiling * Remember to use the device Communi…" at bounding box center [861, 492] width 1270 height 984
click at [1125, 548] on button "Stop Recording" at bounding box center [1157, 551] width 573 height 45
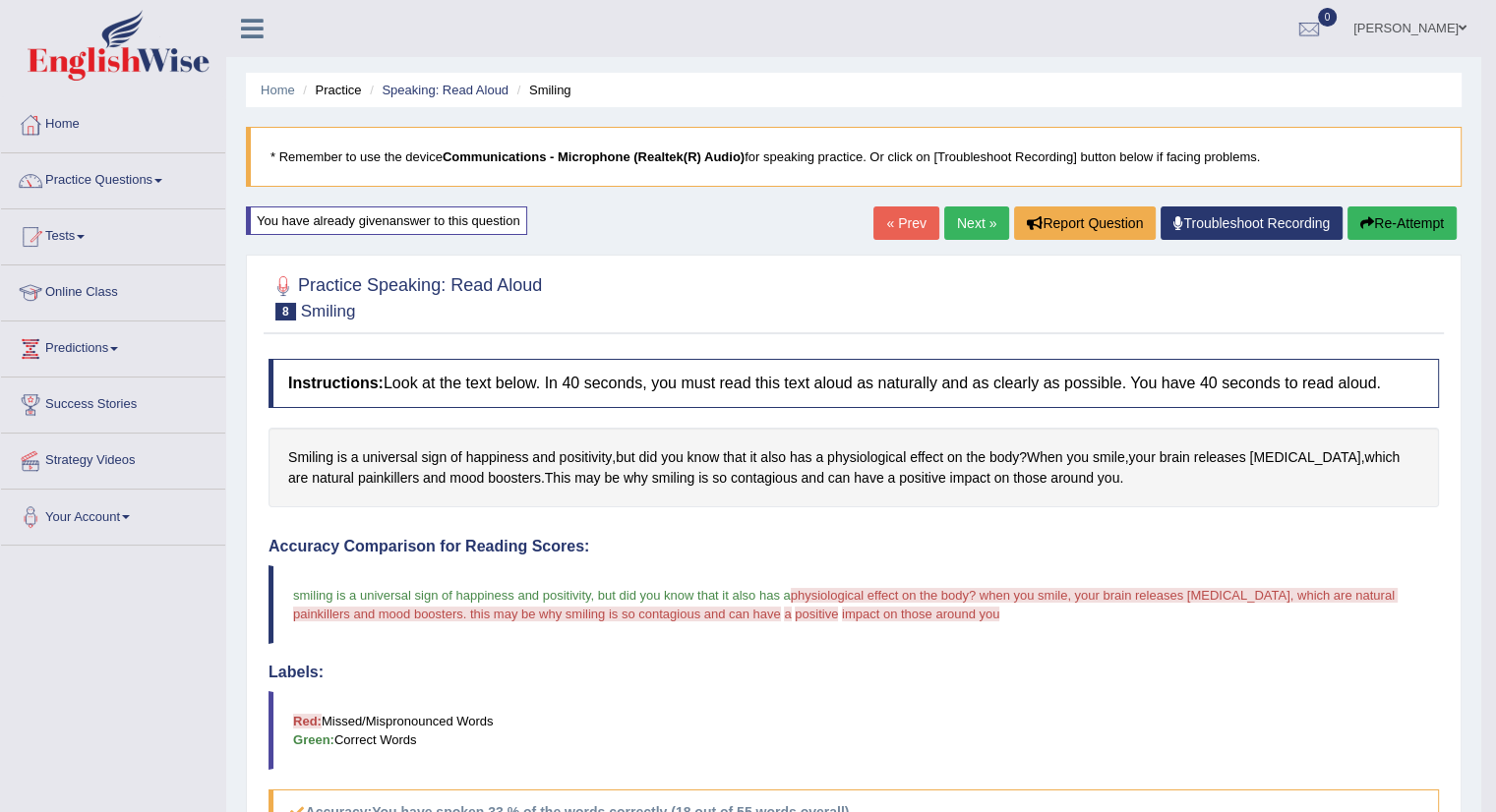
click at [55, 136] on link "Home" at bounding box center [113, 121] width 224 height 49
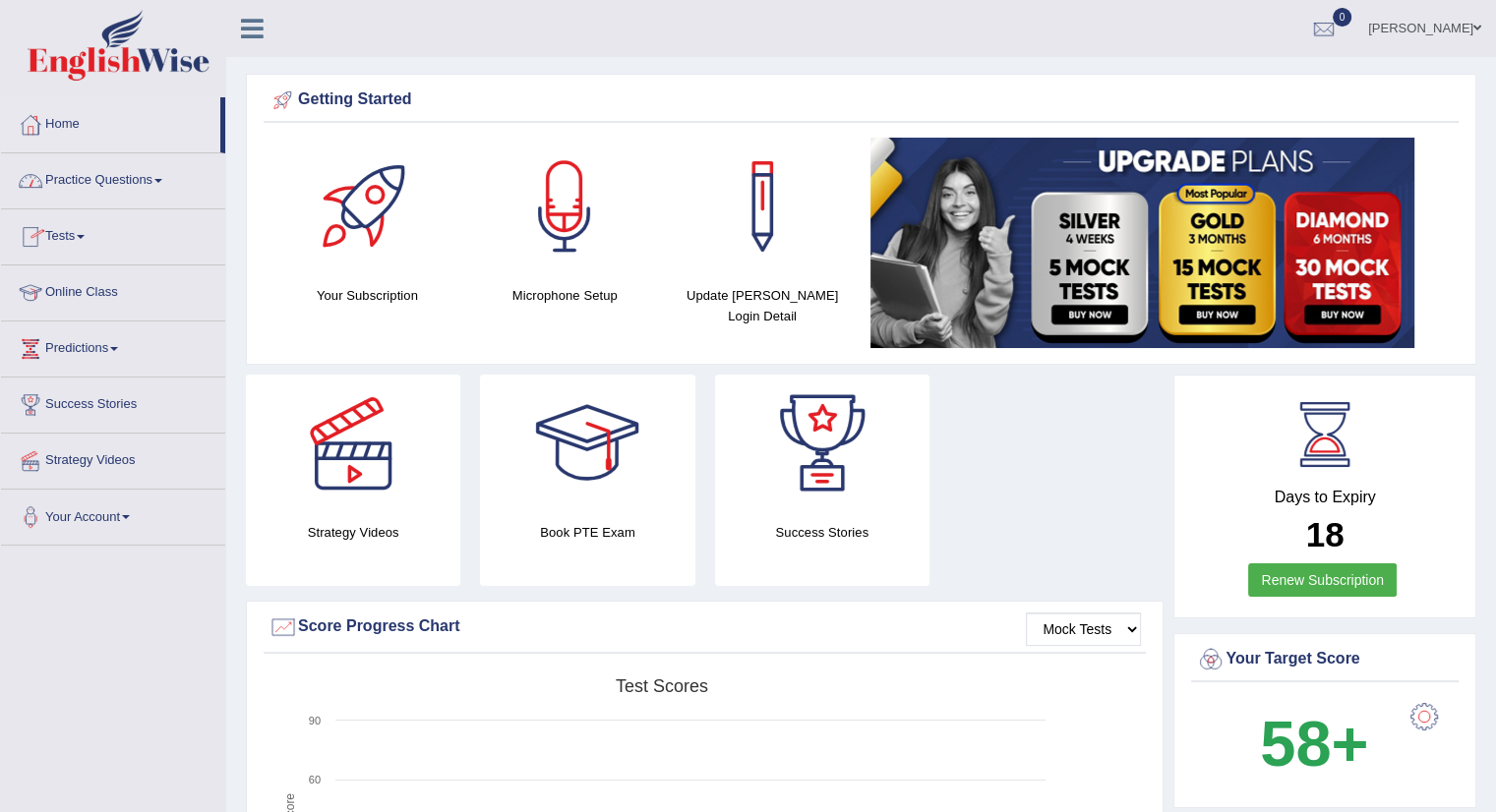
click at [101, 244] on link "Tests" at bounding box center [113, 234] width 224 height 49
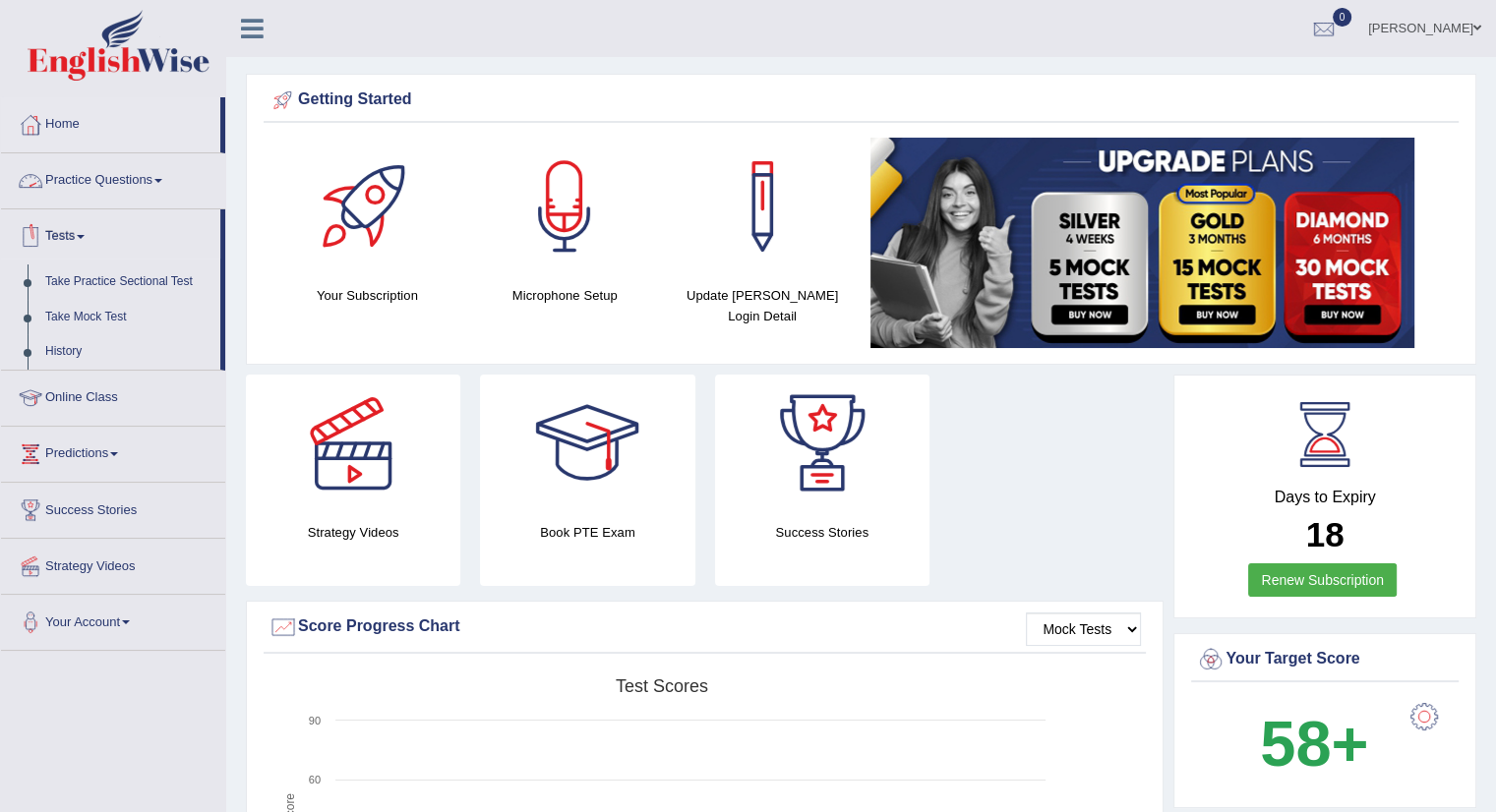
click at [77, 185] on link "Practice Questions" at bounding box center [113, 177] width 224 height 49
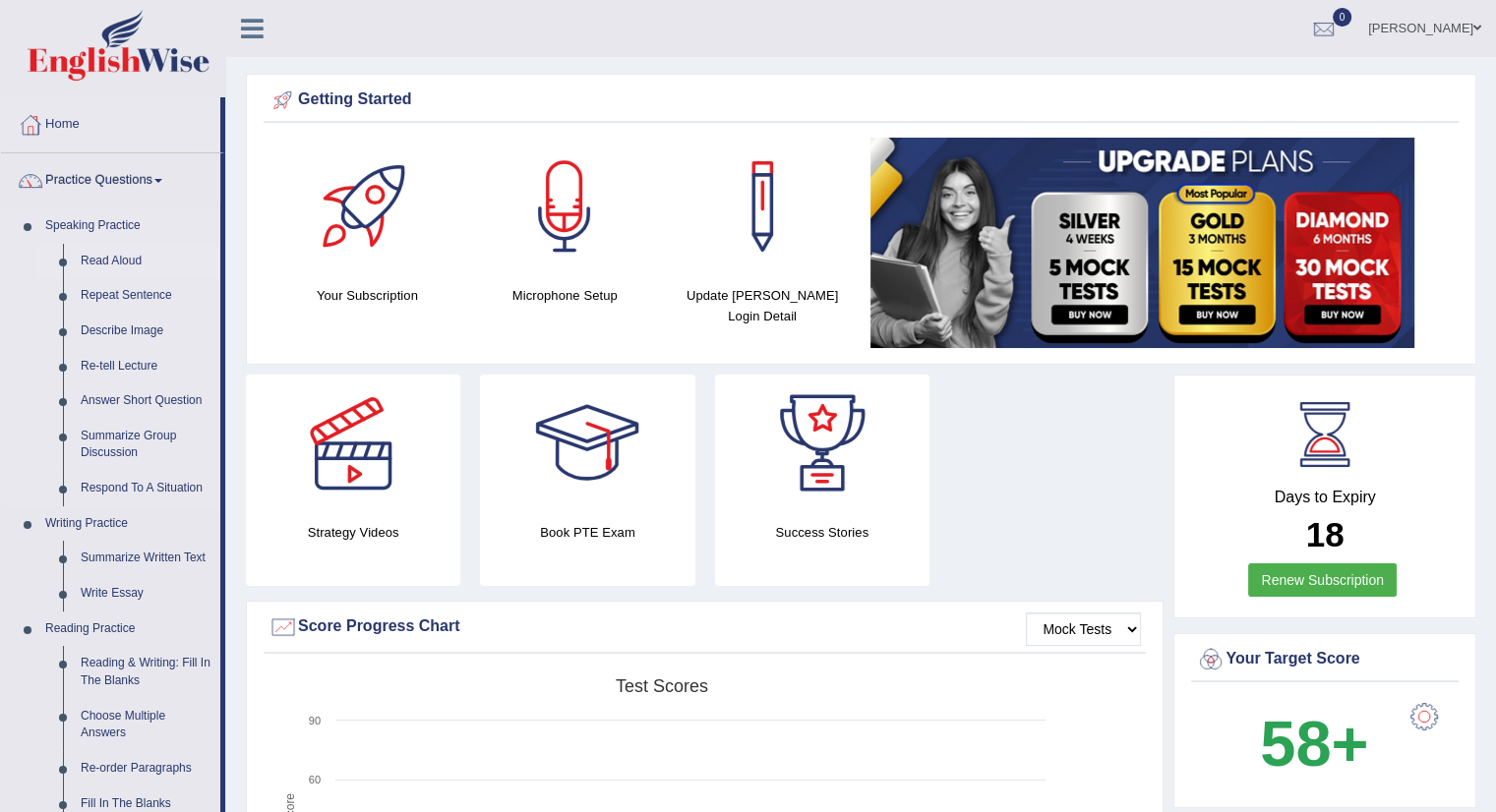
click at [102, 263] on link "Read Aloud" at bounding box center [146, 261] width 149 height 35
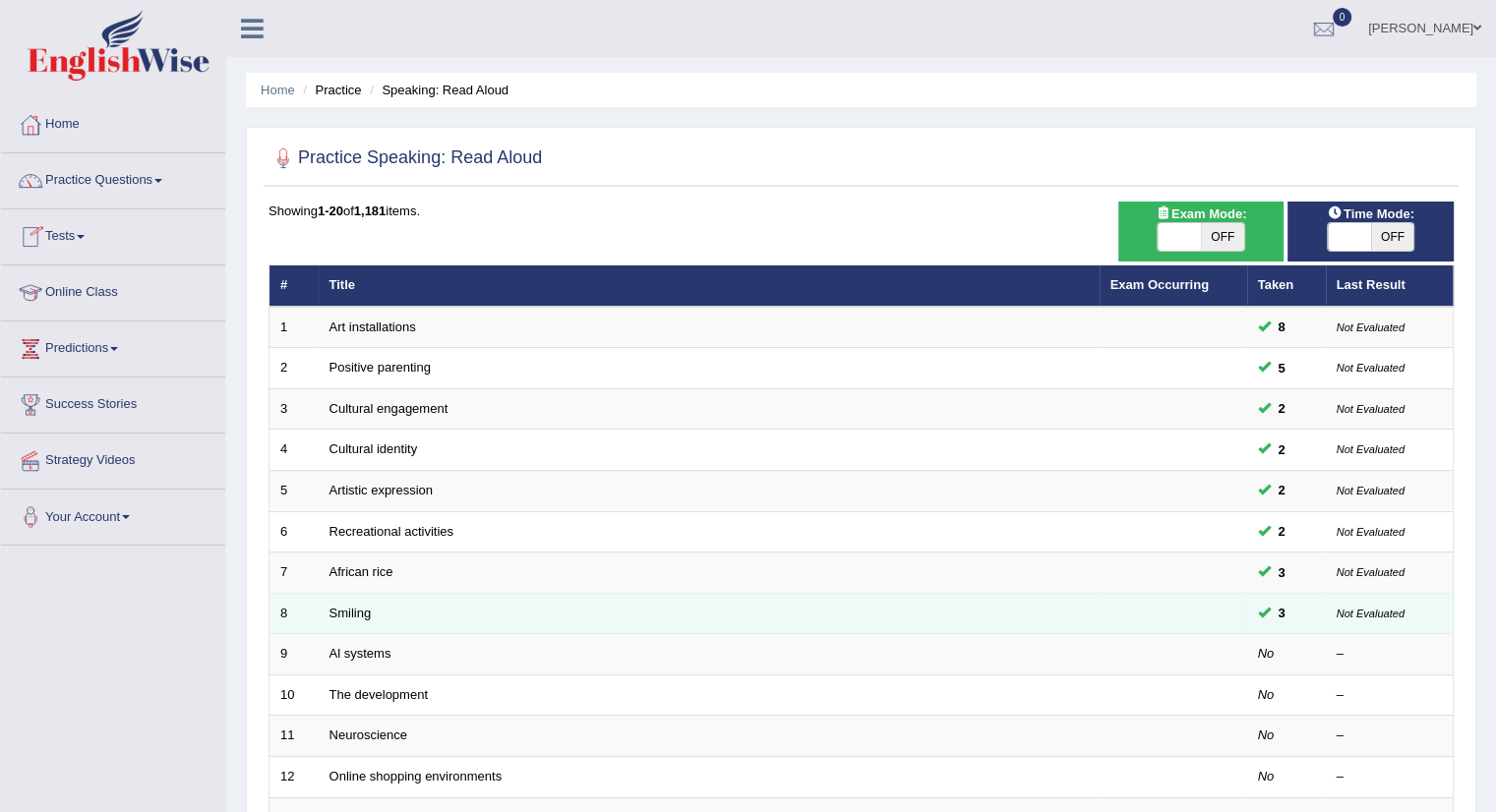
click at [429, 611] on td "Smiling" at bounding box center [709, 613] width 781 height 41
click at [358, 613] on link "Smiling" at bounding box center [351, 613] width 42 height 15
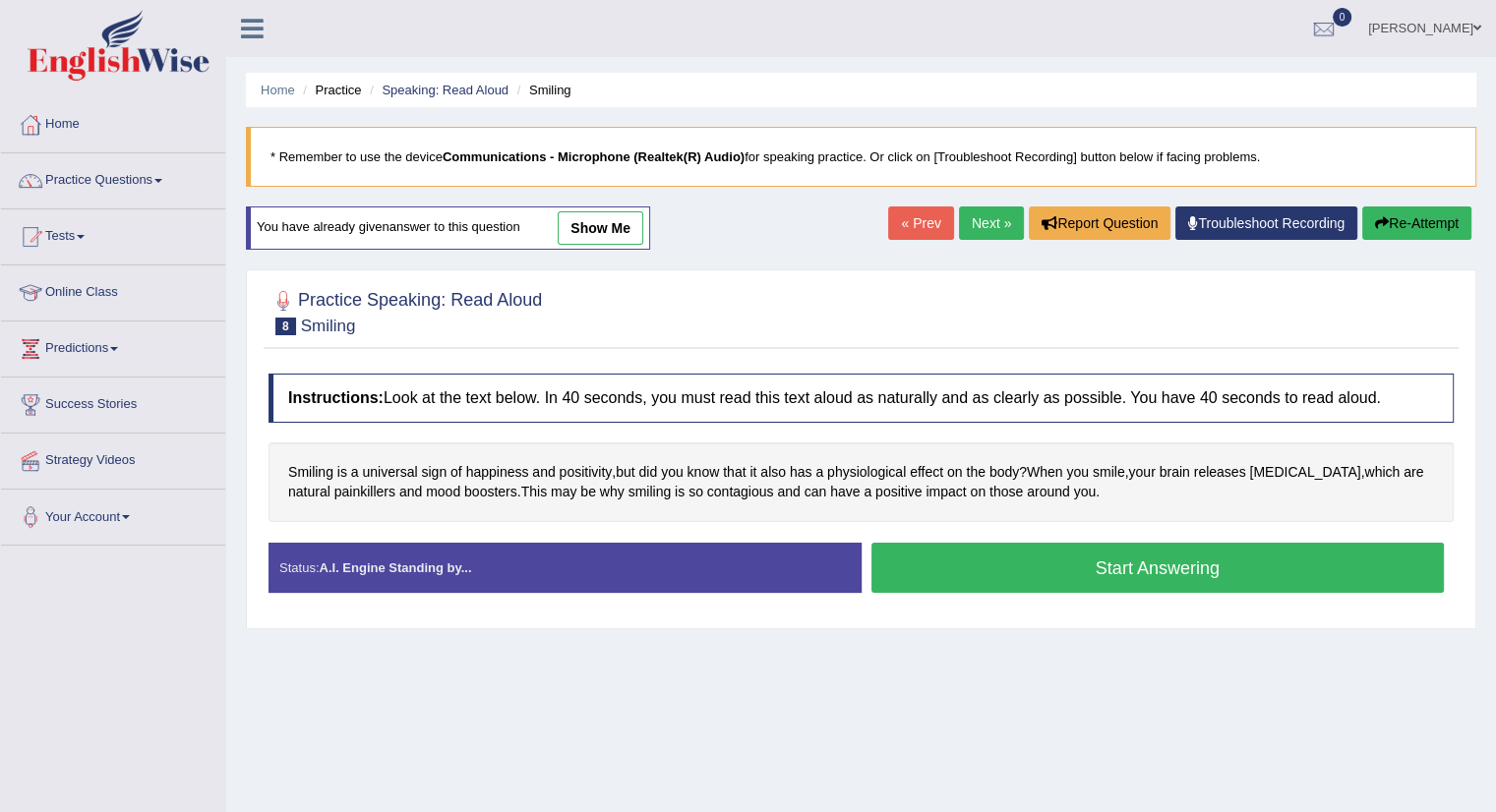
click at [590, 226] on link "show me" at bounding box center [601, 227] width 86 height 33
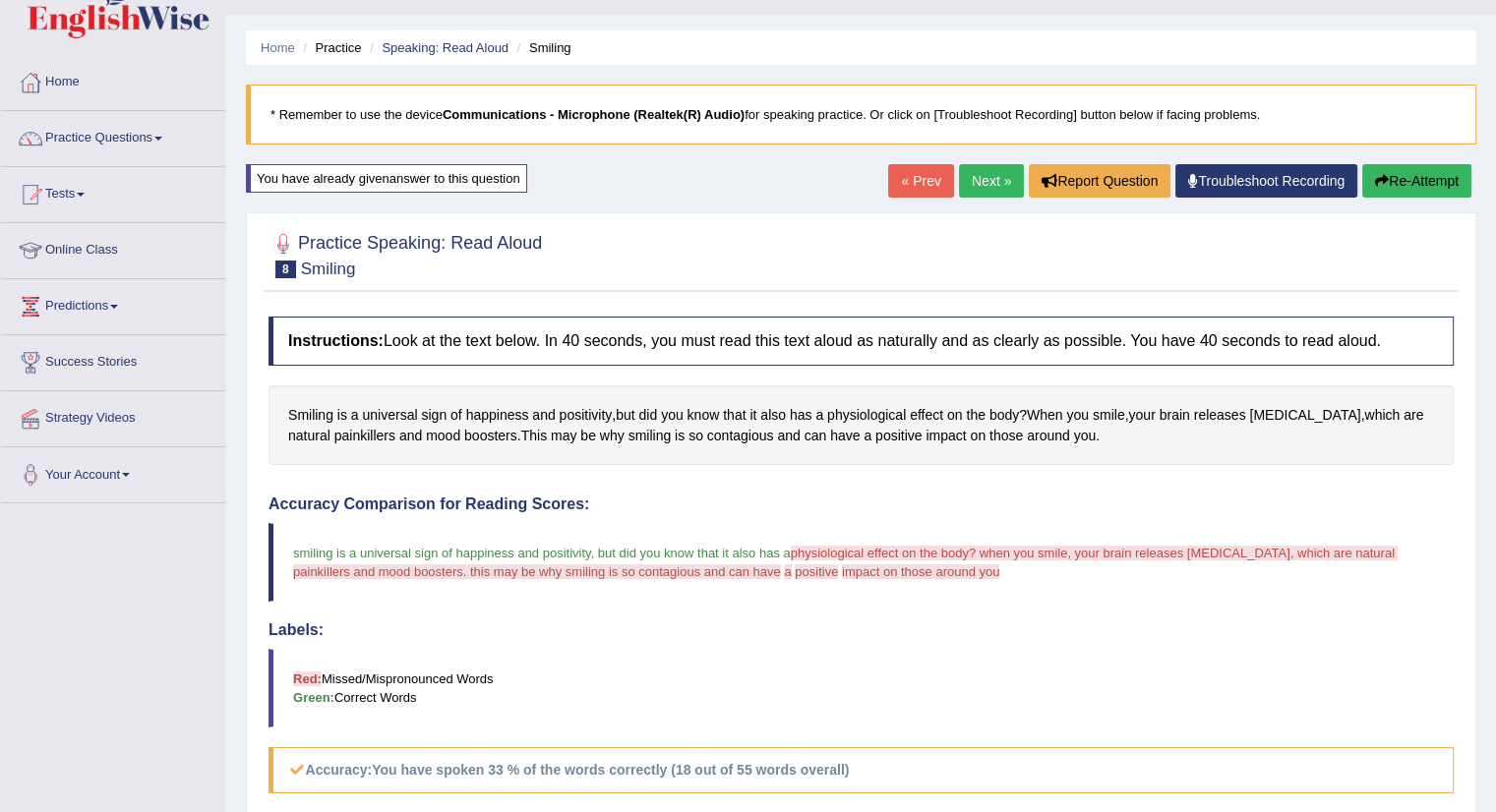
scroll to position [38, 0]
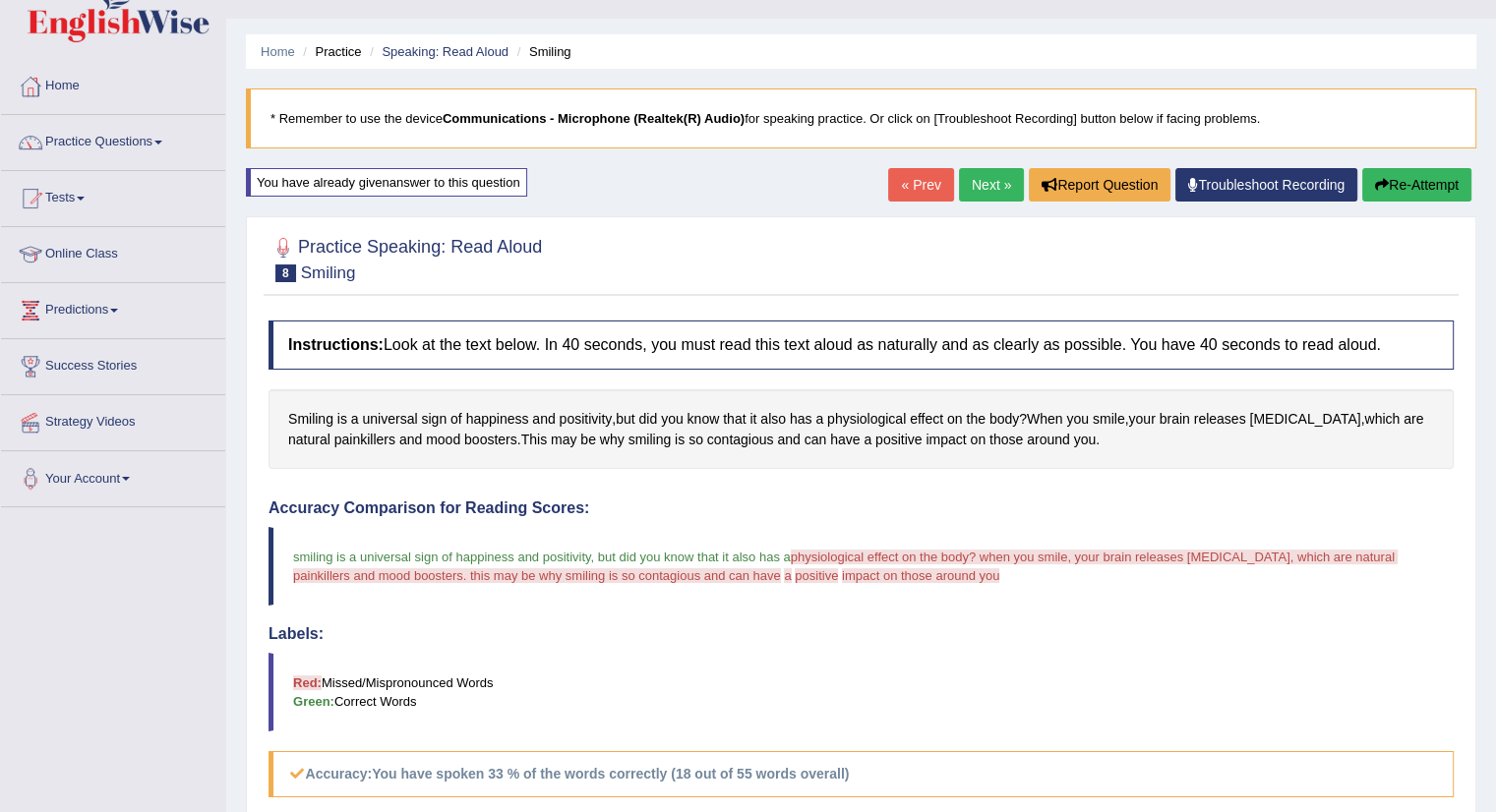
click at [1420, 178] on button "Re-Attempt" at bounding box center [1416, 184] width 109 height 33
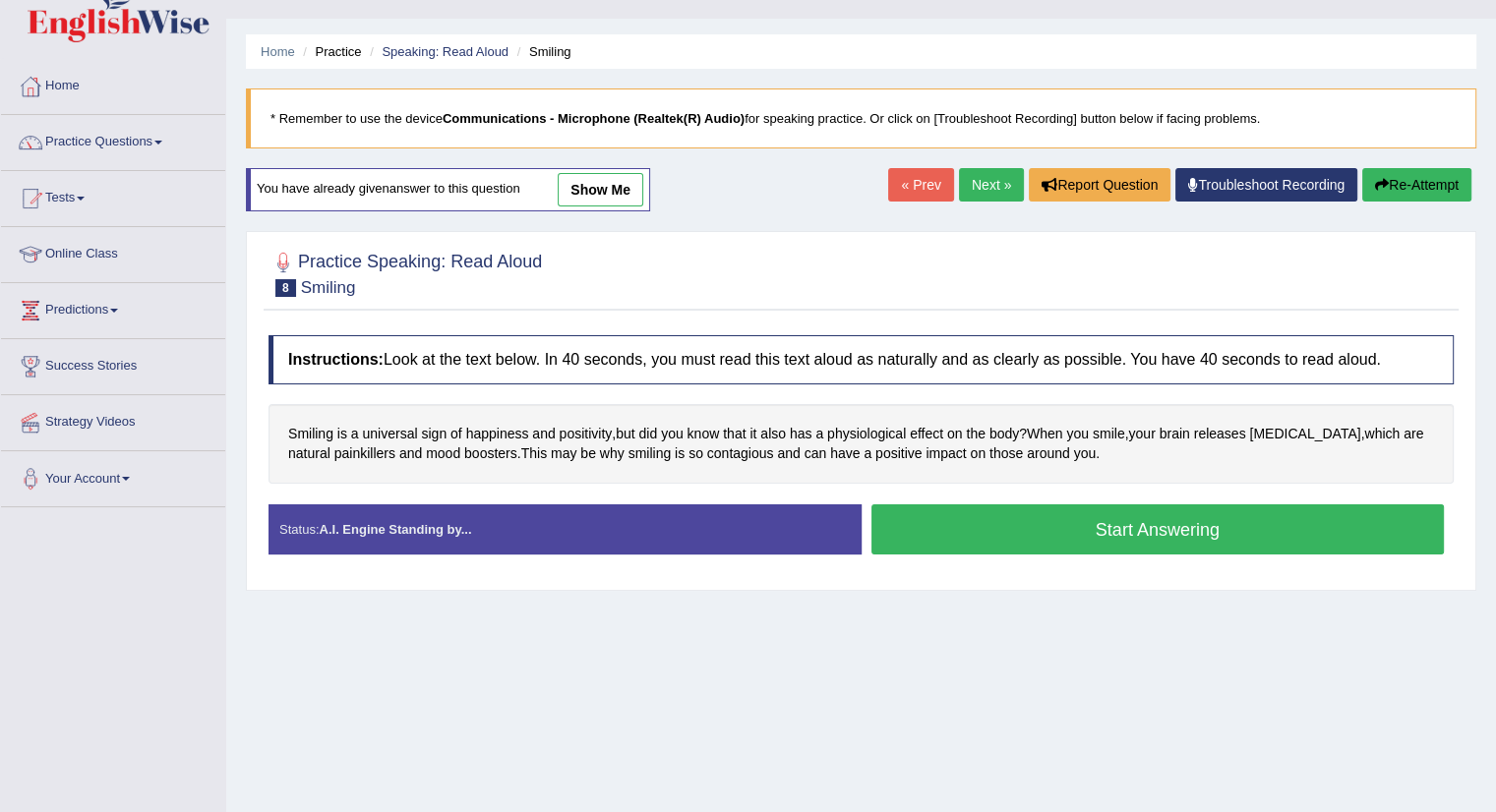
click at [1156, 530] on button "Start Answering" at bounding box center [1157, 530] width 573 height 50
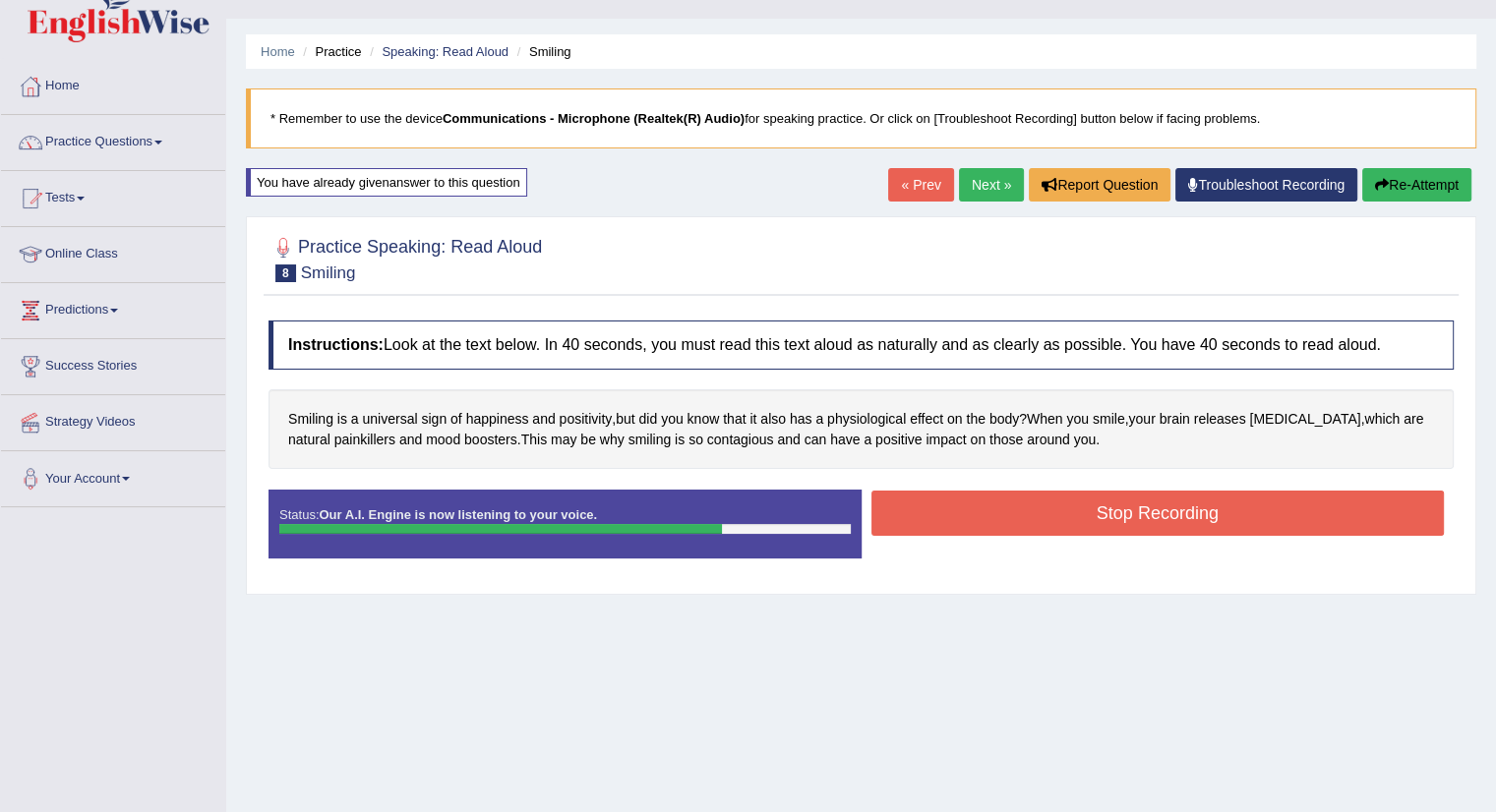
click at [1153, 518] on button "Stop Recording" at bounding box center [1157, 513] width 573 height 45
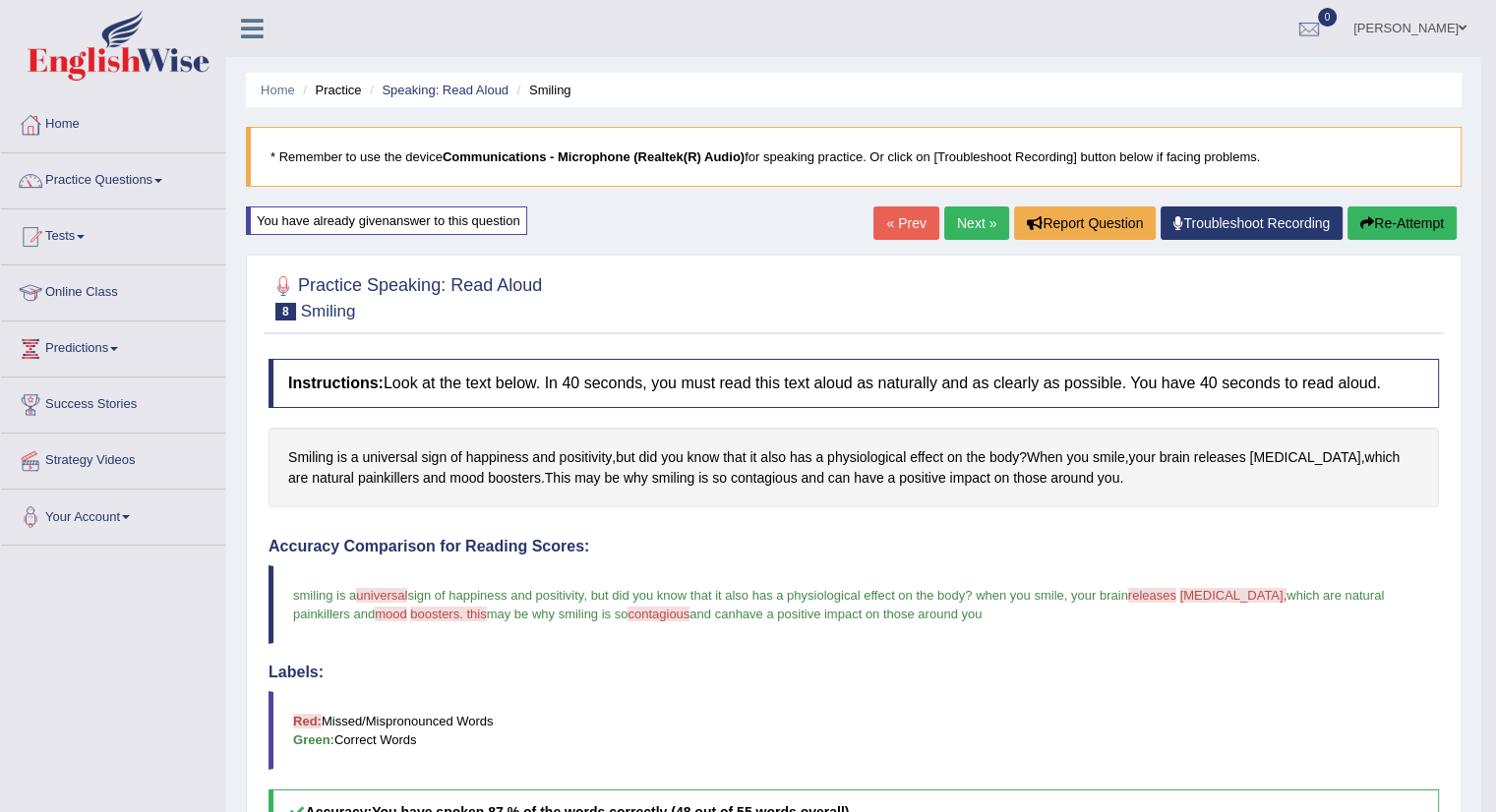
click at [968, 229] on link "Next »" at bounding box center [976, 223] width 65 height 33
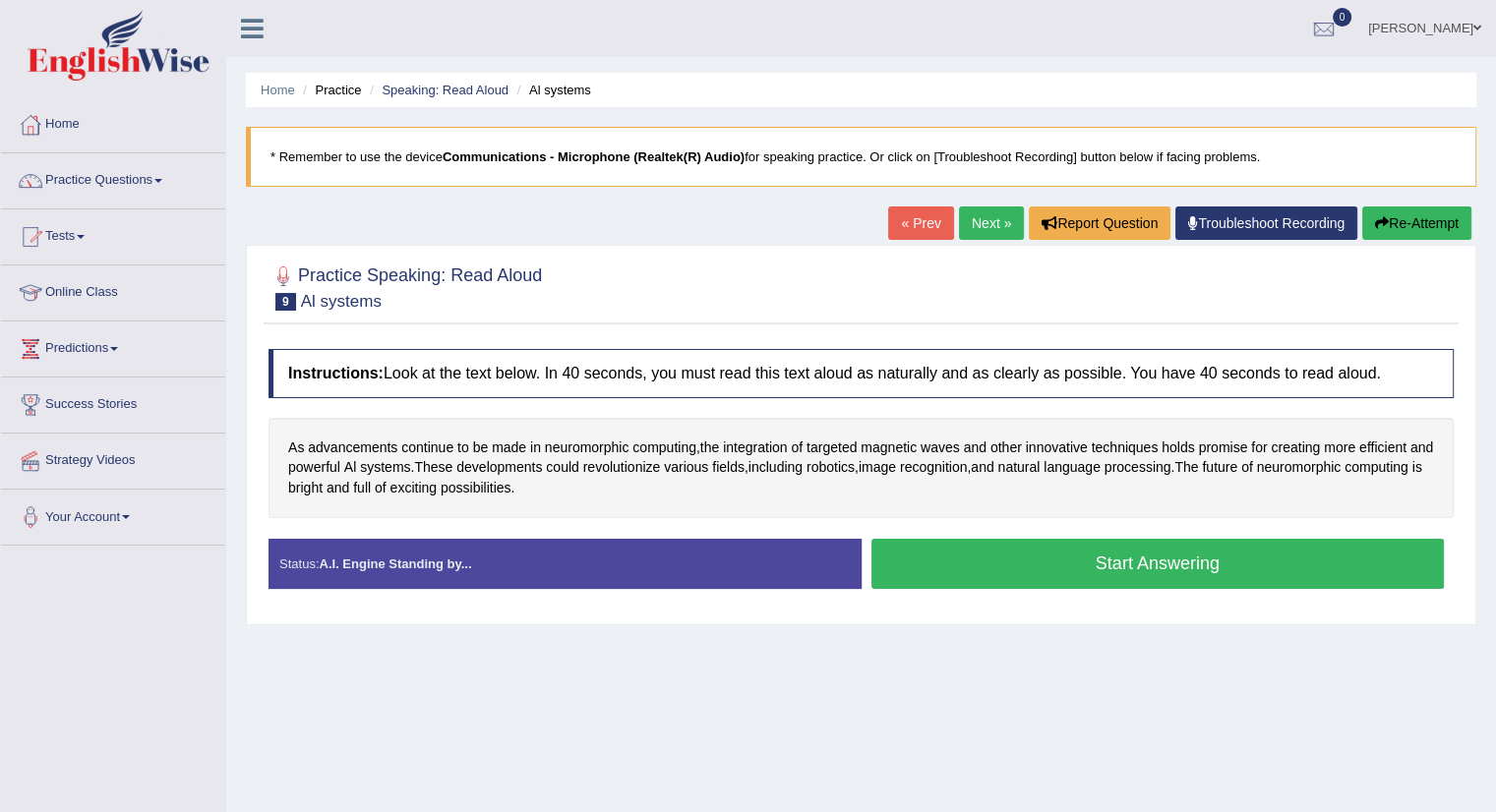
click at [1118, 564] on button "Start Answering" at bounding box center [1157, 564] width 573 height 50
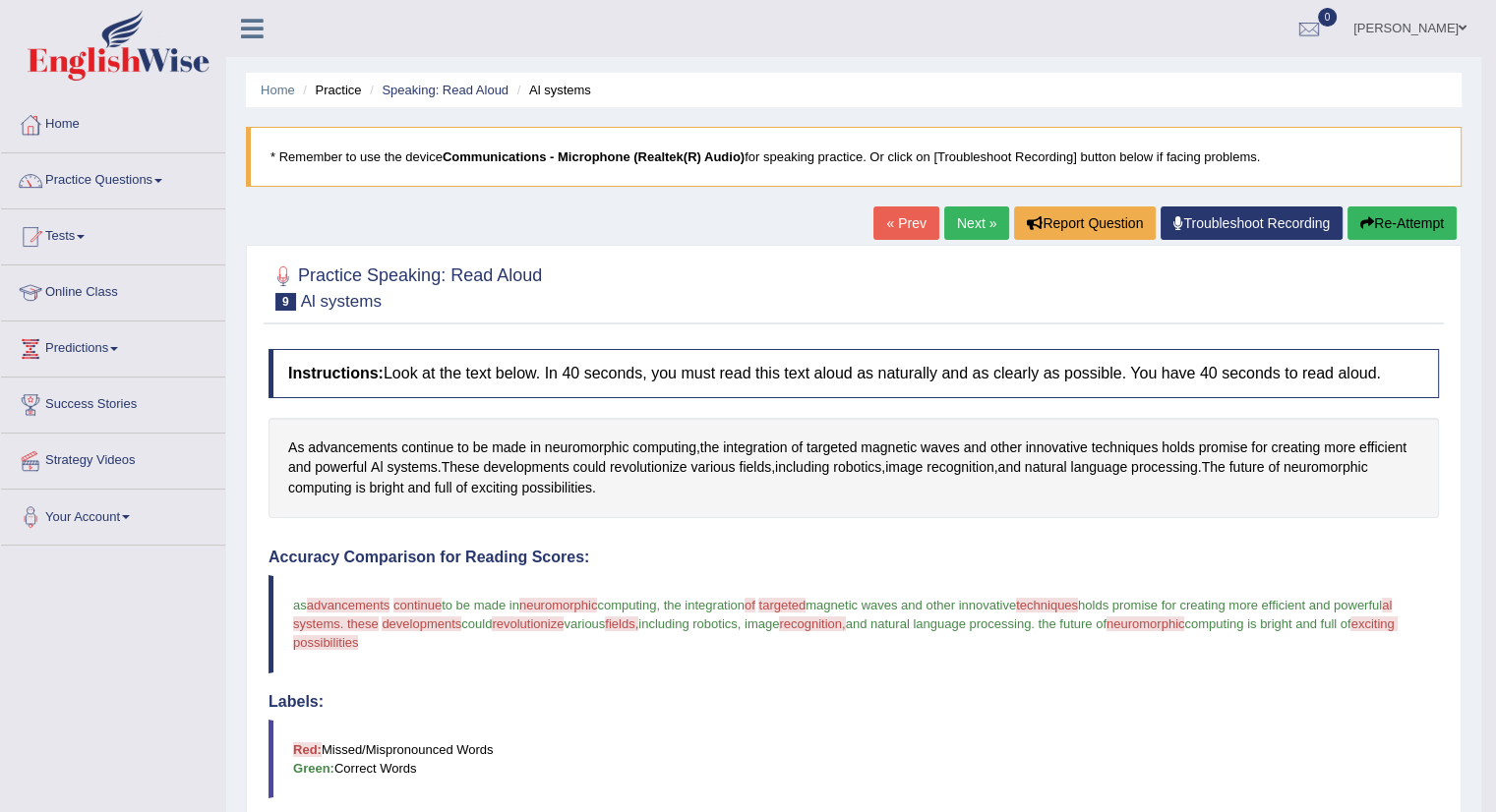
click at [727, 406] on div "Instructions: Look at the text below. In 40 seconds, you must read this text al…" at bounding box center [854, 795] width 1180 height 912
click at [420, 499] on div "As advancements continue to be made in neuromorphic computing , the integration…" at bounding box center [854, 468] width 1170 height 100
click at [136, 190] on link "Practice Questions" at bounding box center [113, 177] width 224 height 49
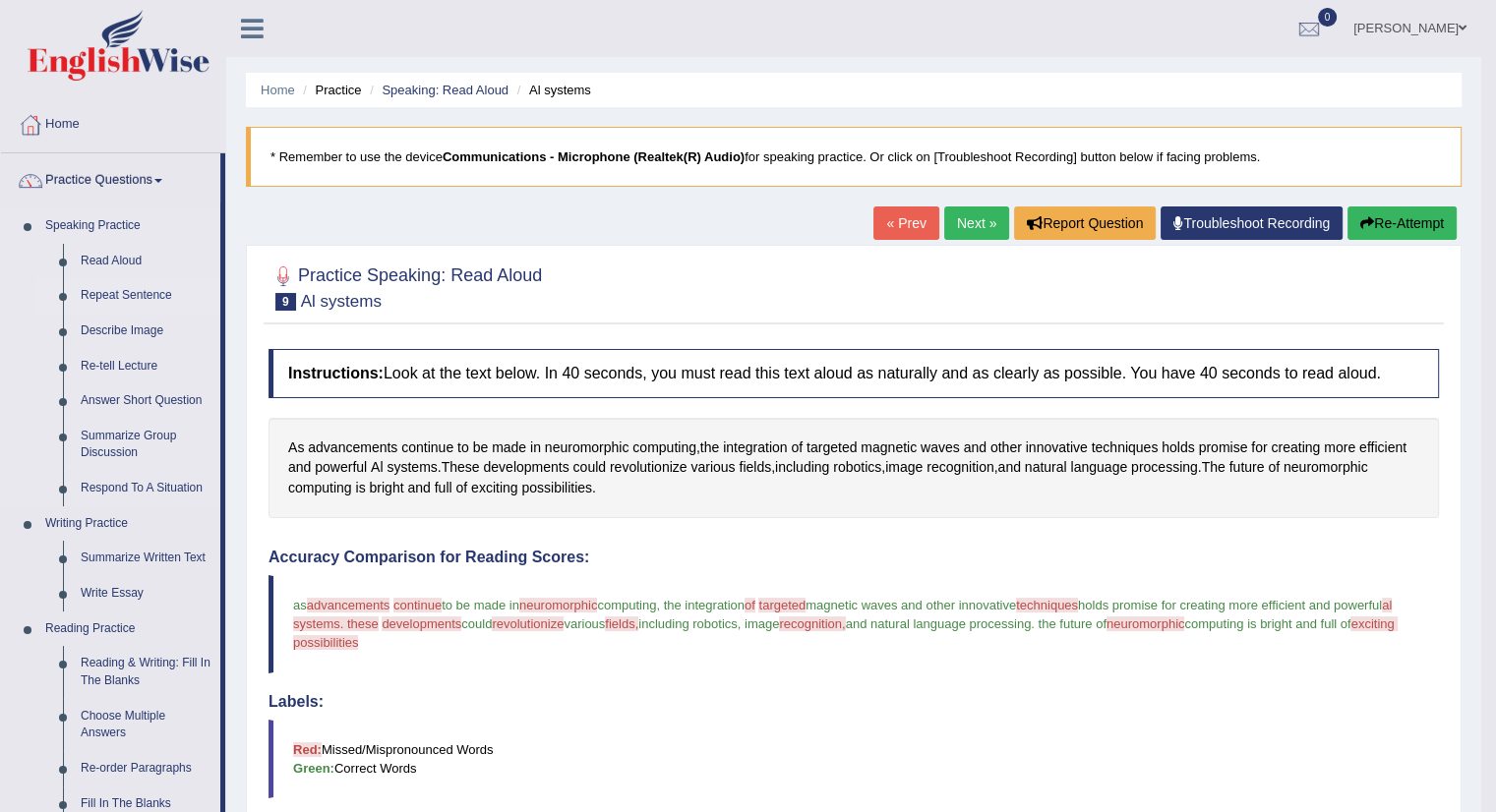
click at [120, 299] on link "Repeat Sentence" at bounding box center [146, 295] width 149 height 35
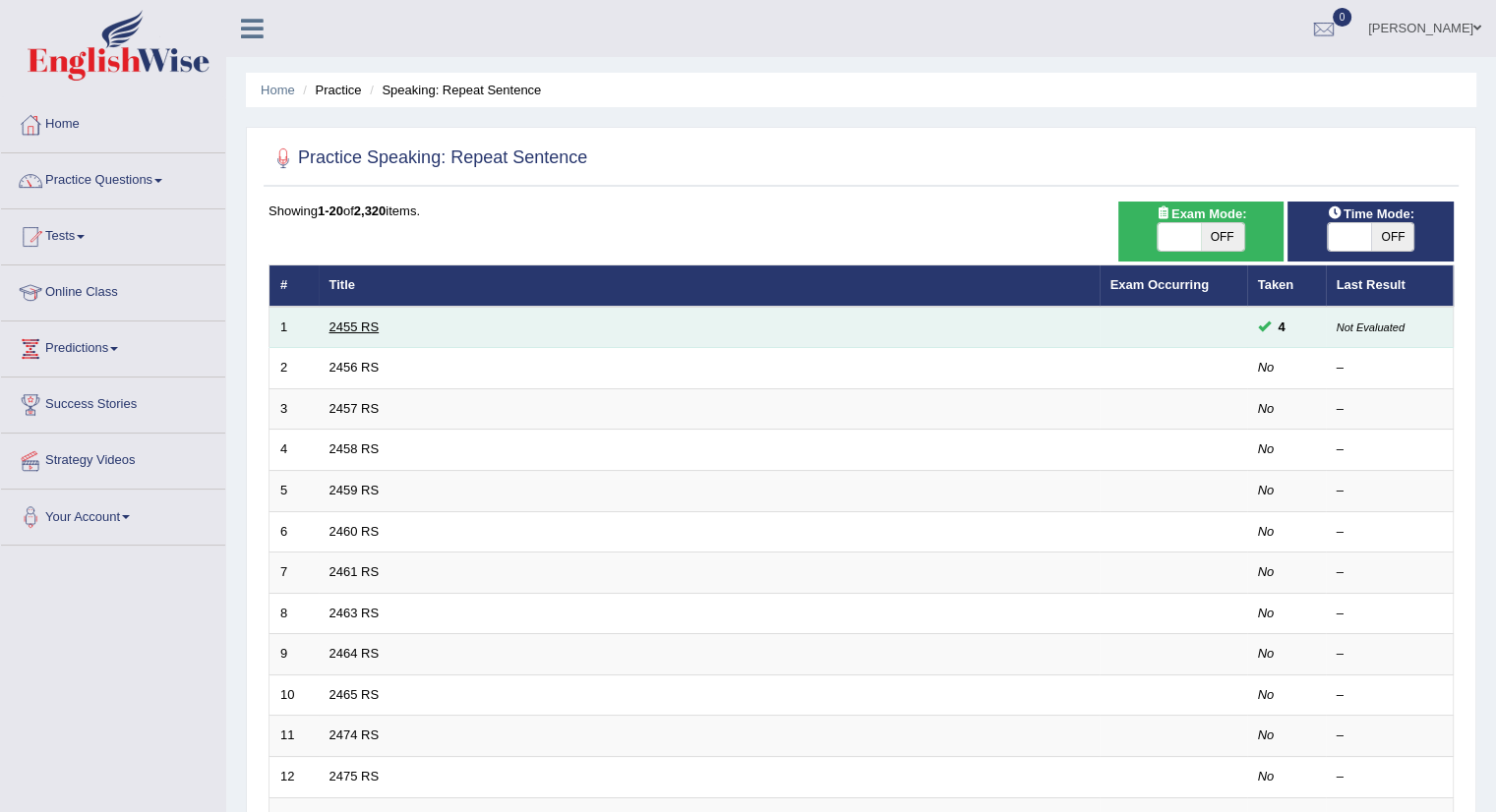
click at [372, 320] on link "2455 RS" at bounding box center [355, 327] width 50 height 15
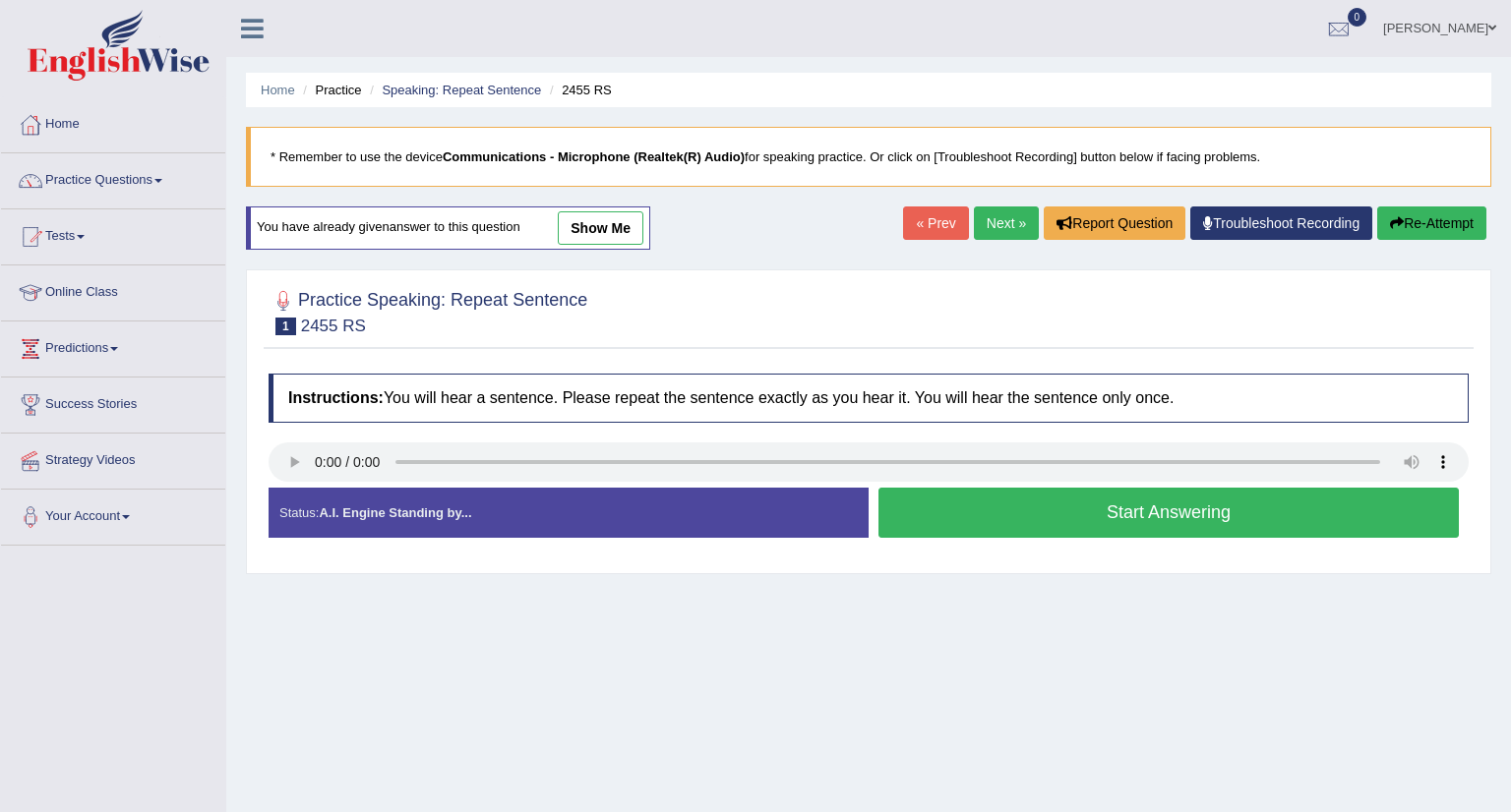
click at [372, 320] on body "Toggle navigation Home Practice Questions Speaking Practice Read Aloud Repeat S…" at bounding box center [755, 406] width 1511 height 812
click at [1098, 517] on button "Start Answering" at bounding box center [1157, 513] width 573 height 50
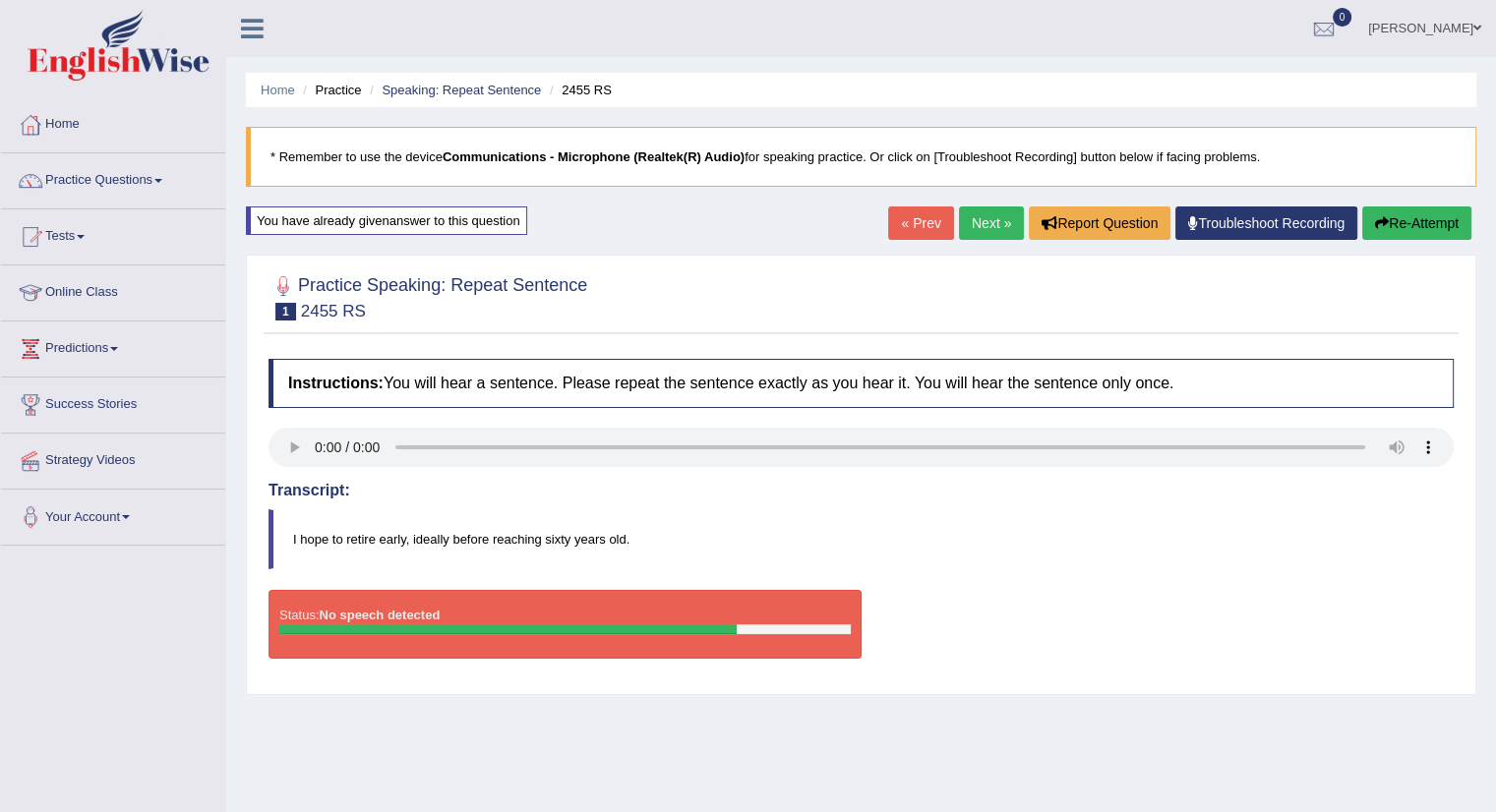
click at [1397, 225] on button "Re-Attempt" at bounding box center [1416, 223] width 109 height 33
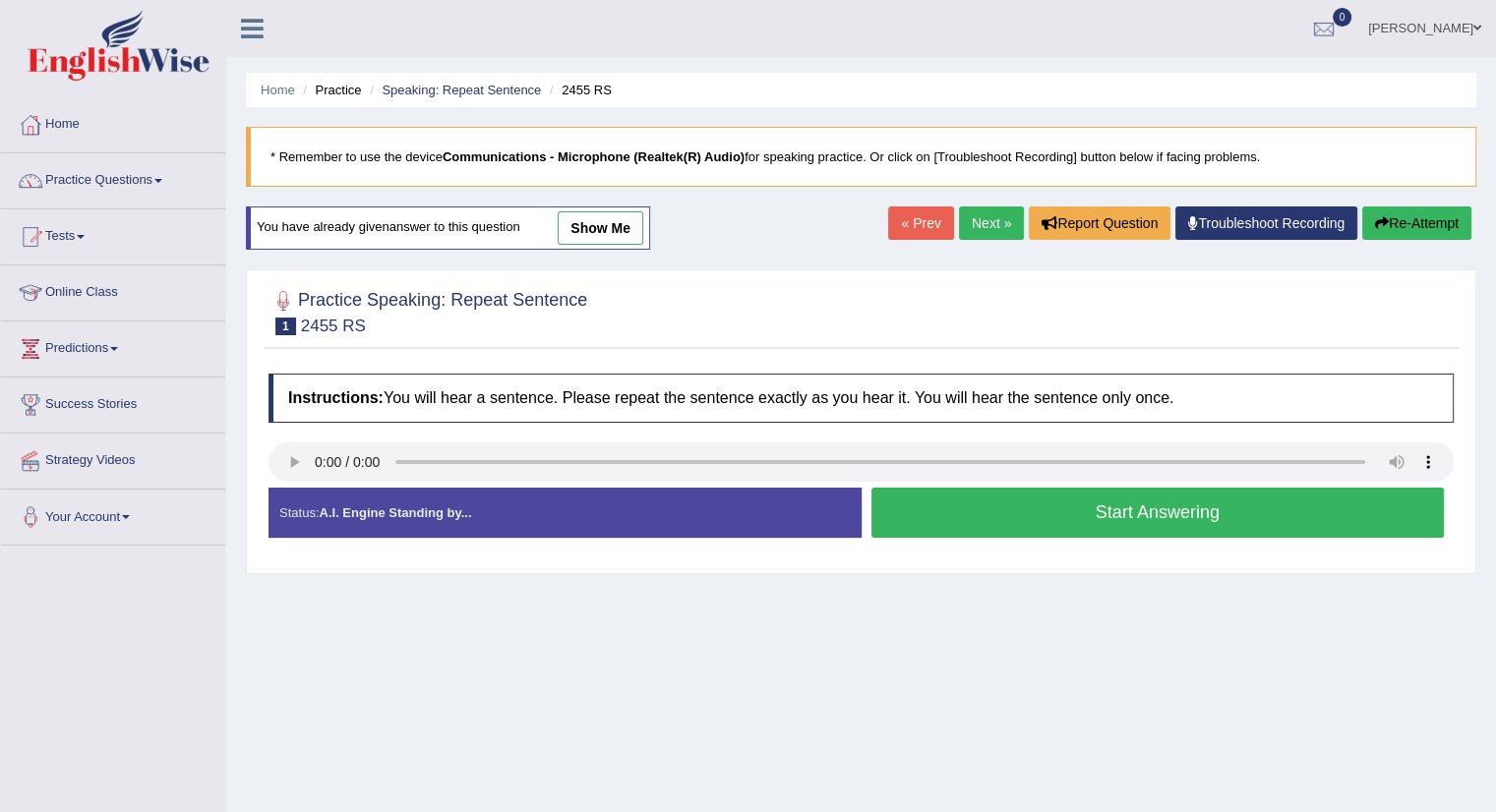
click at [1110, 510] on button "Start Answering" at bounding box center [1157, 513] width 573 height 50
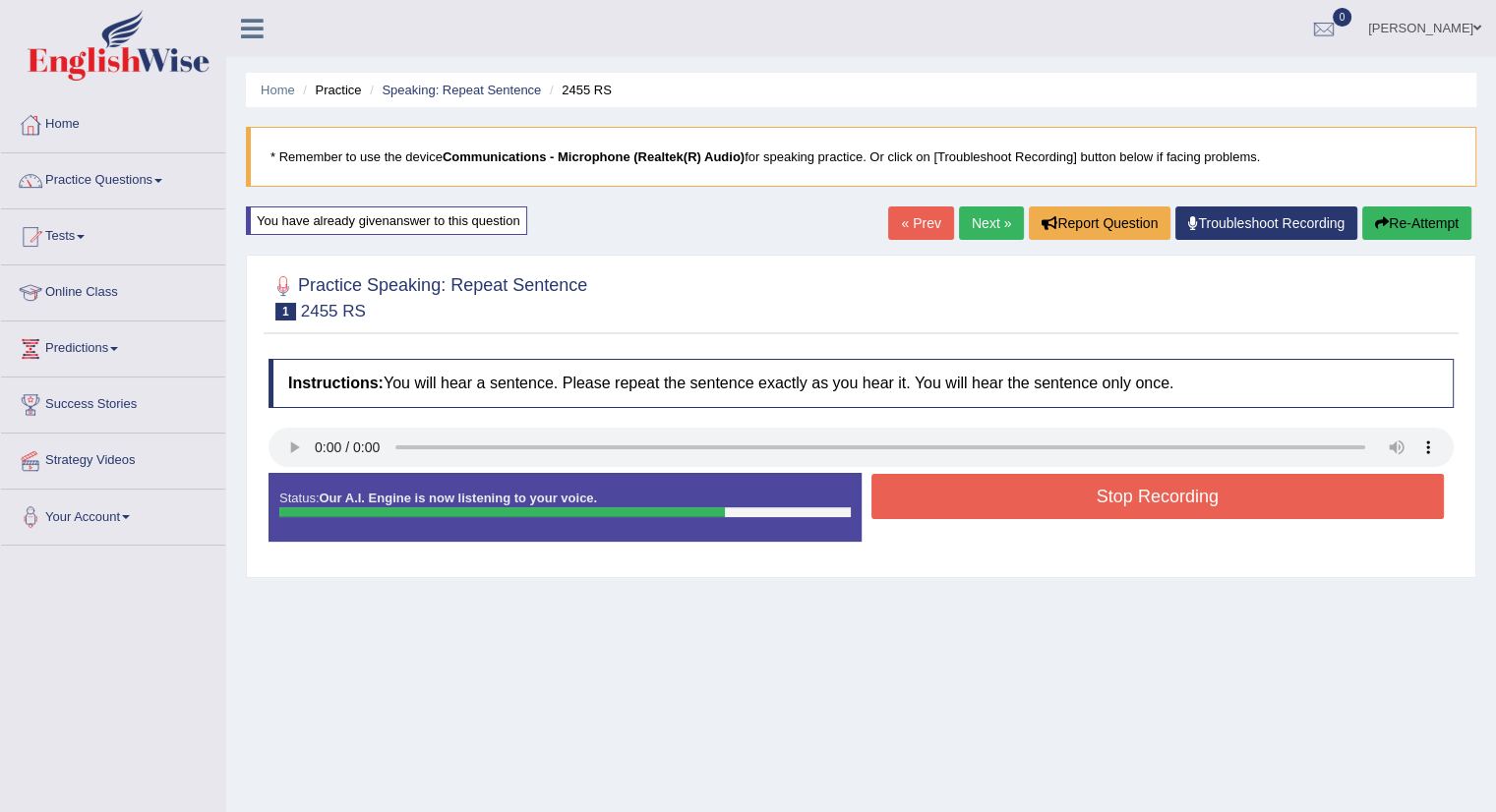
click at [1110, 510] on button "Stop Recording" at bounding box center [1157, 496] width 573 height 45
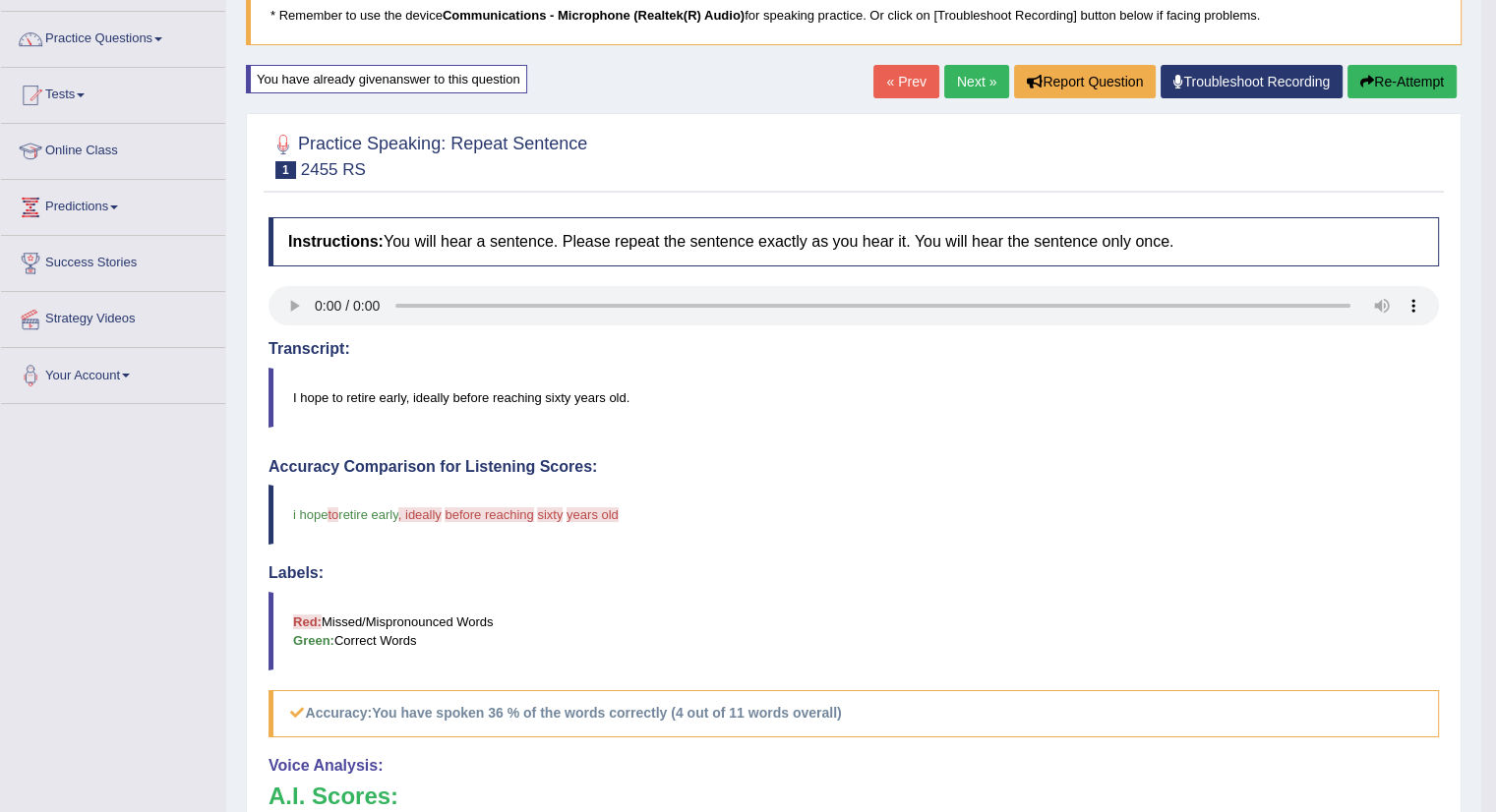
scroll to position [141, 0]
click at [1400, 79] on button "Re-Attempt" at bounding box center [1402, 82] width 109 height 33
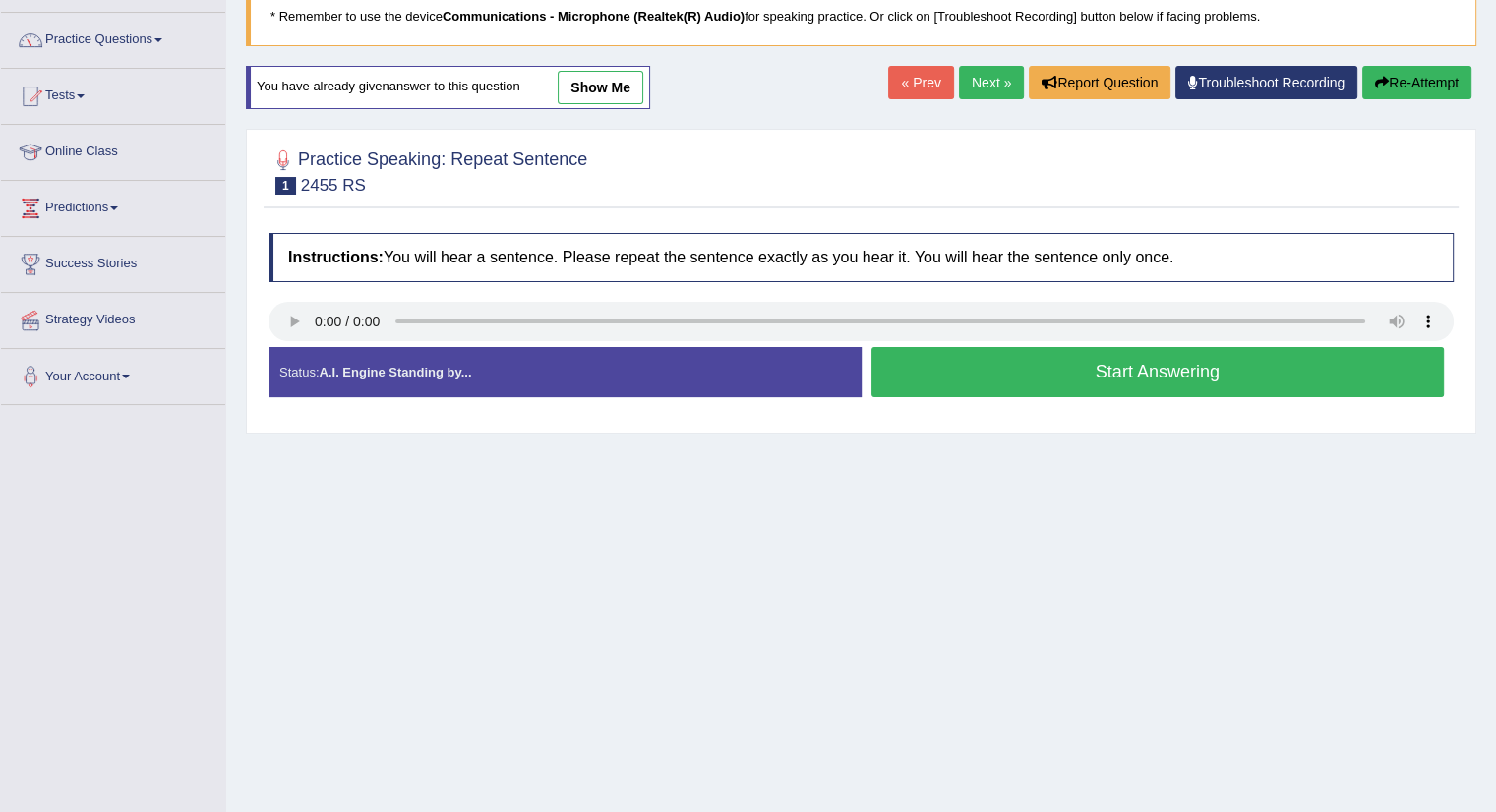
click at [1177, 373] on button "Start Answering" at bounding box center [1157, 372] width 573 height 50
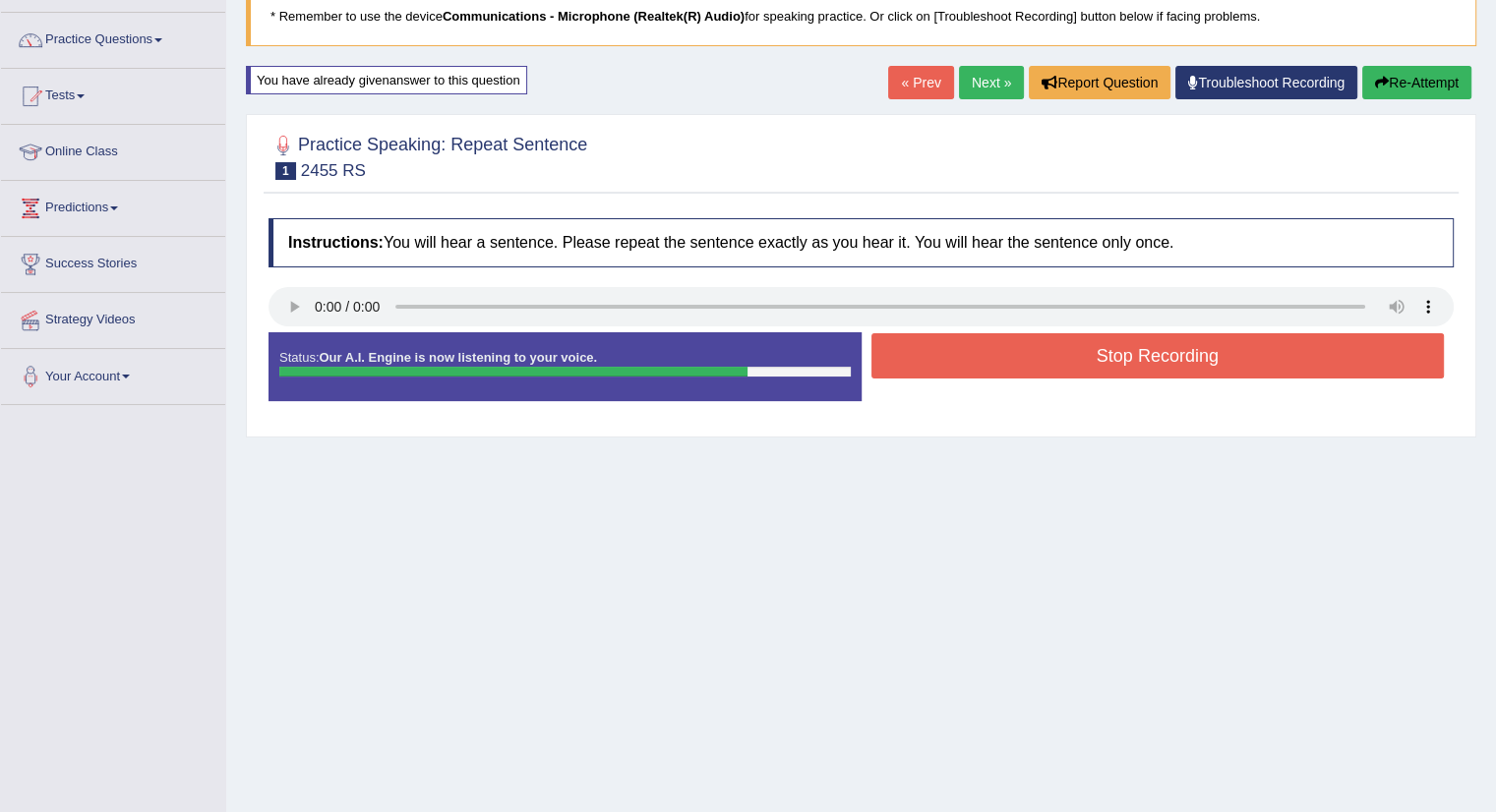
click at [1182, 343] on button "Stop Recording" at bounding box center [1157, 355] width 573 height 45
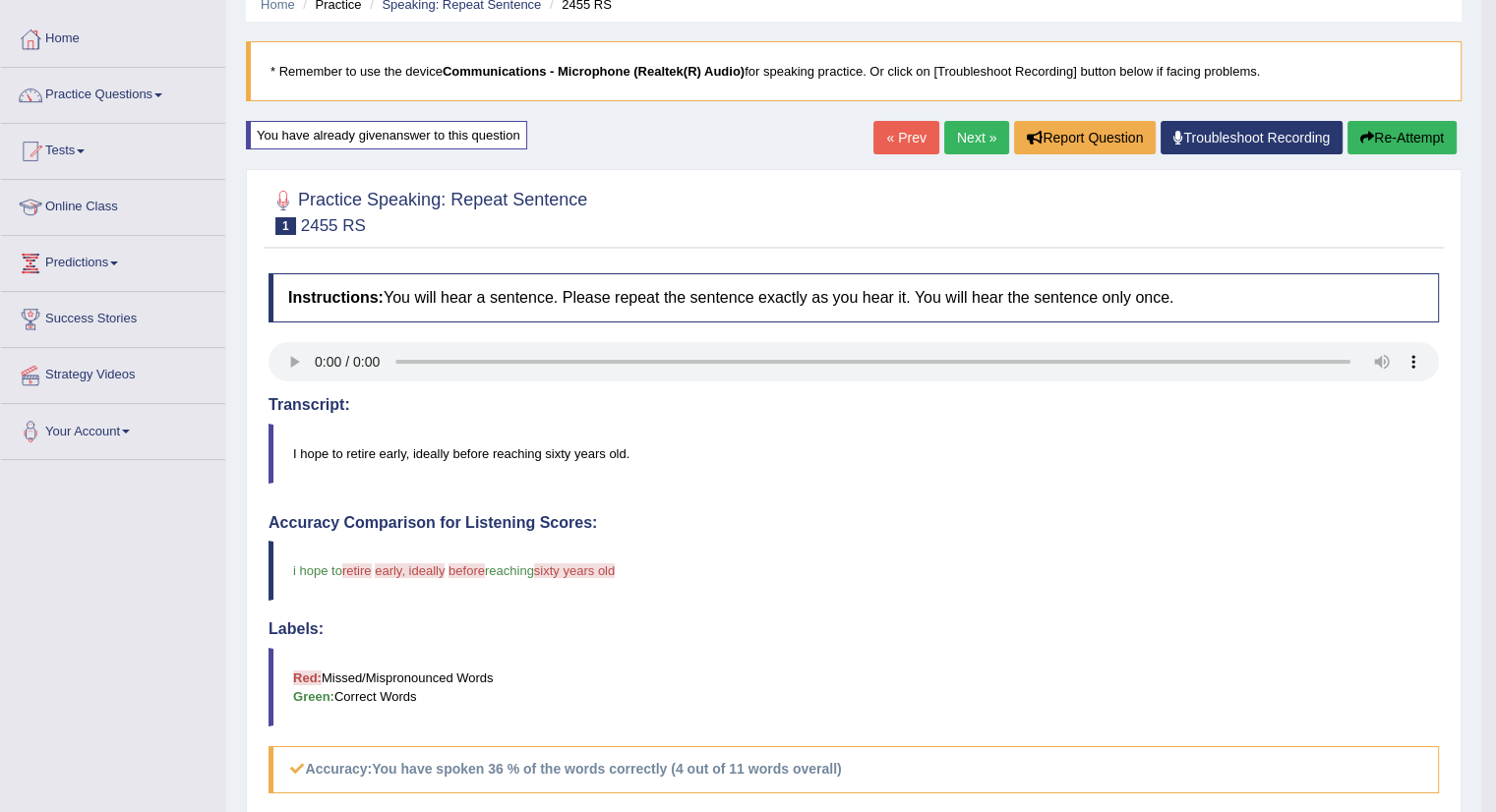
scroll to position [85, 0]
click at [1375, 143] on button "Re-Attempt" at bounding box center [1402, 138] width 109 height 33
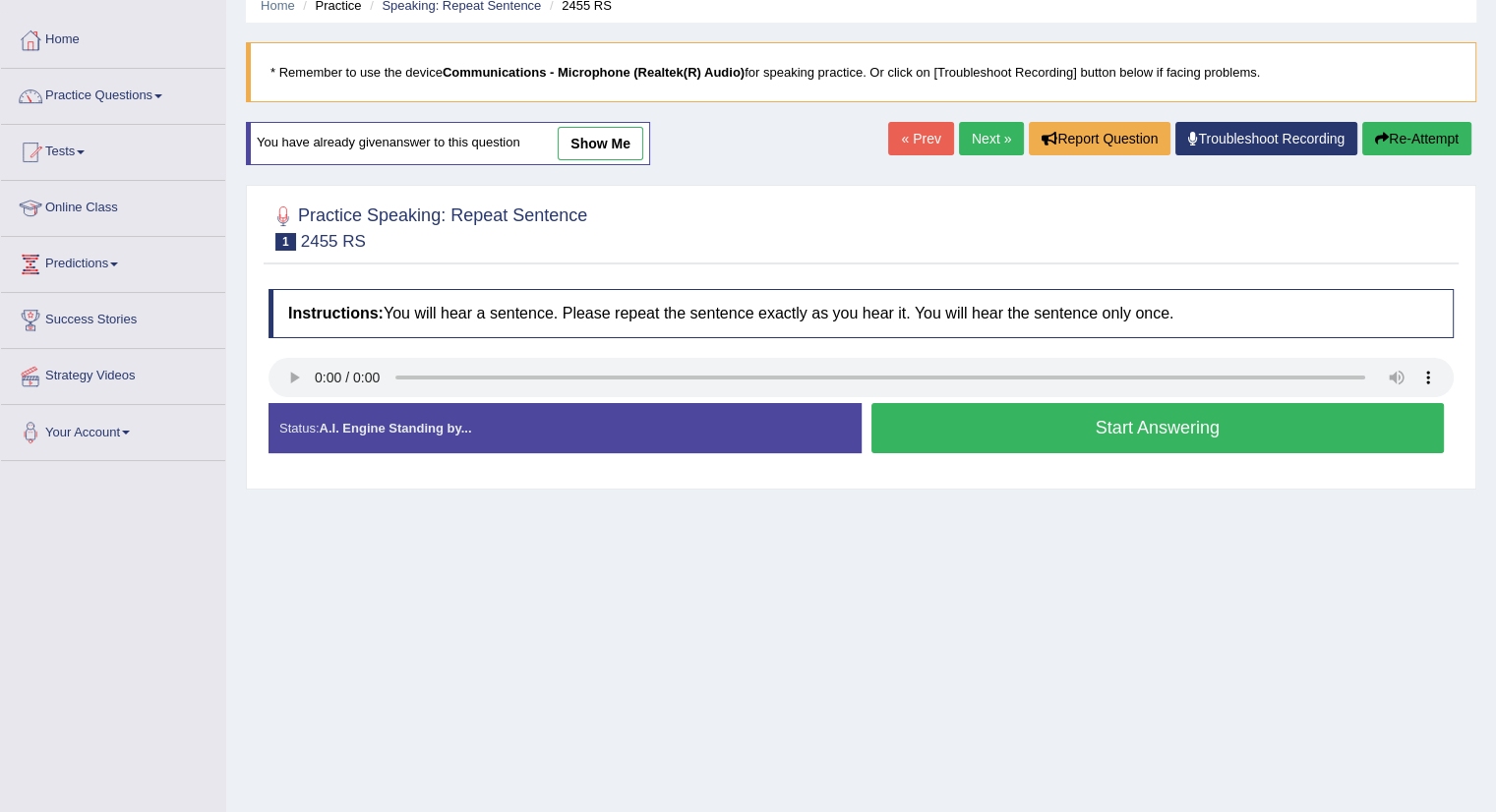
click at [1117, 422] on button "Start Answering" at bounding box center [1157, 428] width 573 height 50
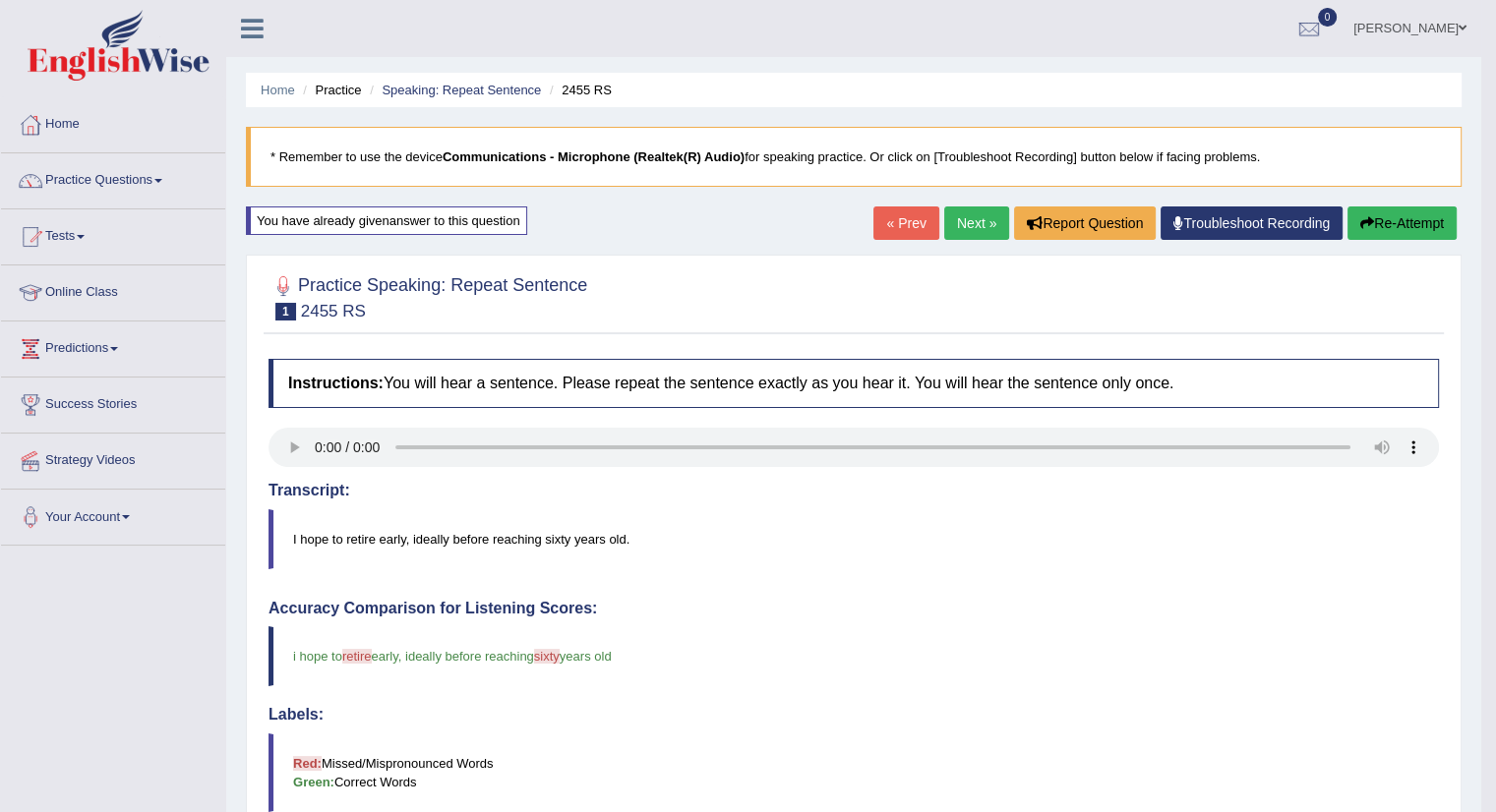
click at [965, 221] on link "Next »" at bounding box center [976, 223] width 65 height 33
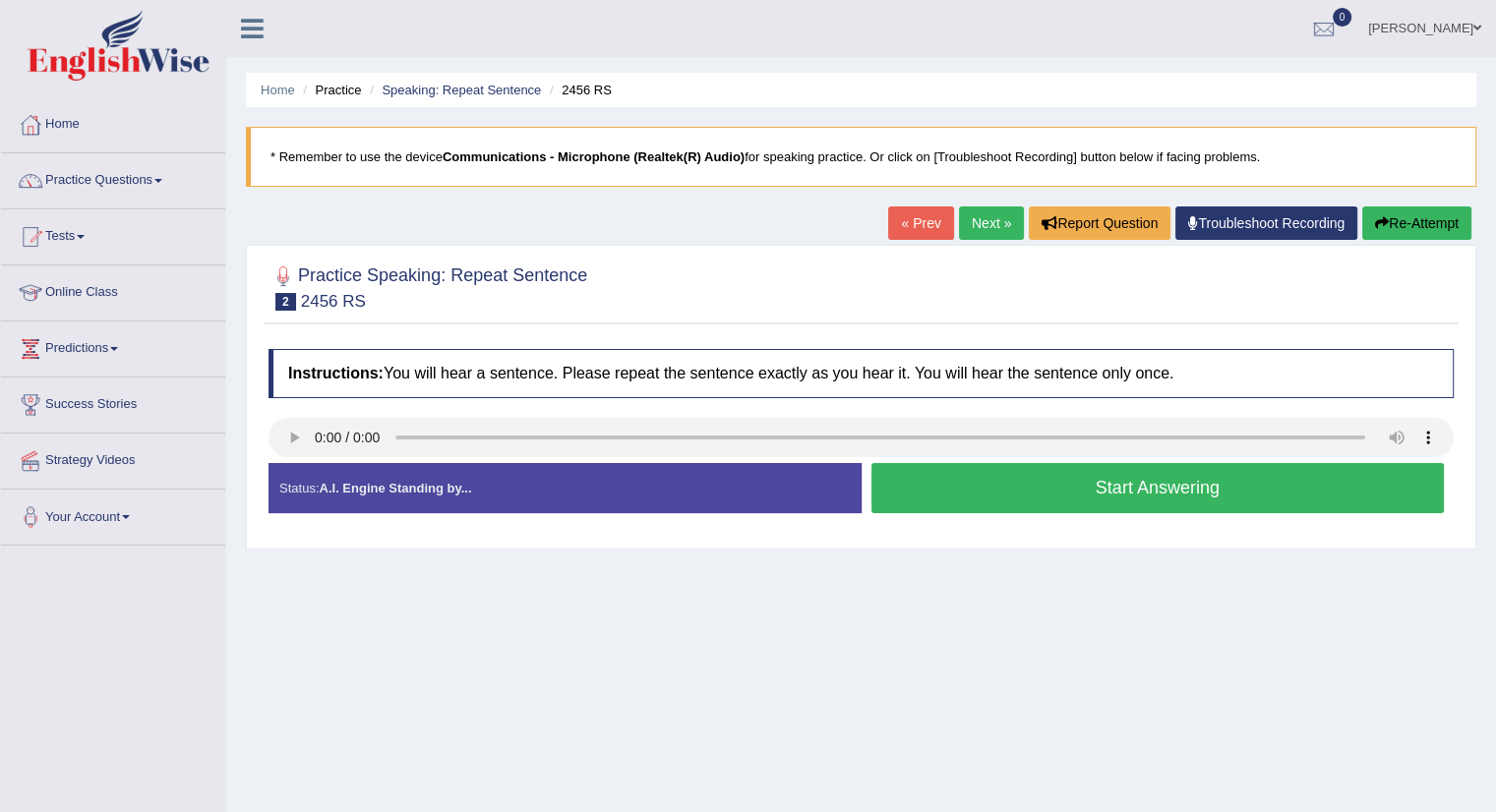
click at [1003, 477] on button "Start Answering" at bounding box center [1157, 488] width 573 height 50
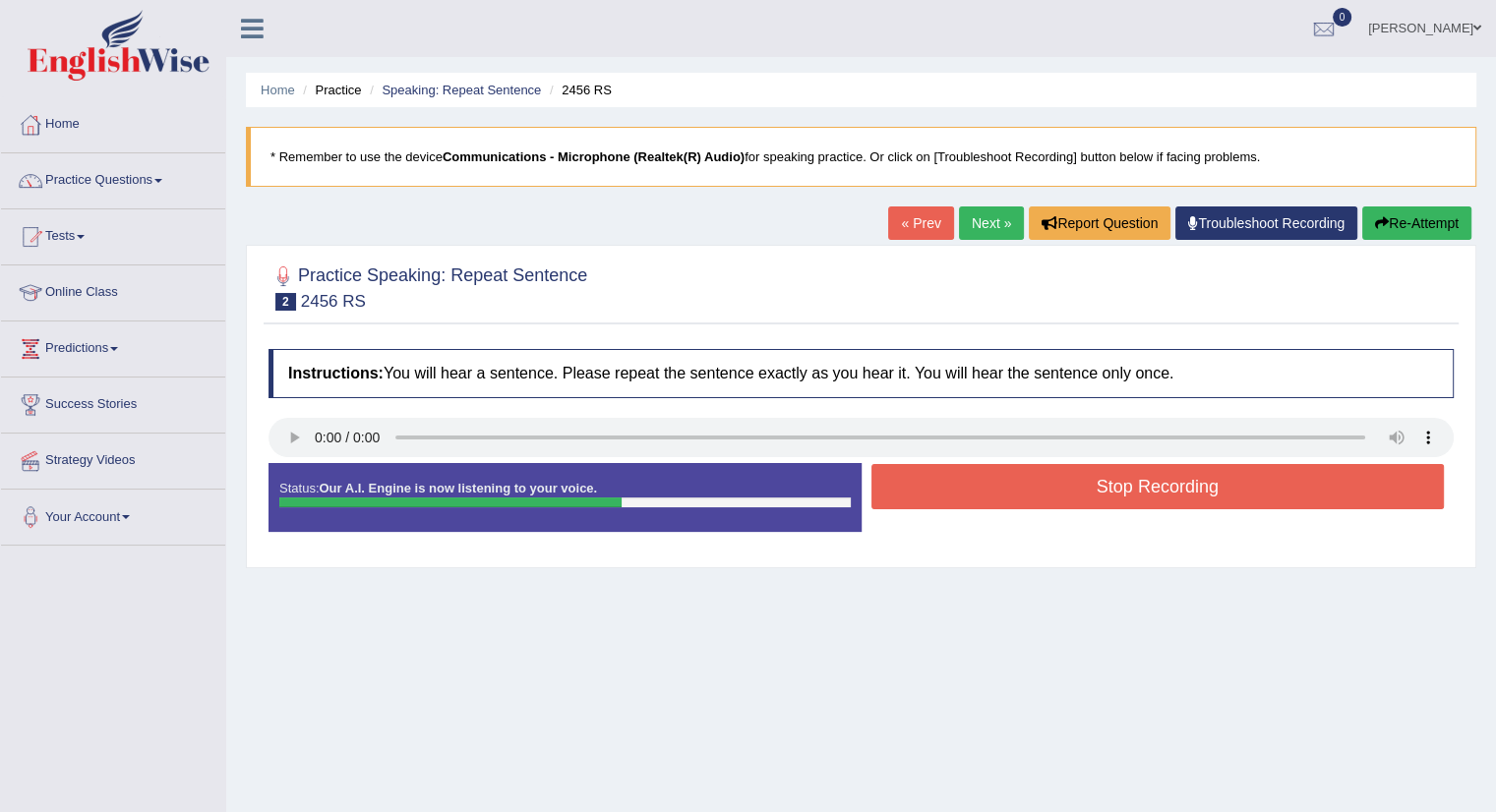
click at [1003, 477] on button "Stop Recording" at bounding box center [1157, 486] width 573 height 45
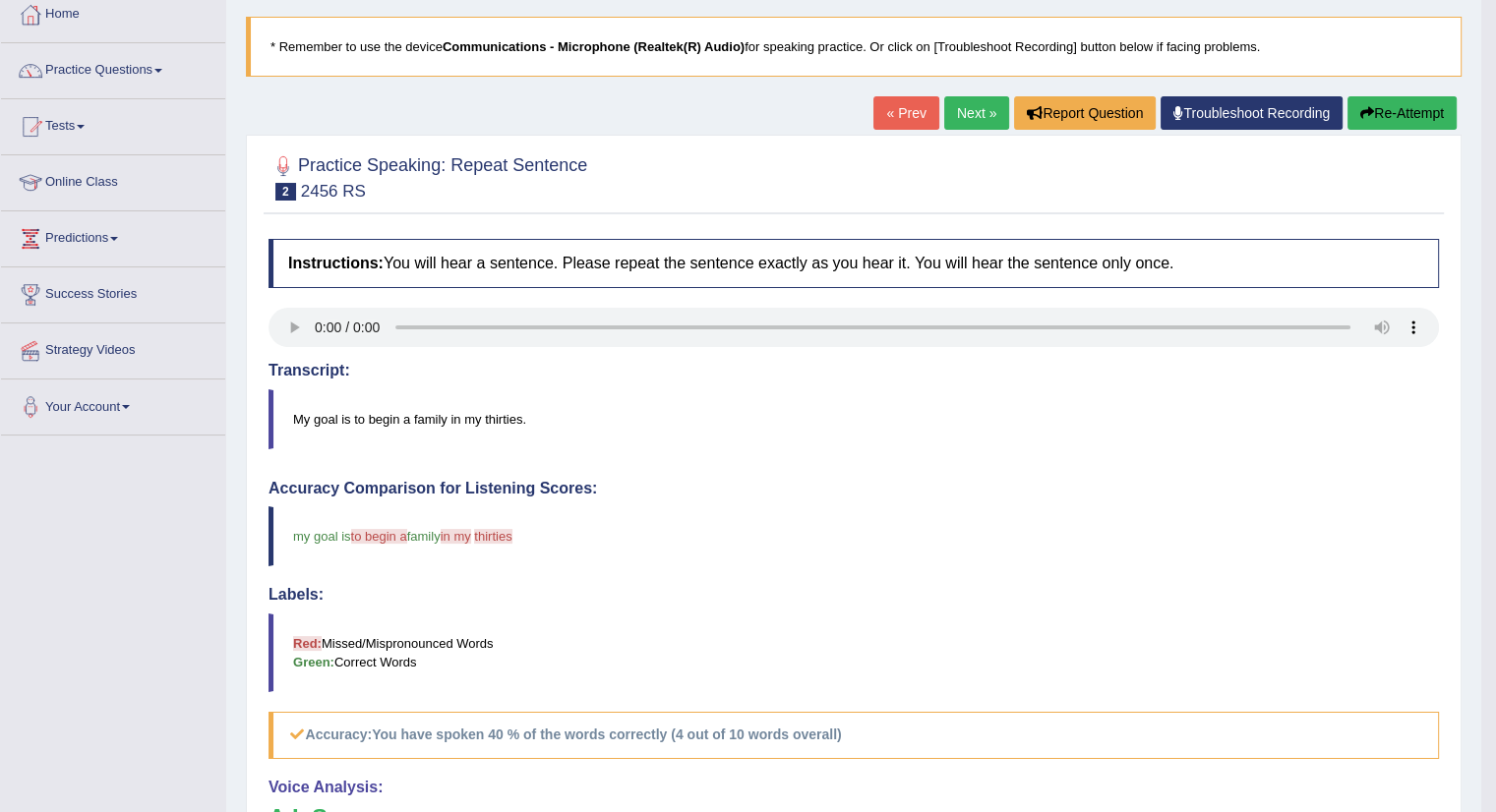
scroll to position [110, 0]
click at [1392, 107] on button "Re-Attempt" at bounding box center [1402, 112] width 109 height 33
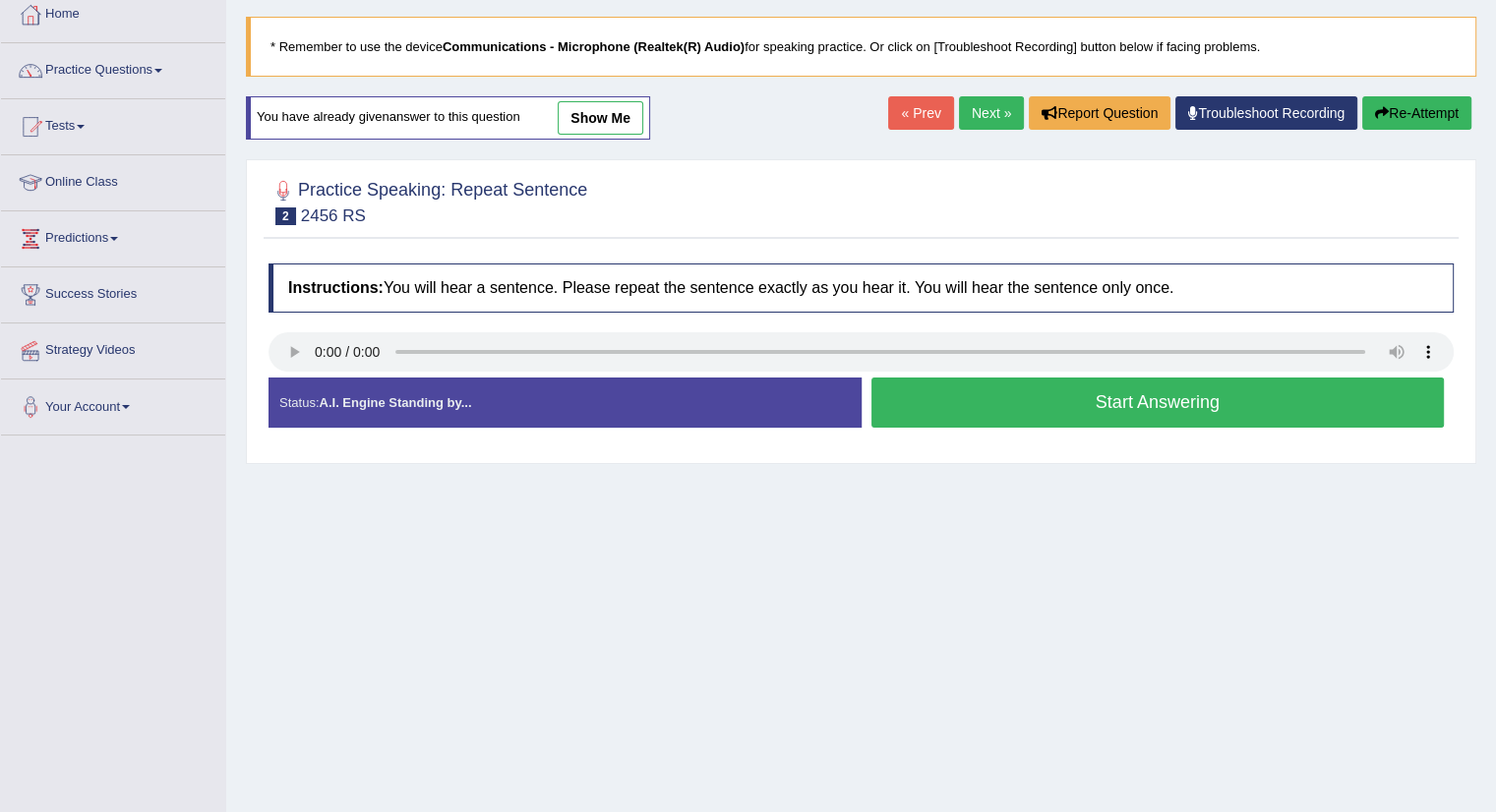
click at [1010, 408] on button "Start Answering" at bounding box center [1157, 403] width 573 height 50
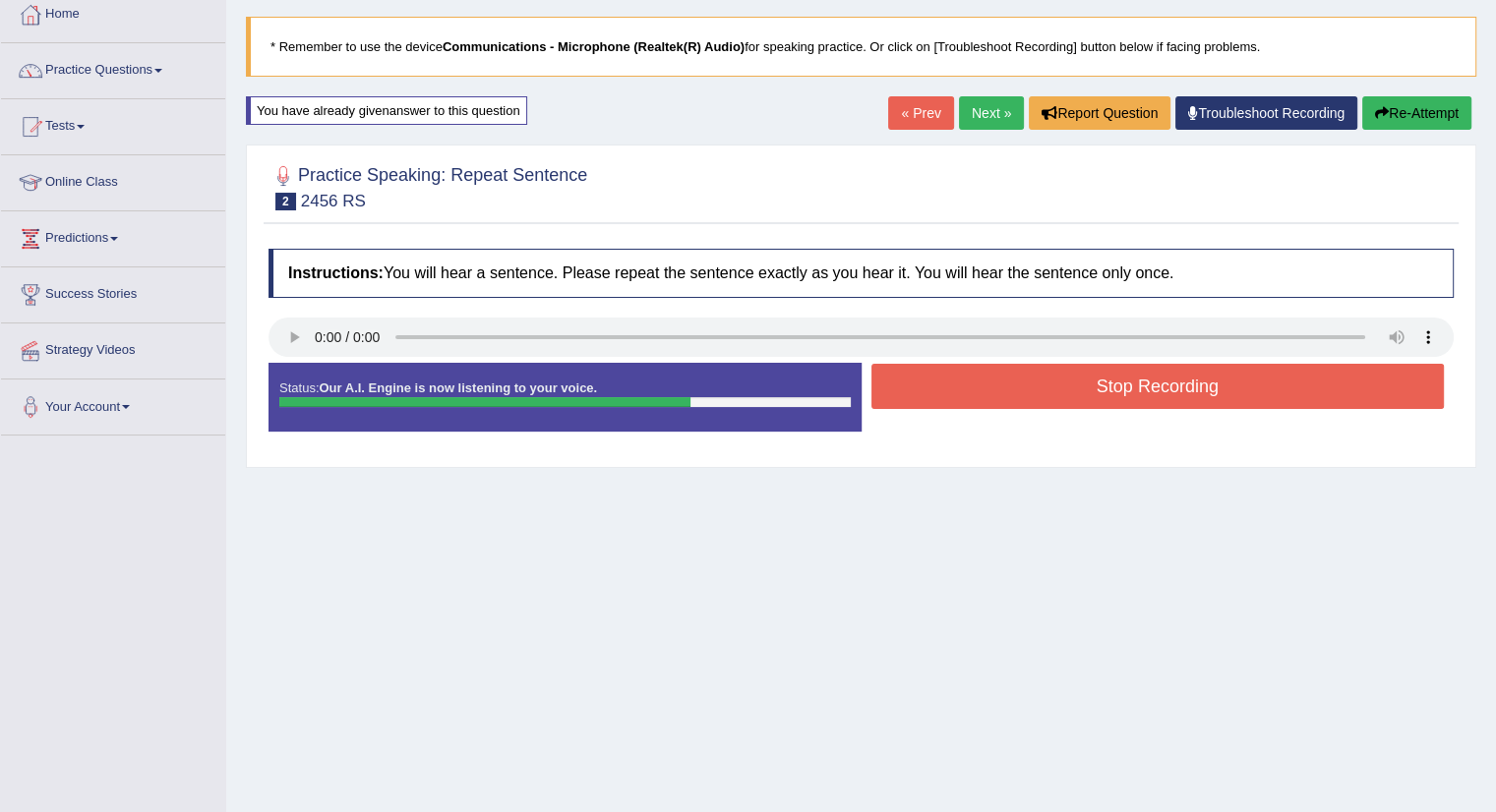
click at [1084, 379] on button "Stop Recording" at bounding box center [1157, 386] width 573 height 45
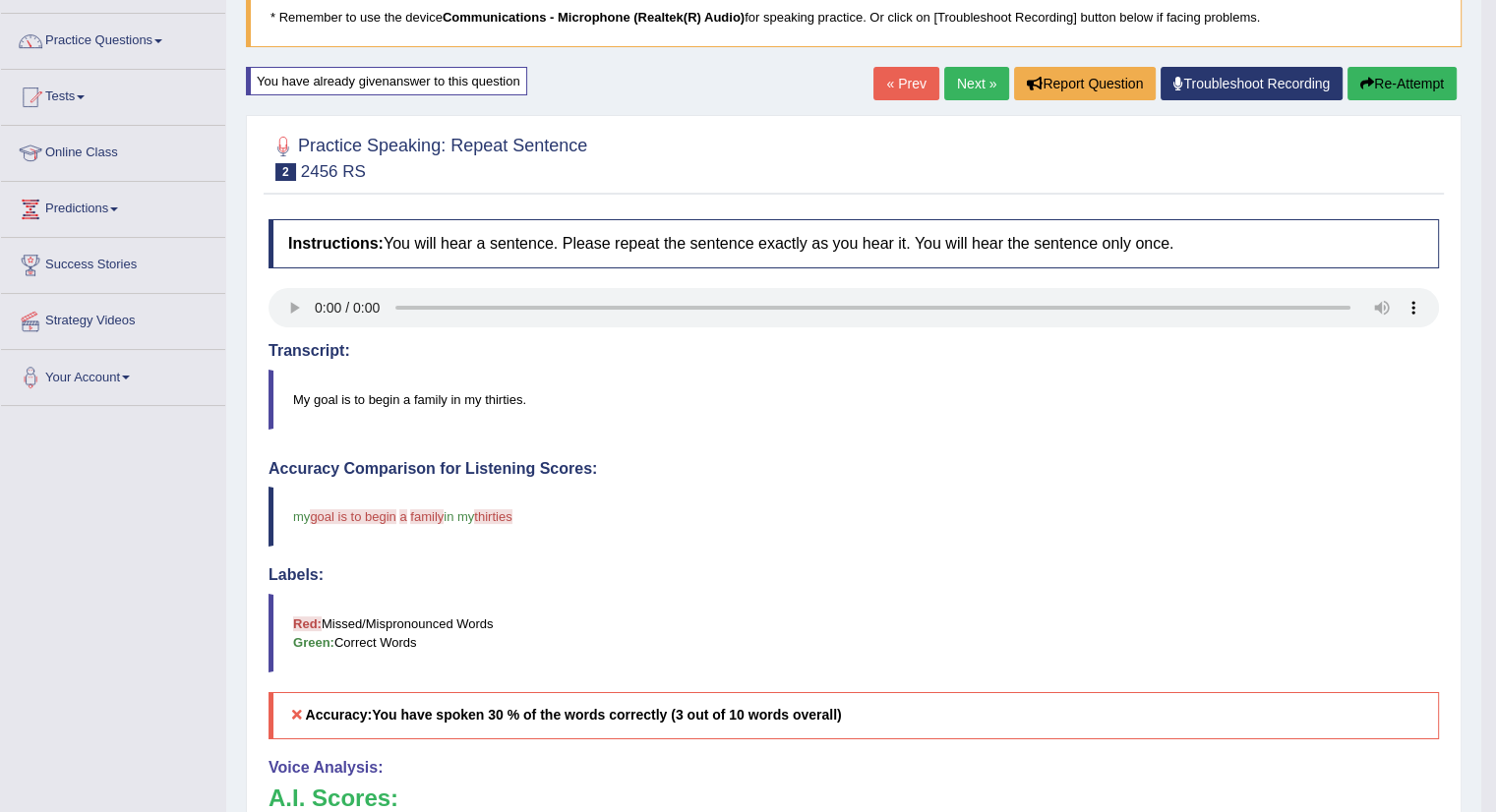
scroll to position [138, 0]
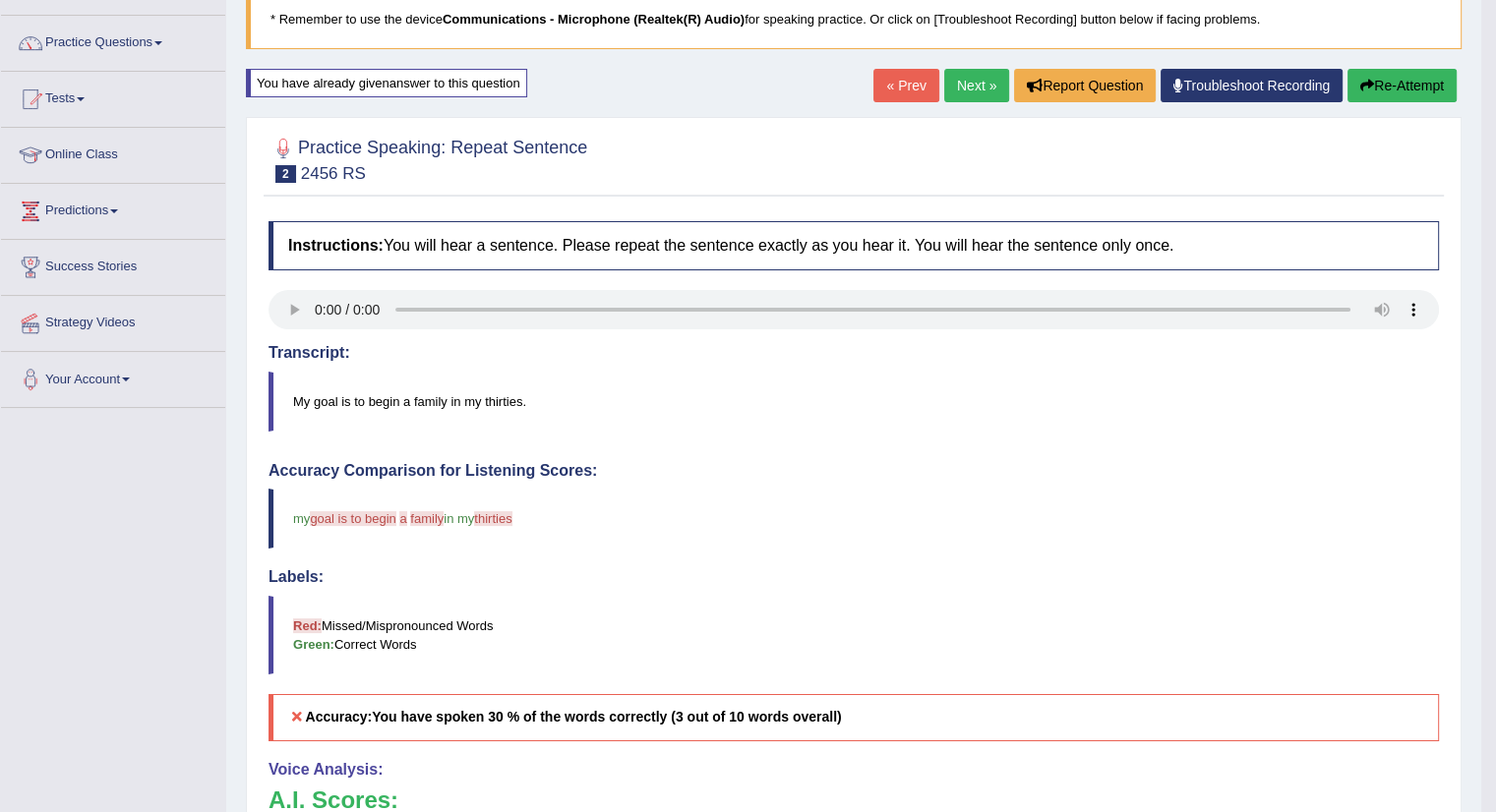
click at [1398, 77] on button "Re-Attempt" at bounding box center [1402, 85] width 109 height 33
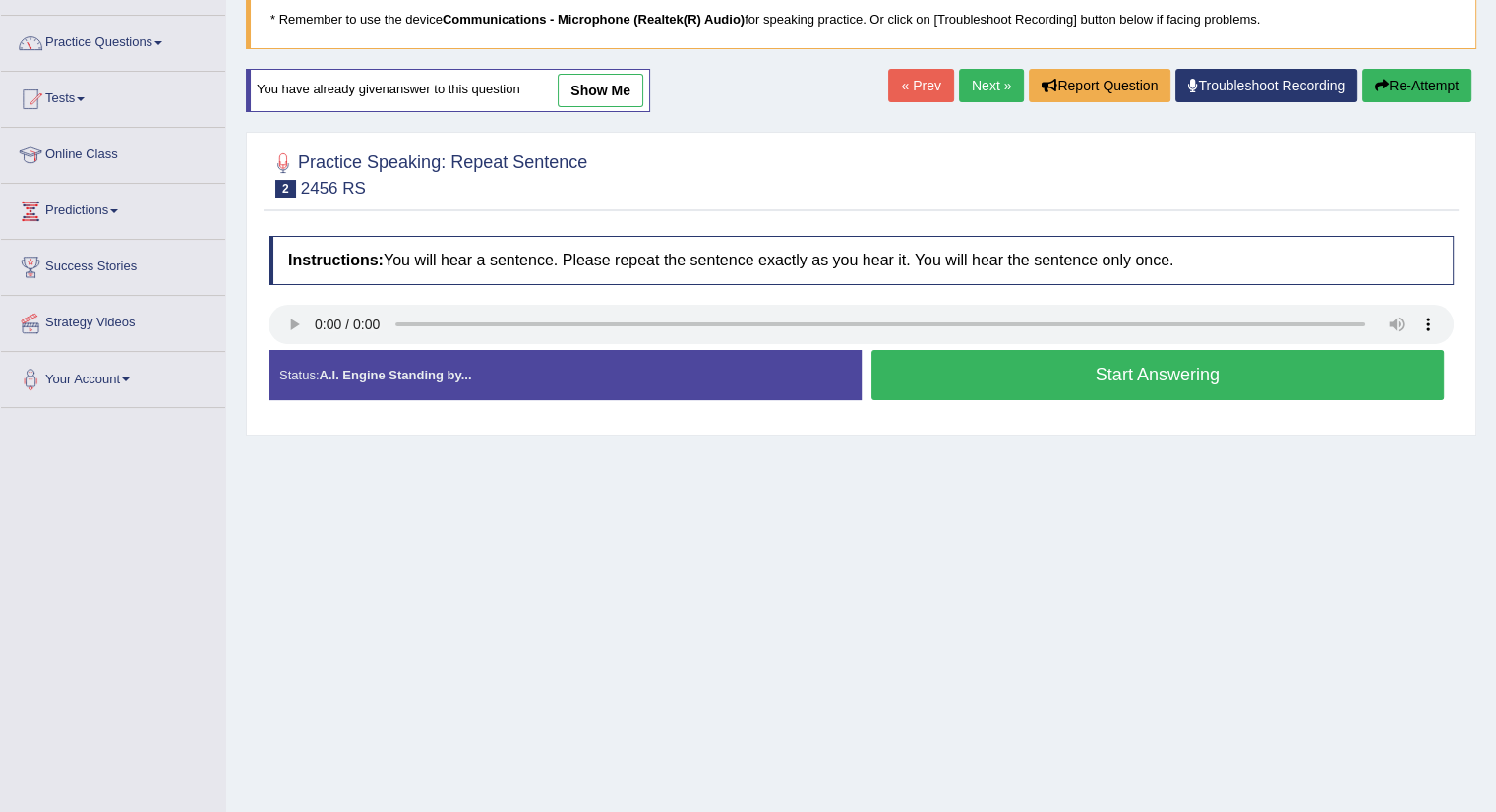
click at [1082, 375] on button "Start Answering" at bounding box center [1157, 375] width 573 height 50
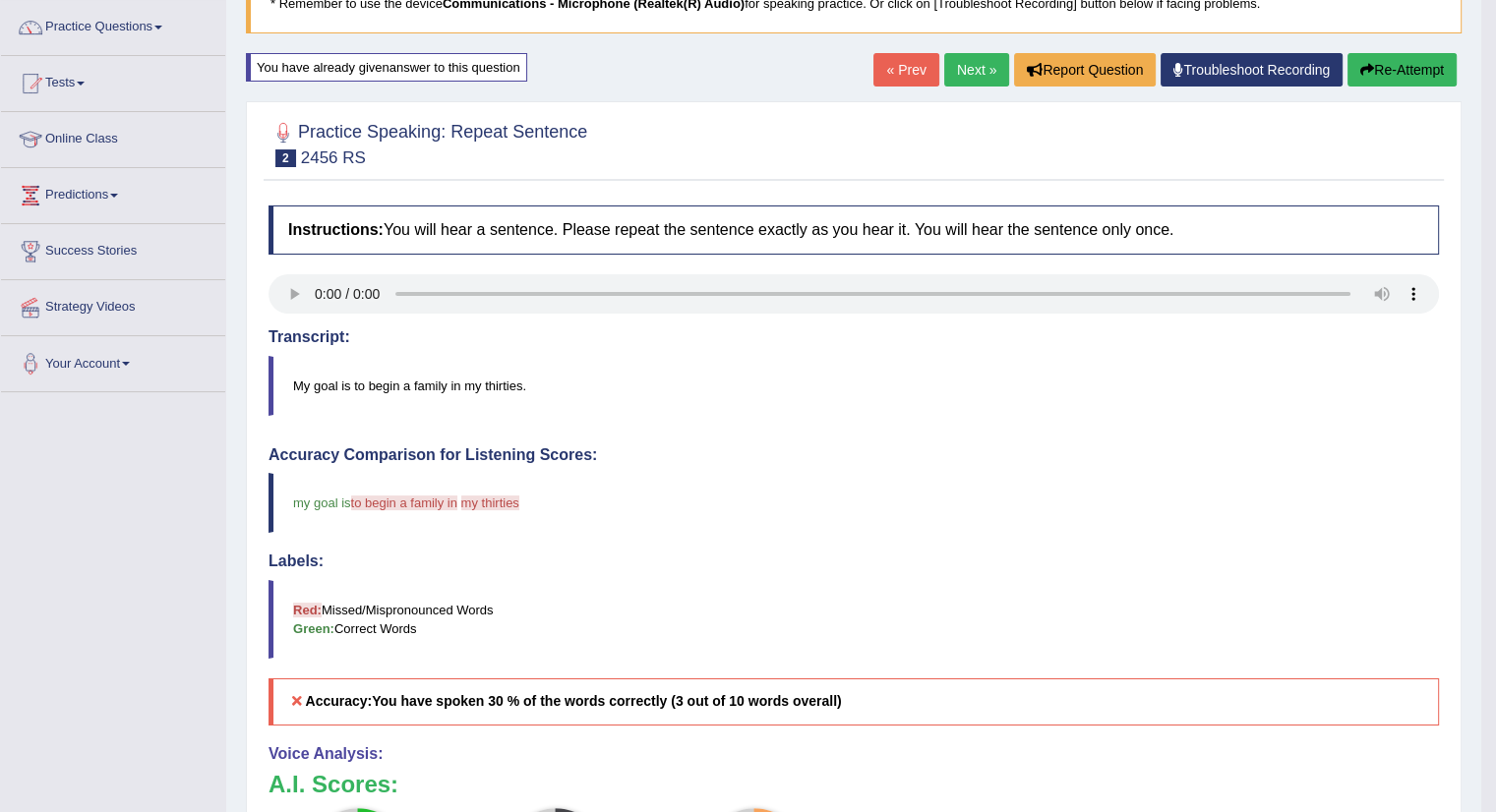
scroll to position [149, 0]
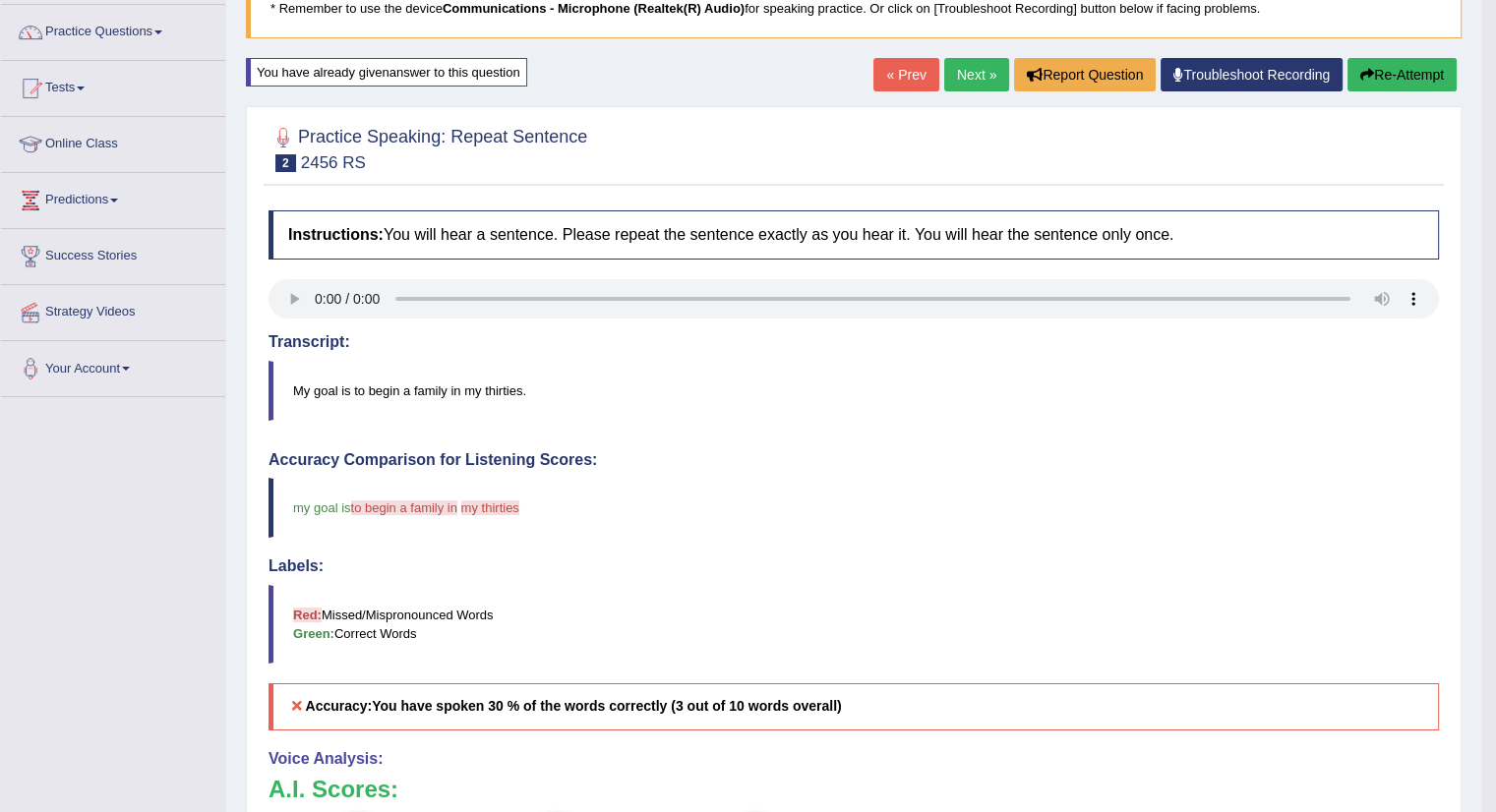
click at [1389, 77] on button "Re-Attempt" at bounding box center [1402, 74] width 109 height 33
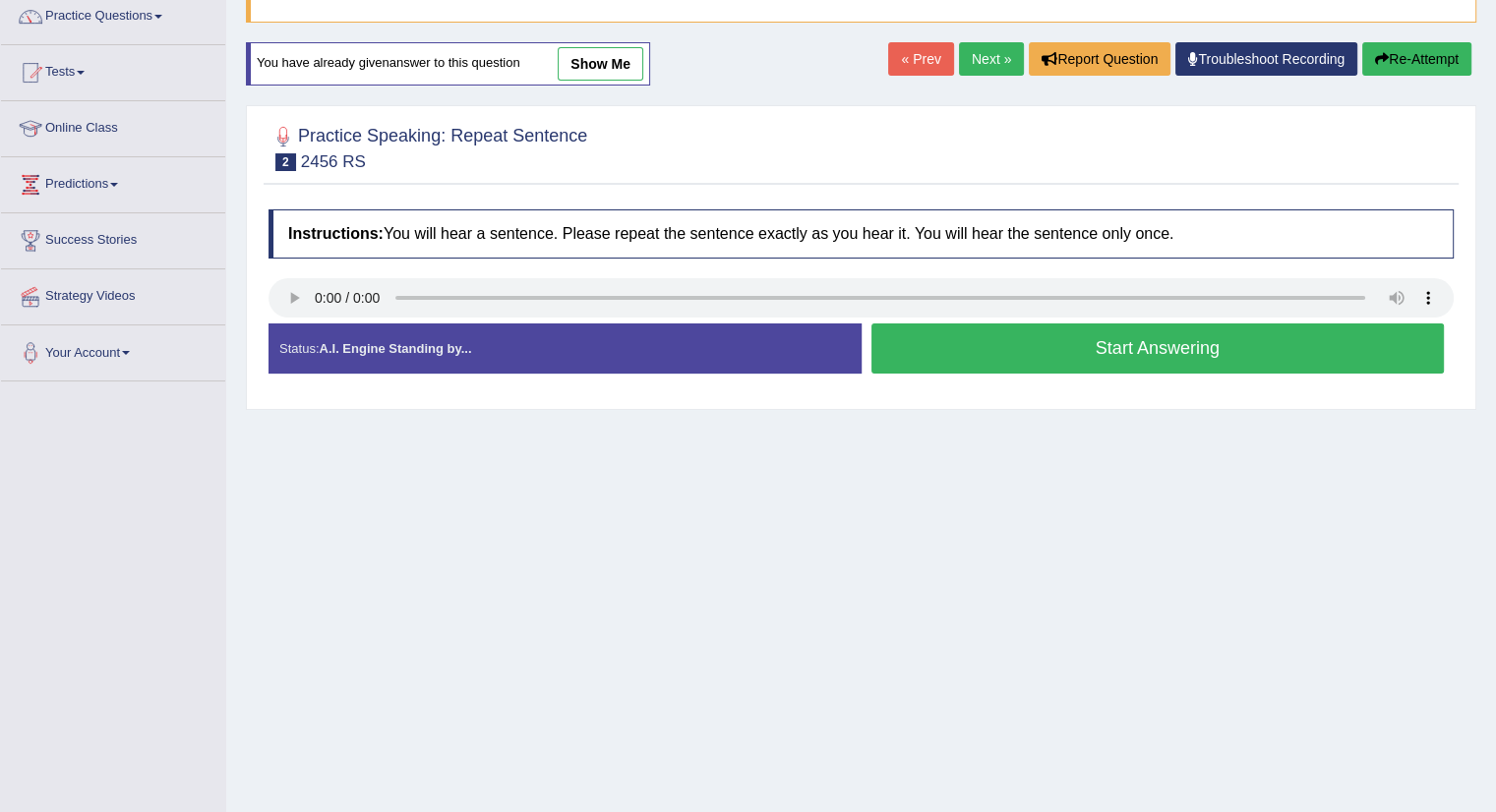
click at [1144, 353] on button "Start Answering" at bounding box center [1157, 349] width 573 height 50
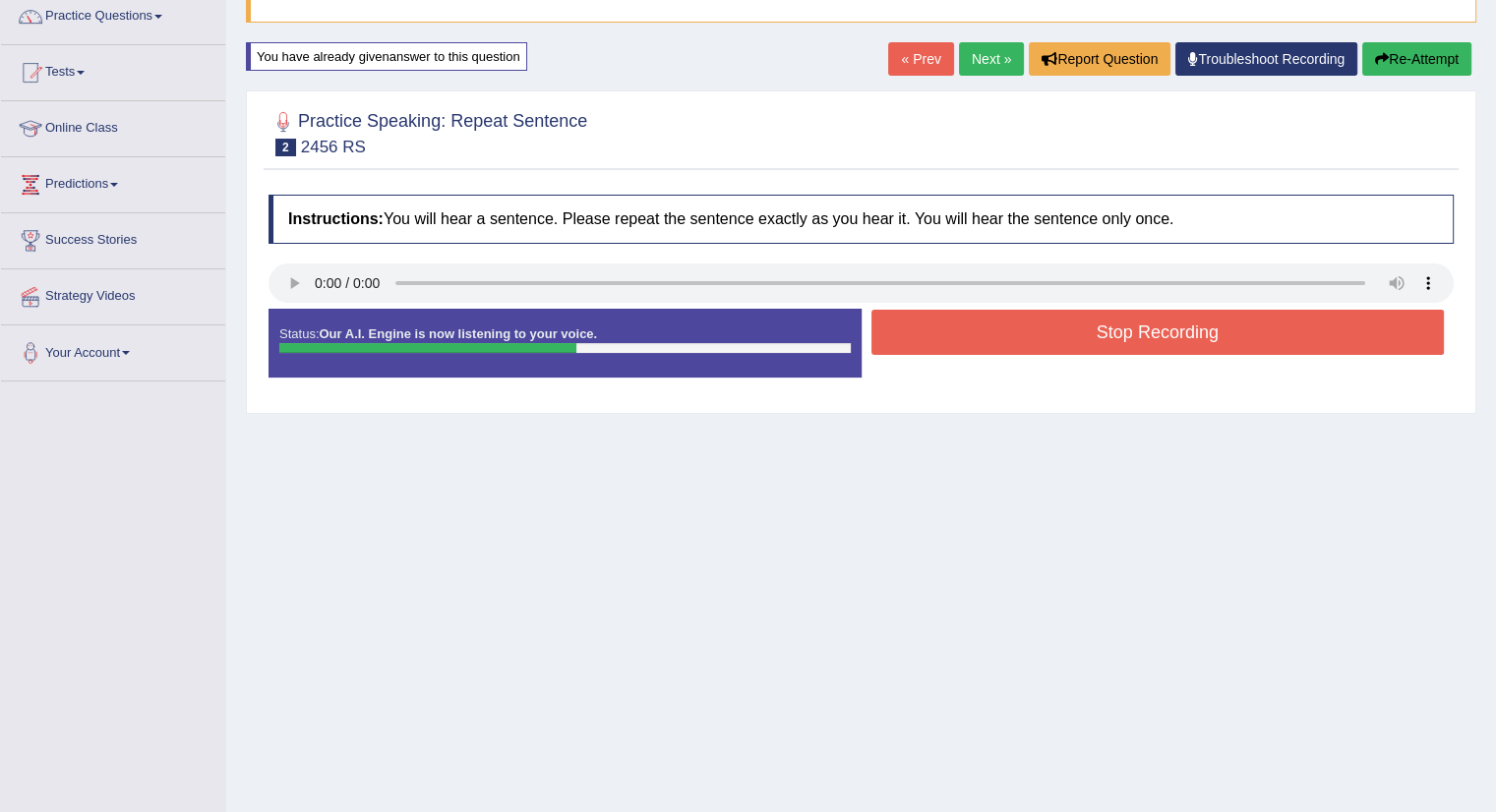
click at [1143, 329] on button "Stop Recording" at bounding box center [1157, 332] width 573 height 45
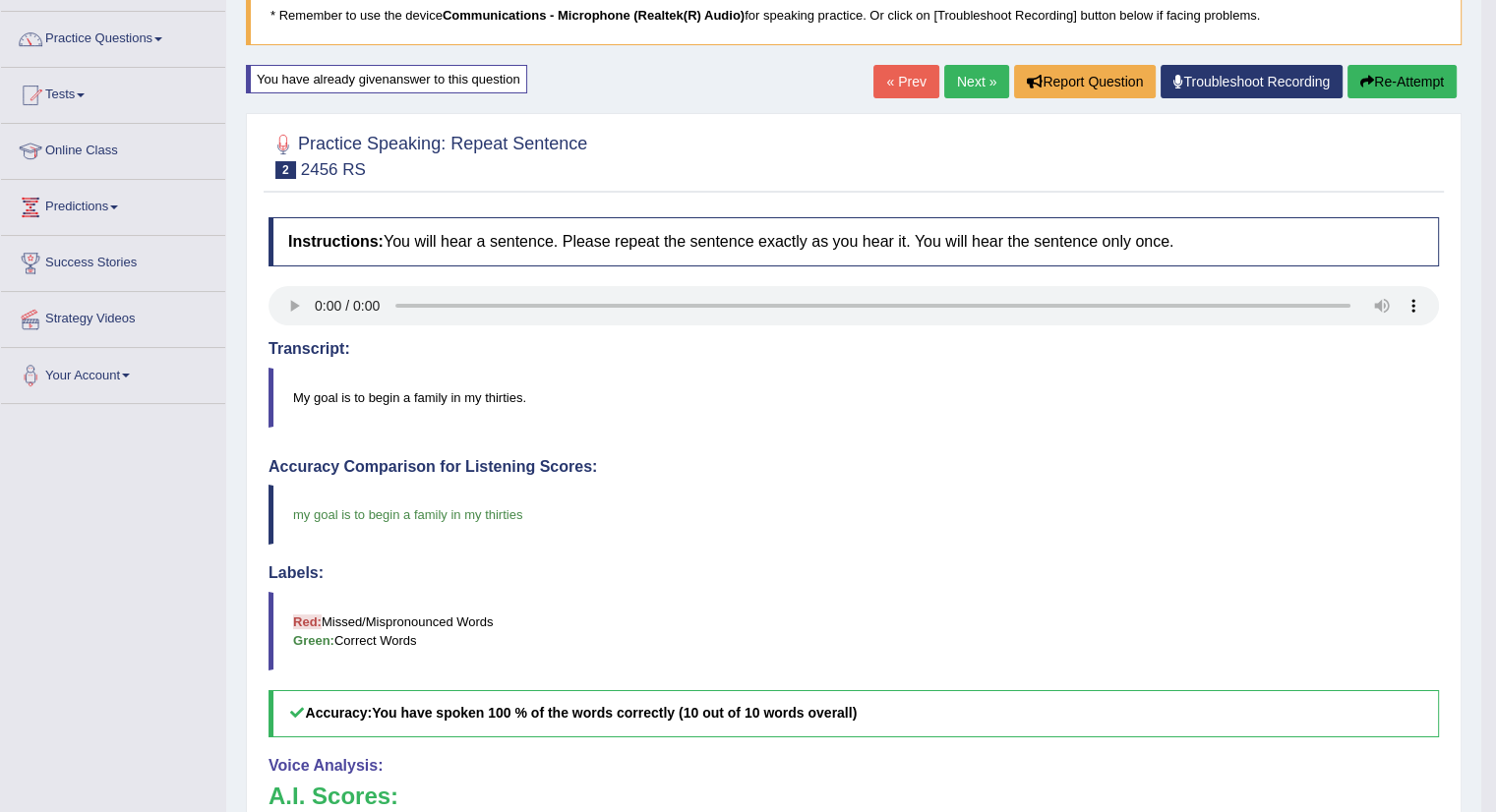
scroll to position [140, 0]
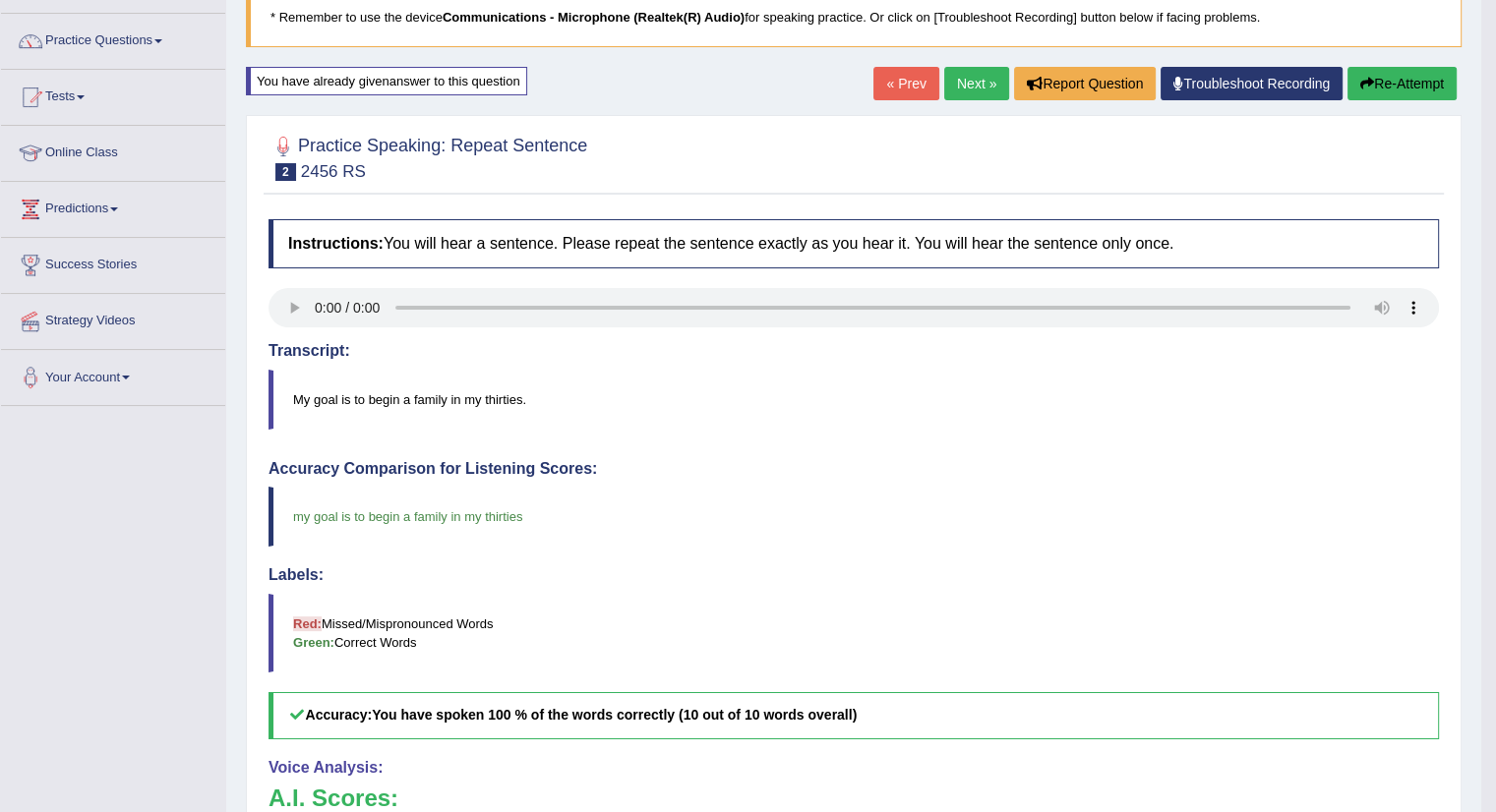
click at [958, 85] on link "Next »" at bounding box center [976, 83] width 65 height 33
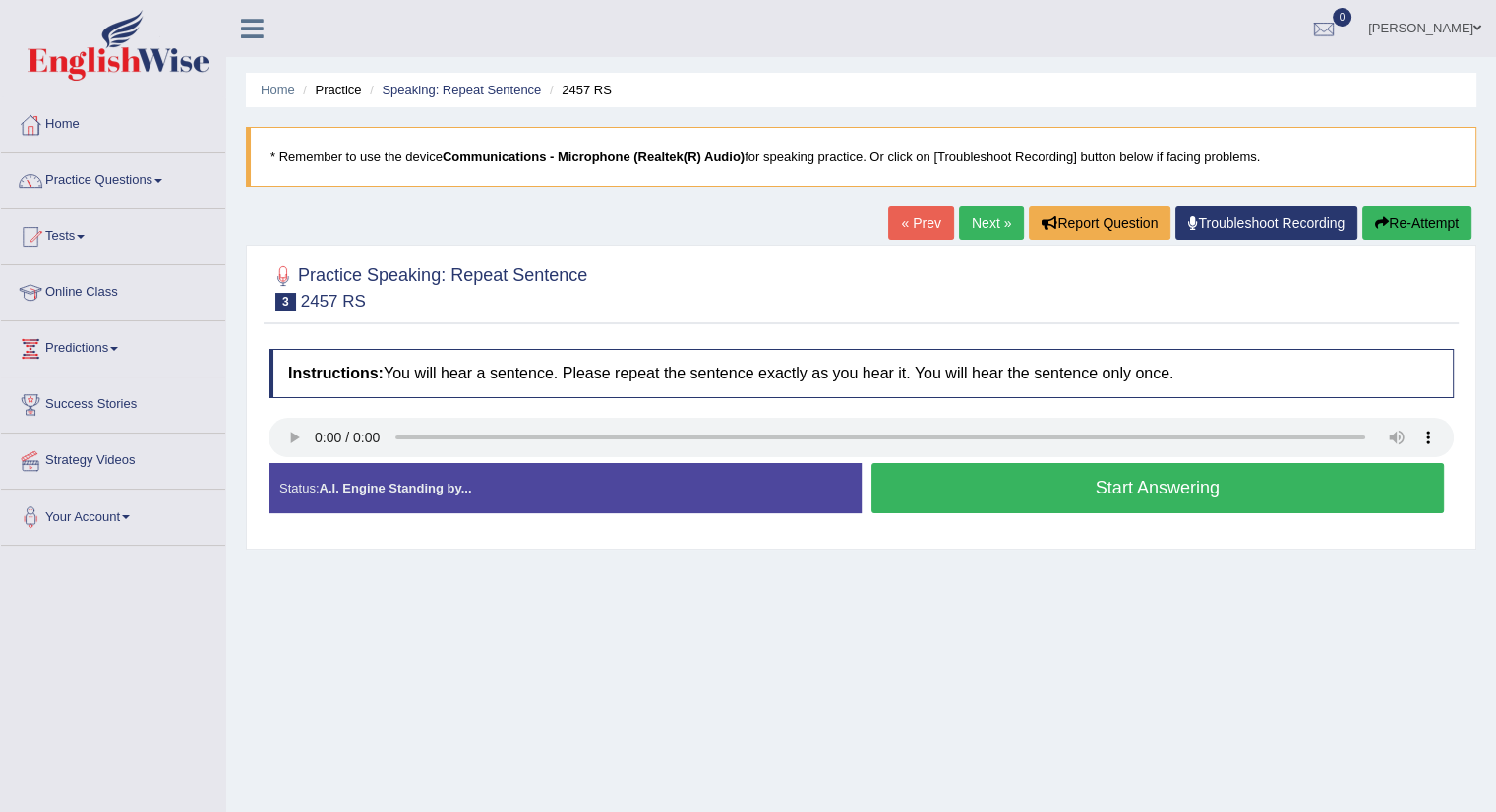
click at [1054, 483] on button "Start Answering" at bounding box center [1157, 488] width 573 height 50
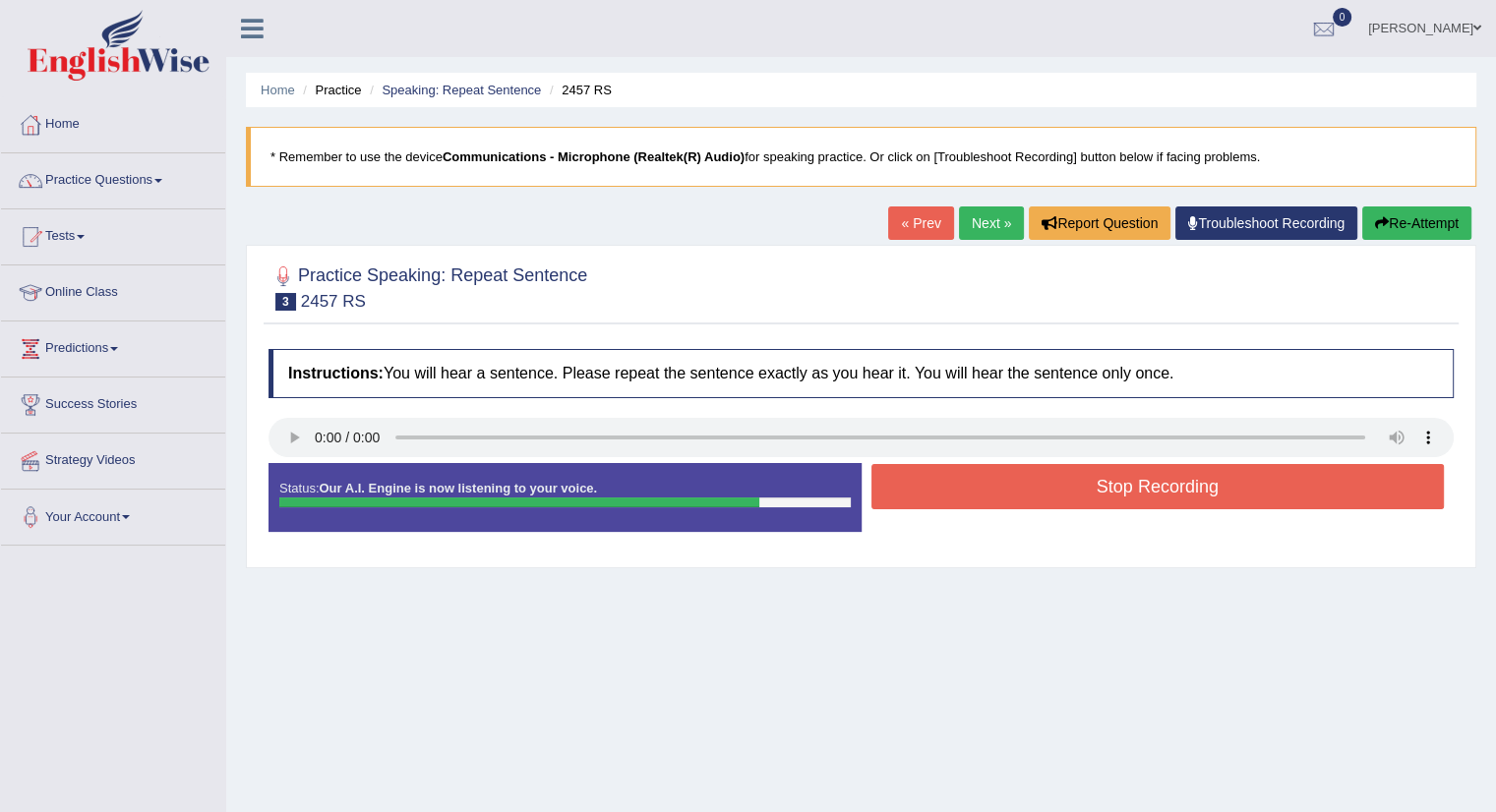
click at [1154, 470] on button "Stop Recording" at bounding box center [1157, 486] width 573 height 45
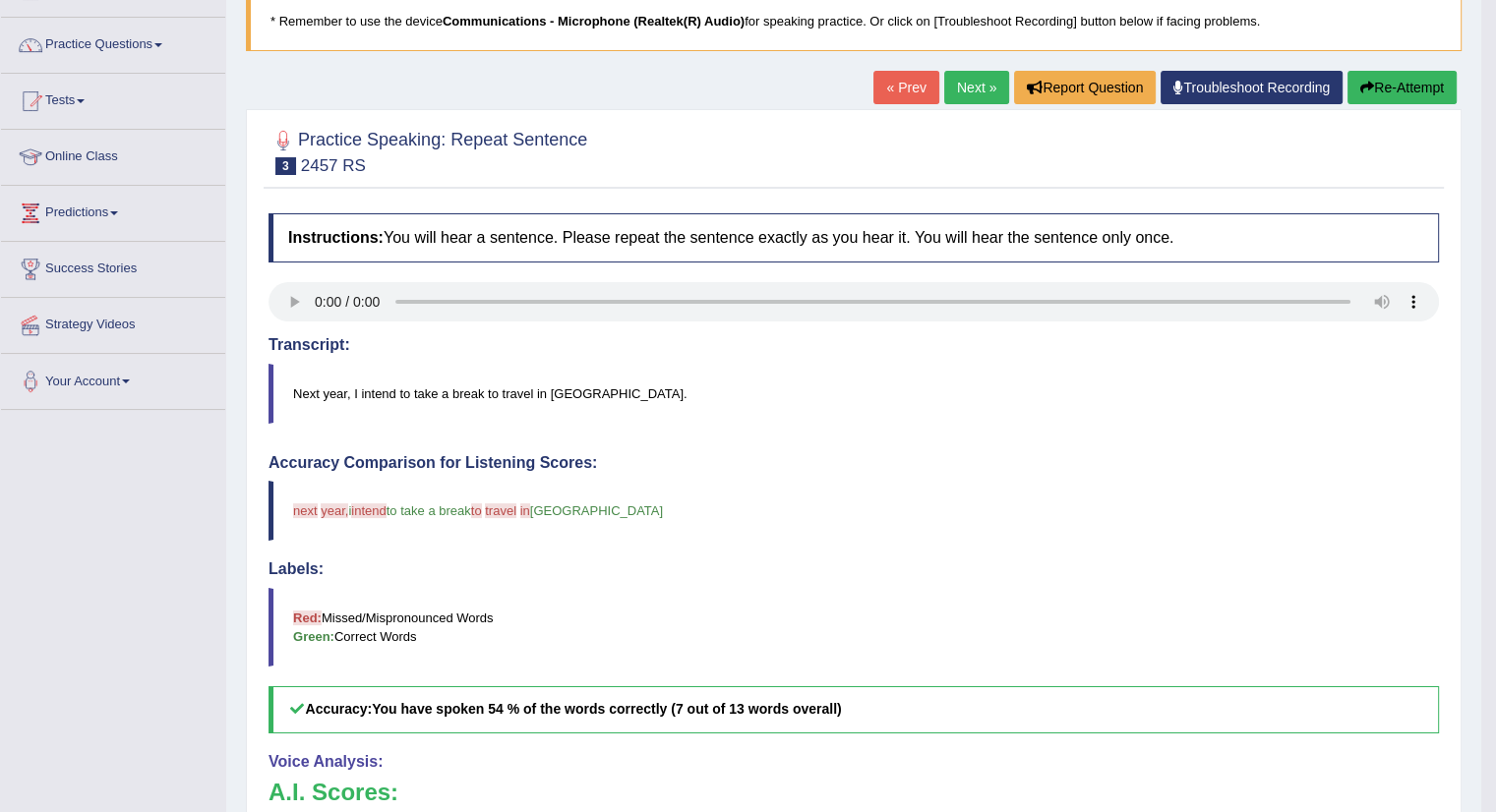
scroll to position [134, 0]
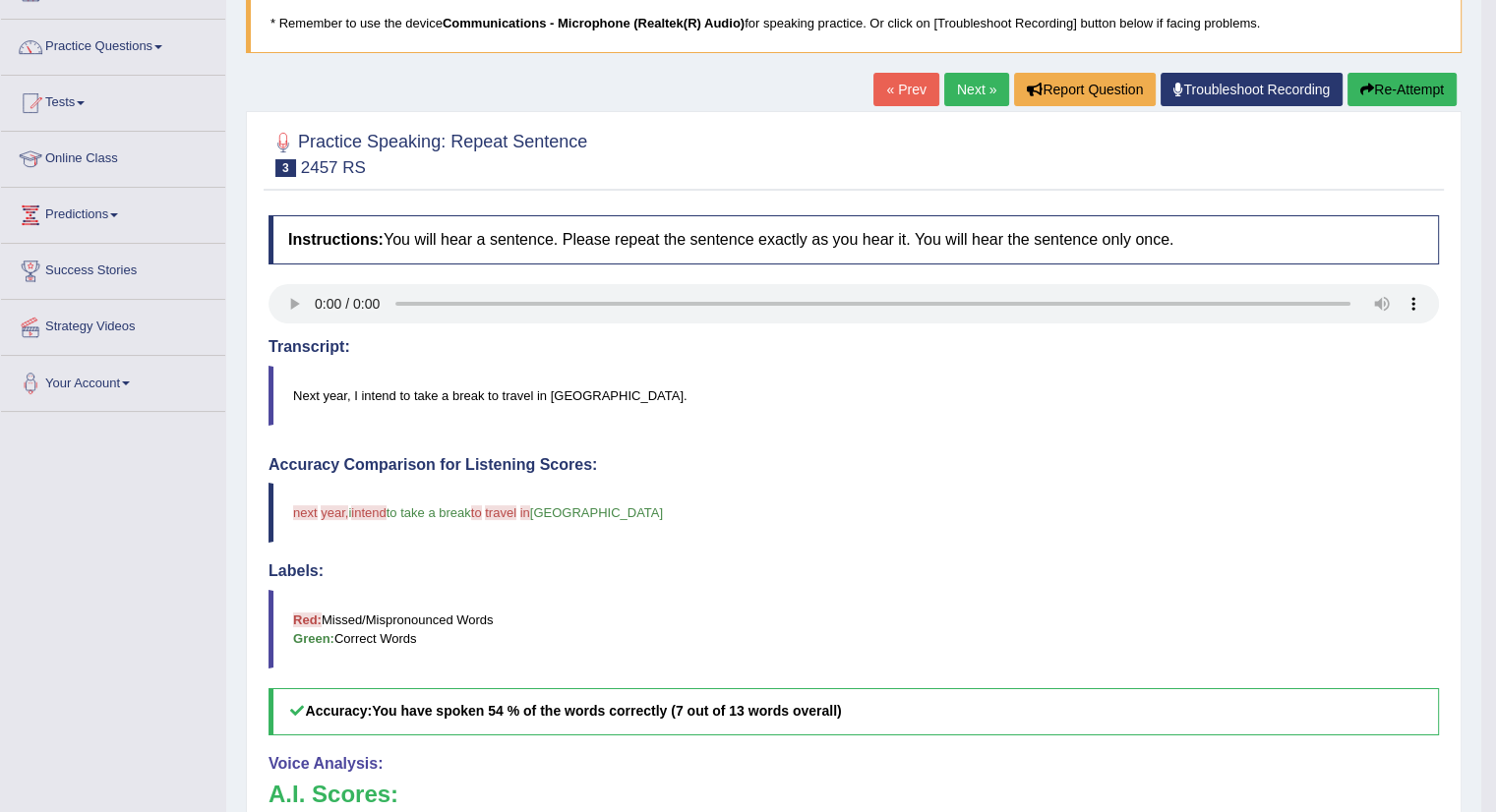
click at [1397, 96] on button "Re-Attempt" at bounding box center [1402, 89] width 109 height 33
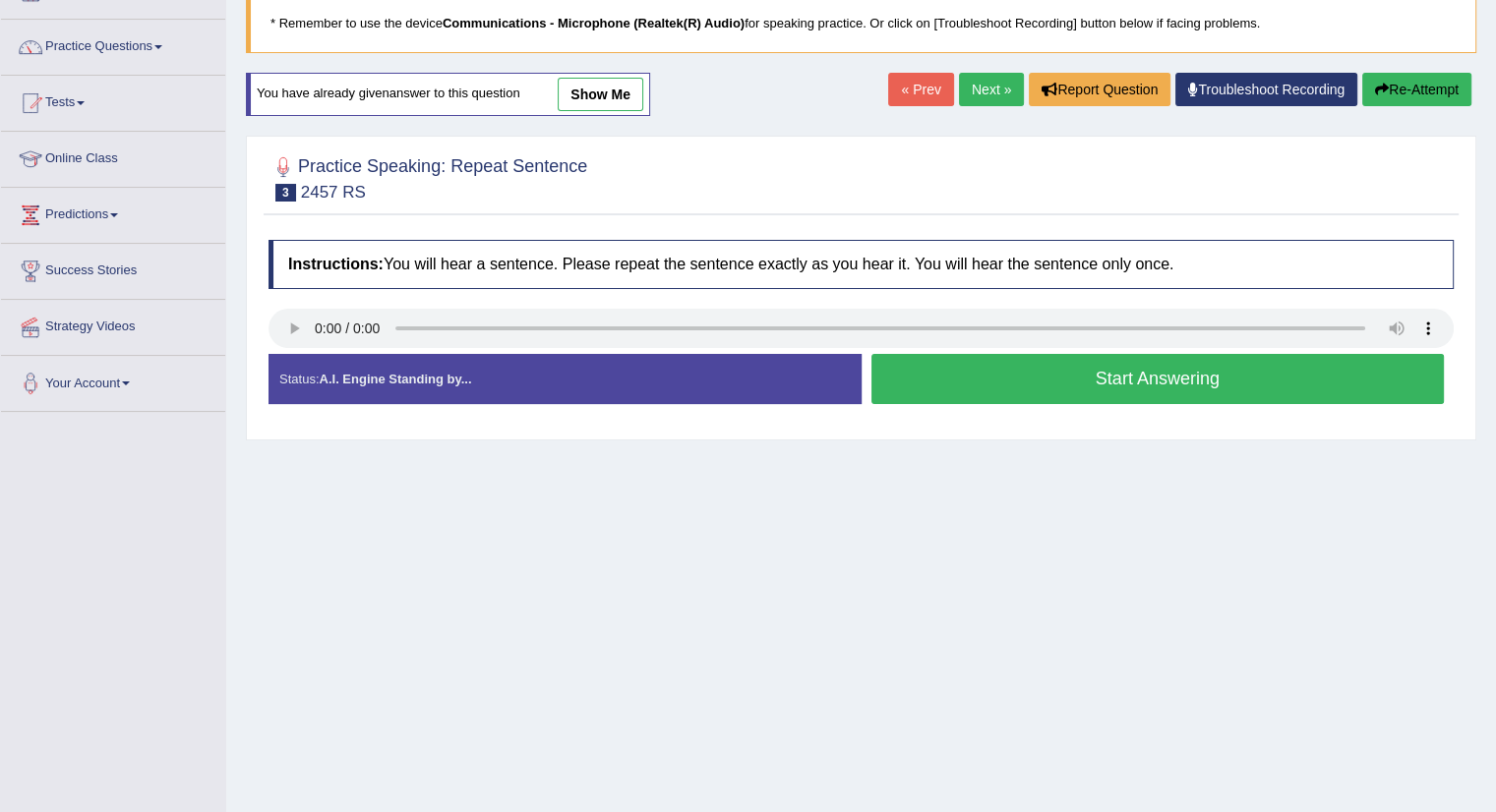
click at [1078, 380] on button "Start Answering" at bounding box center [1157, 379] width 573 height 50
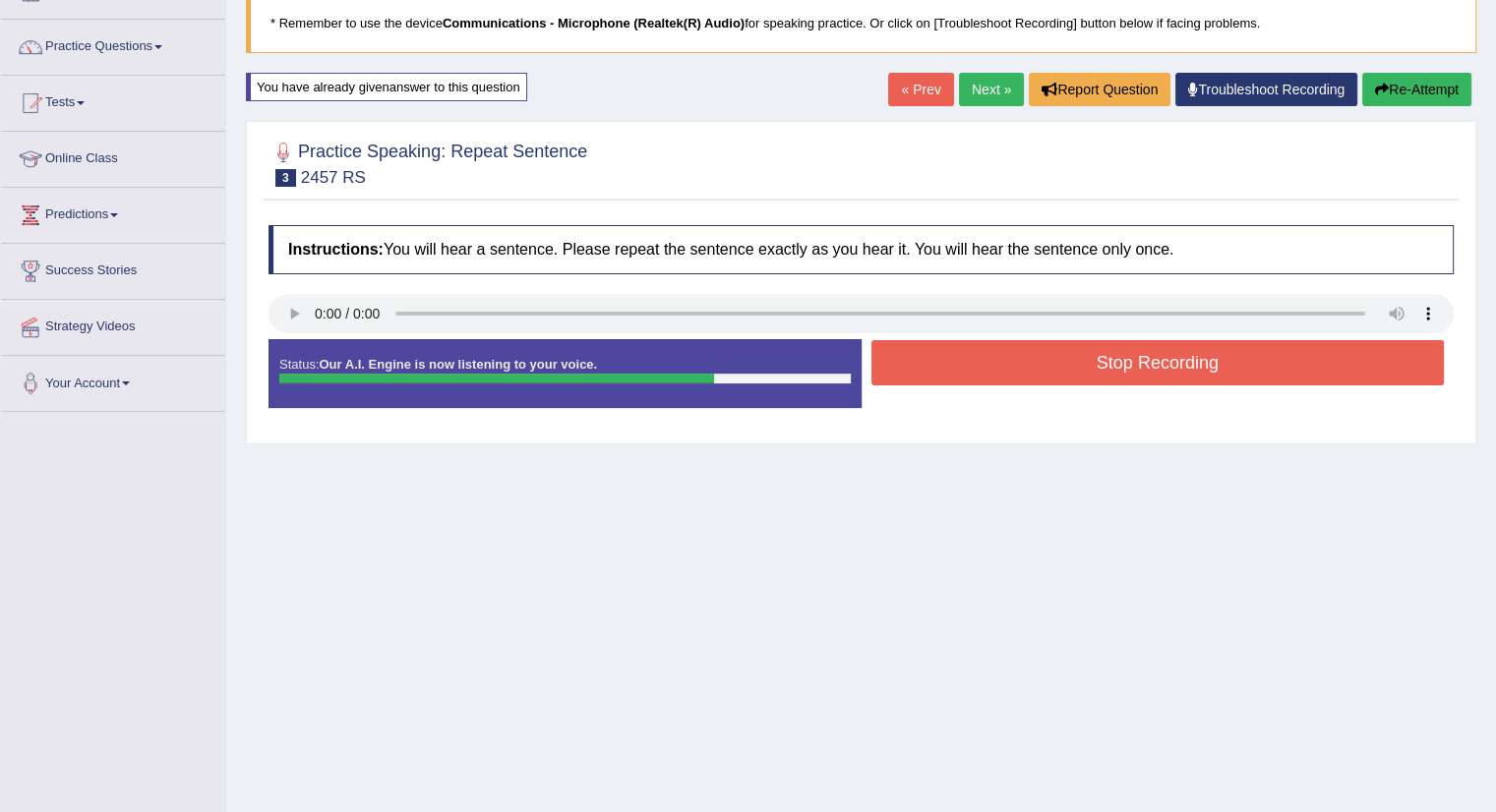
click at [1117, 364] on button "Stop Recording" at bounding box center [1157, 362] width 573 height 45
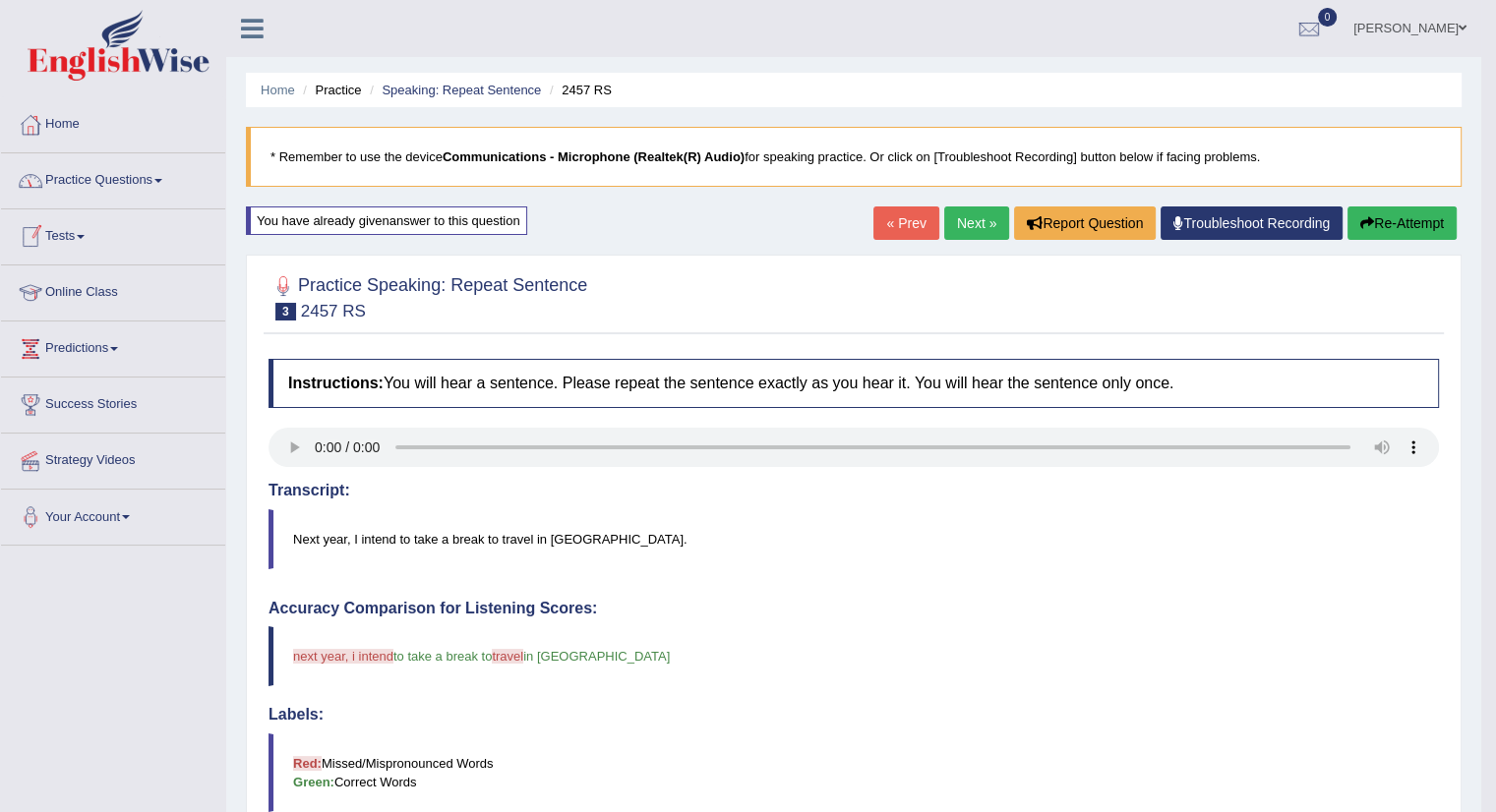
click at [85, 237] on span at bounding box center [81, 237] width 8 height 4
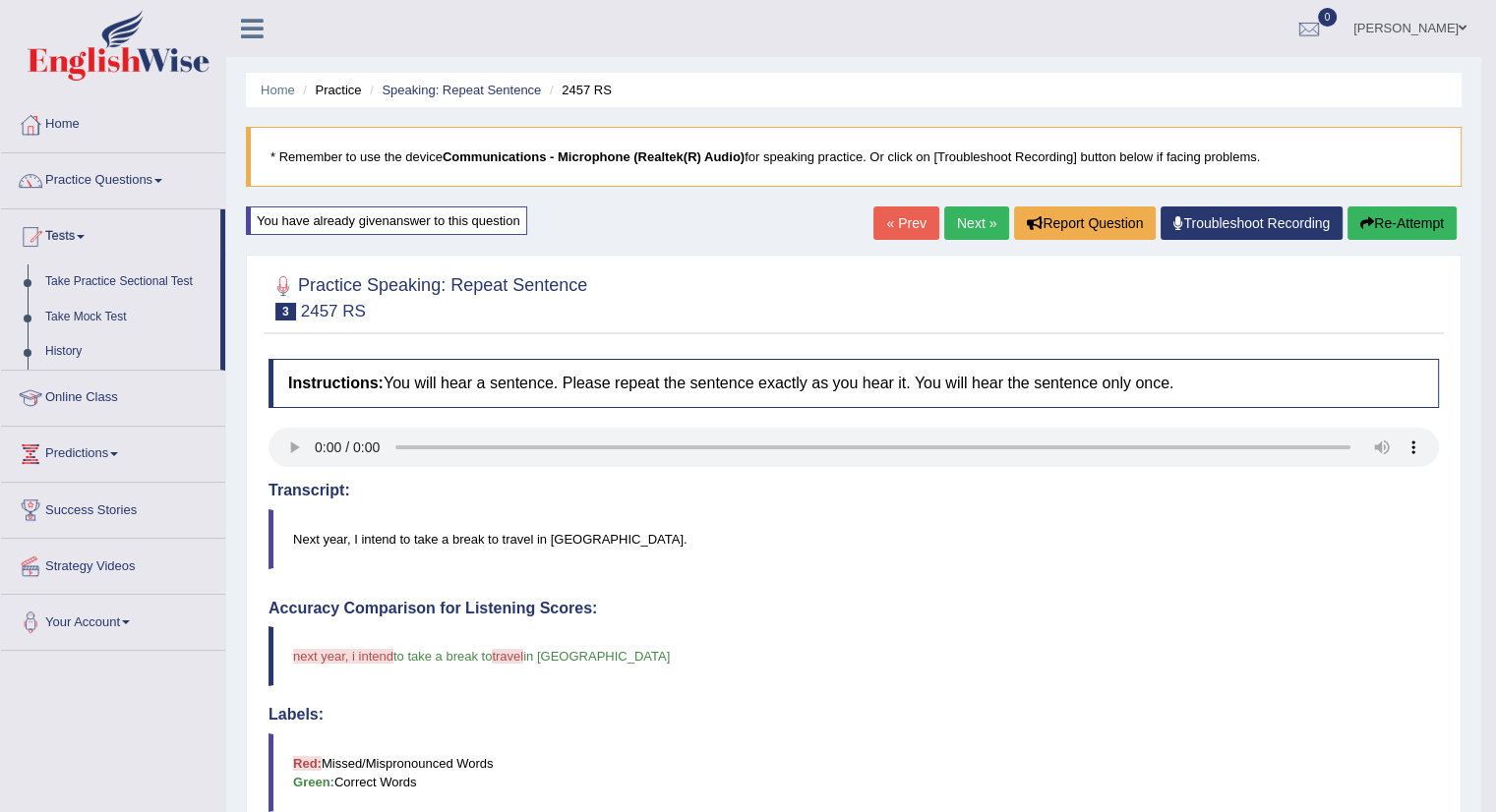
click at [85, 237] on span at bounding box center [81, 237] width 8 height 4
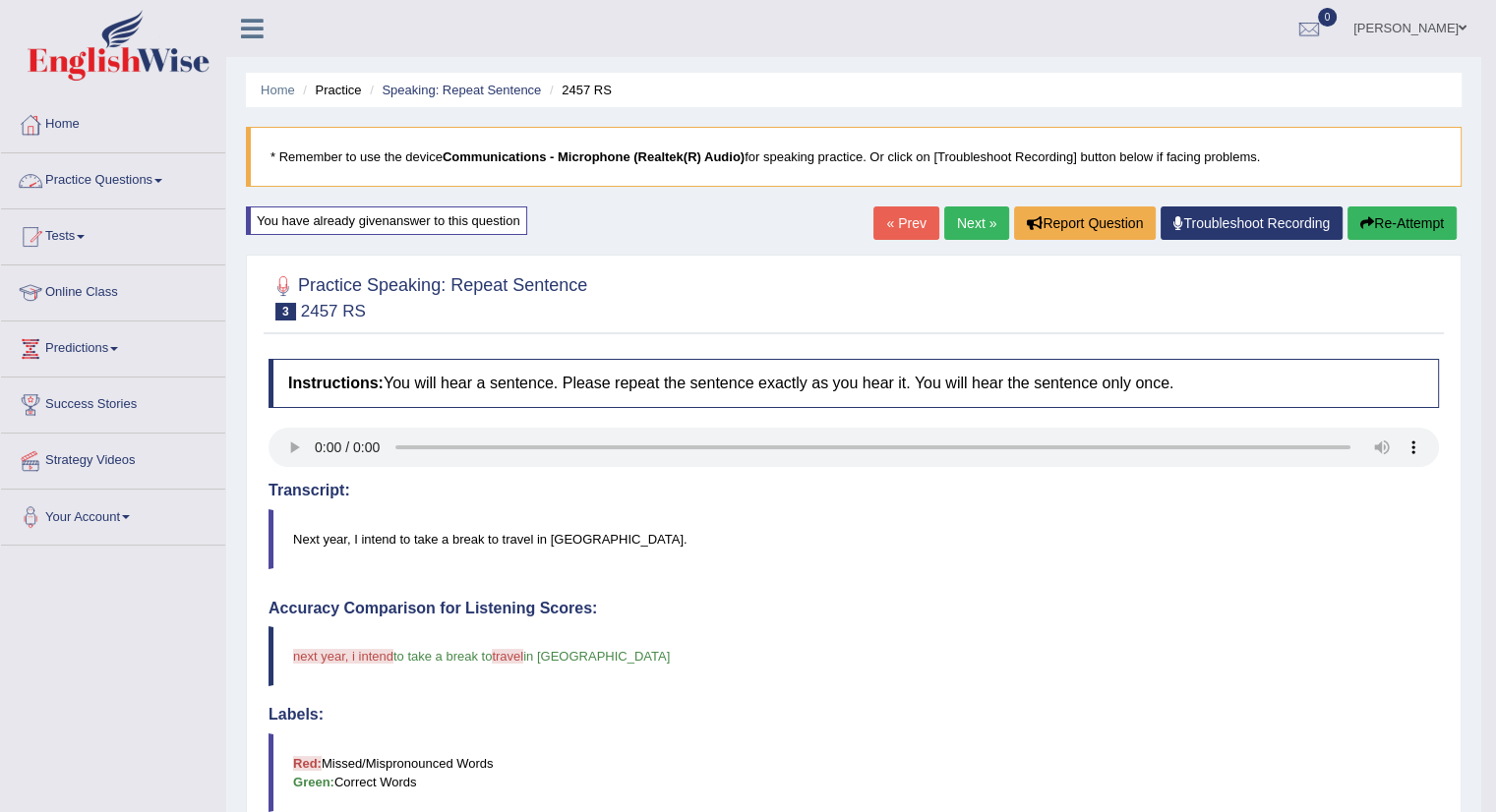
click at [151, 183] on link "Practice Questions" at bounding box center [113, 177] width 224 height 49
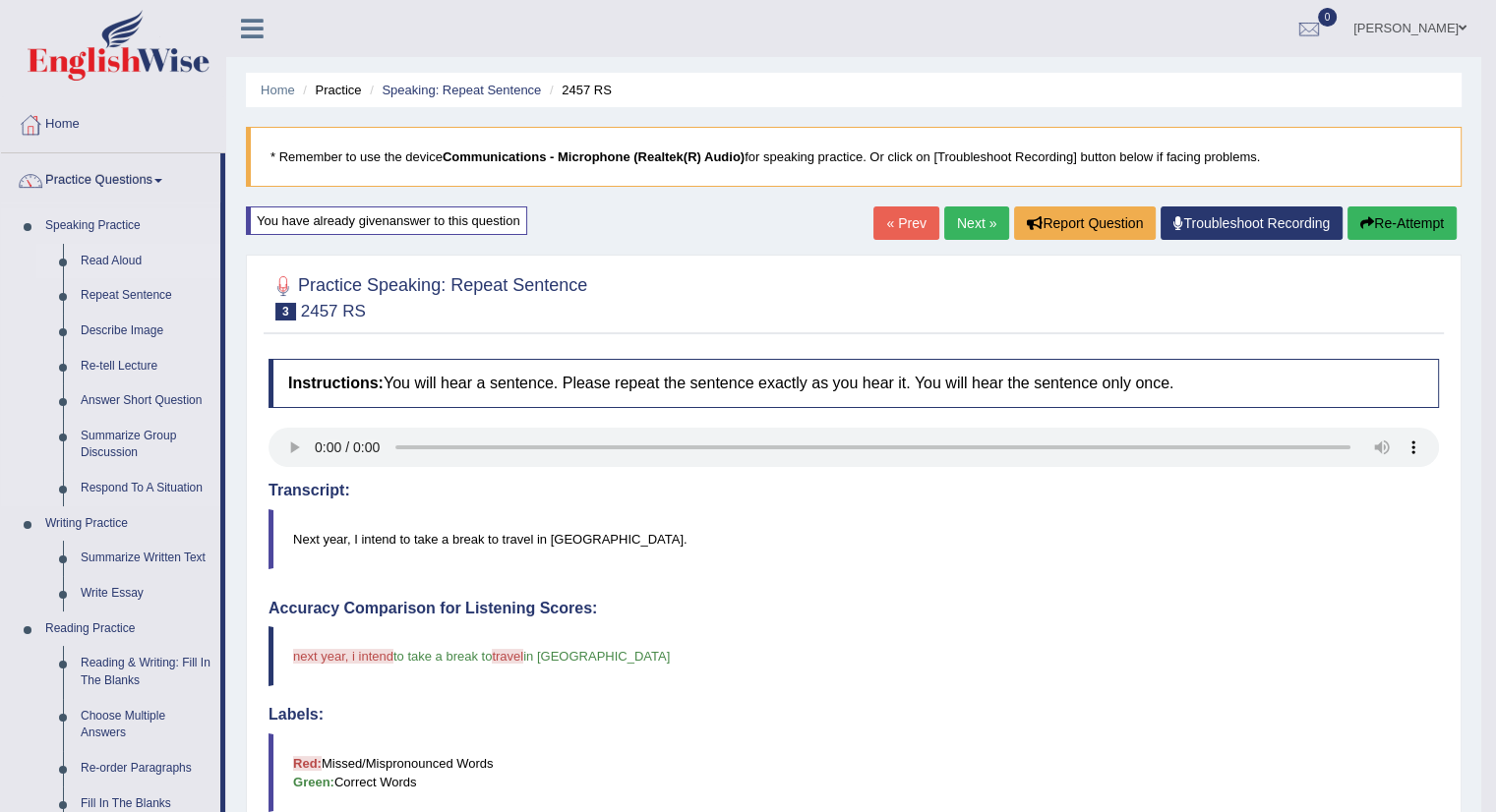
click at [130, 264] on link "Read Aloud" at bounding box center [146, 261] width 149 height 35
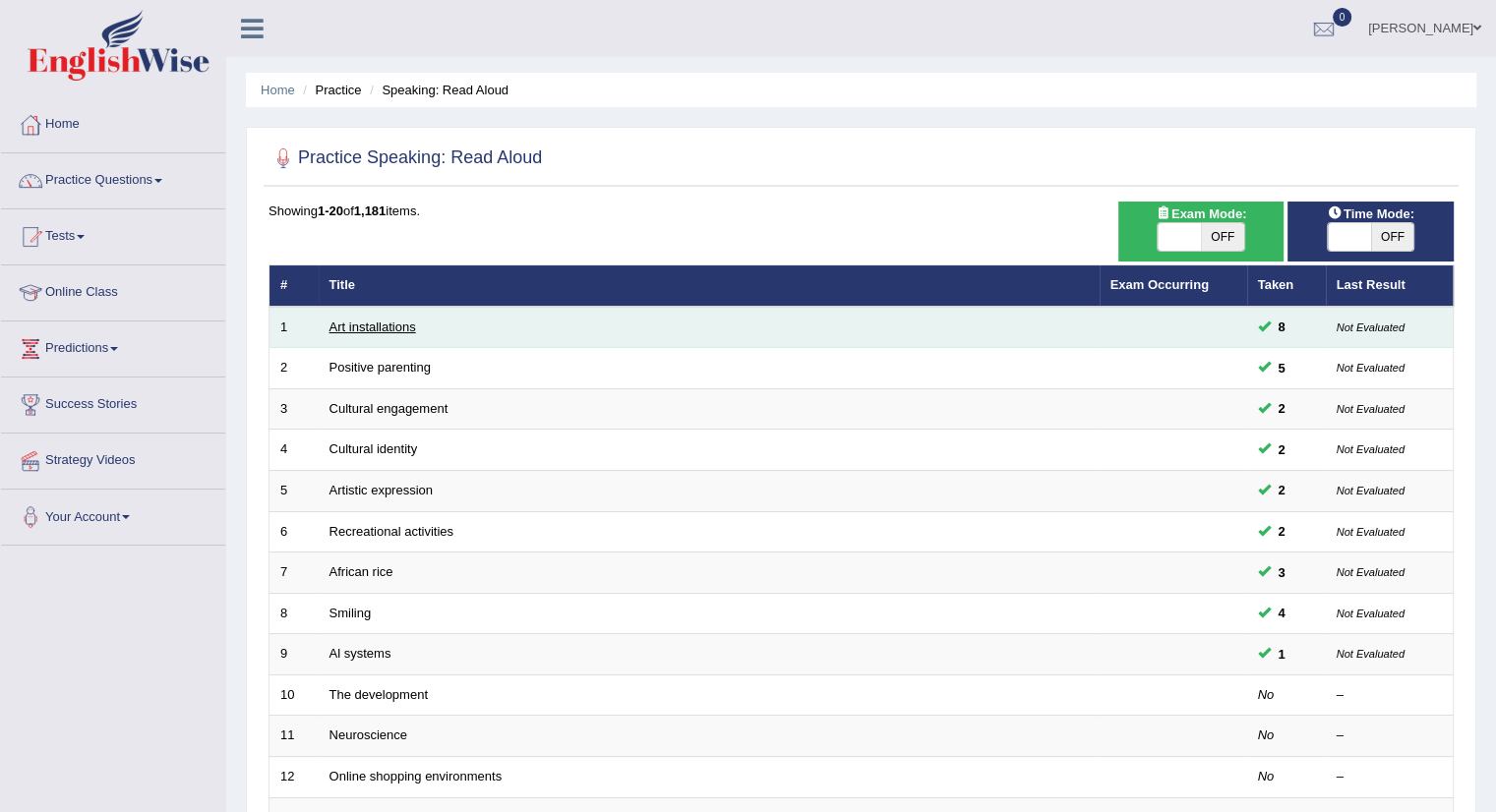
click at [402, 326] on link "Art installations" at bounding box center [373, 327] width 87 height 15
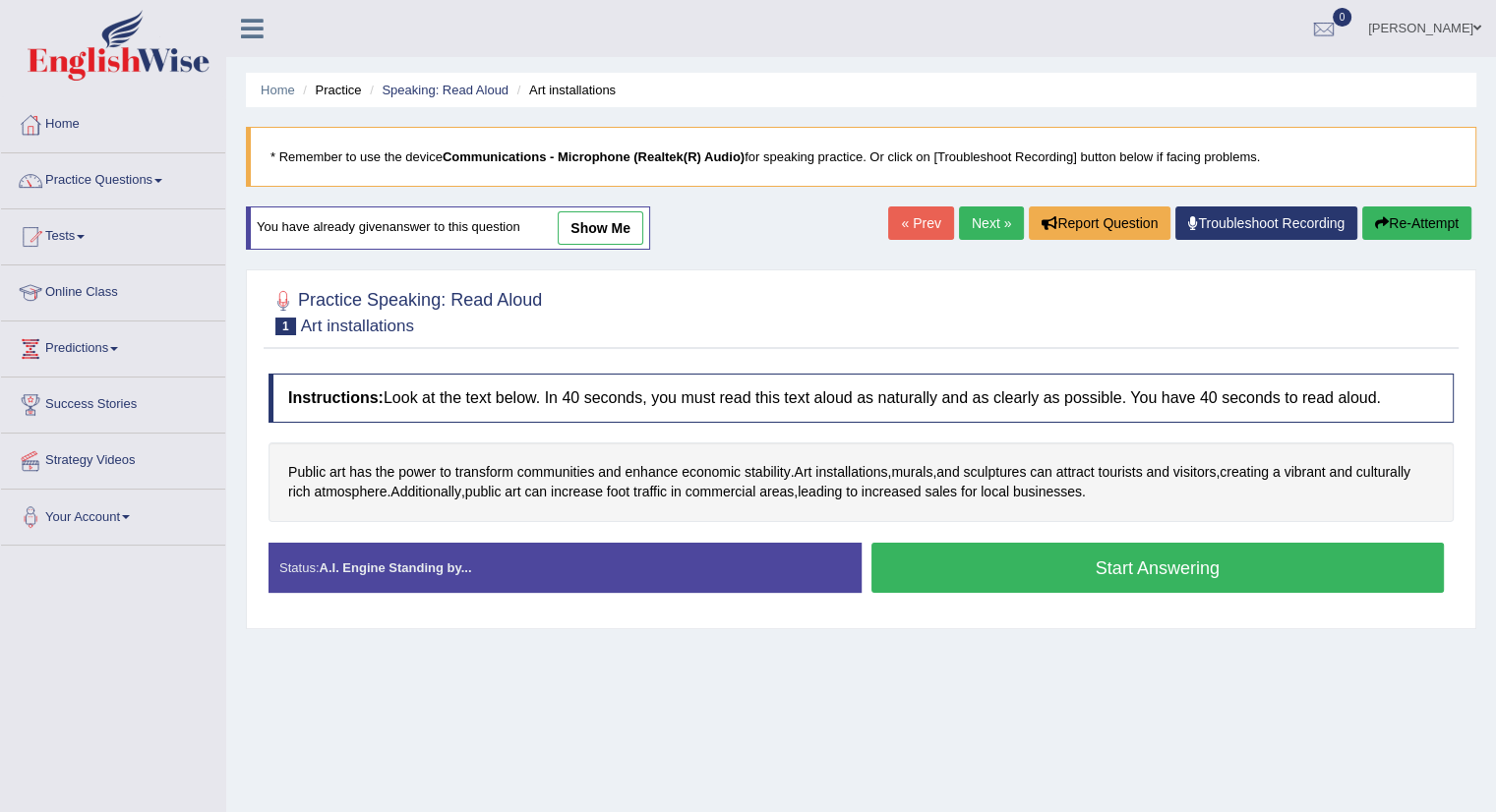
click at [1096, 577] on button "Start Answering" at bounding box center [1157, 568] width 573 height 50
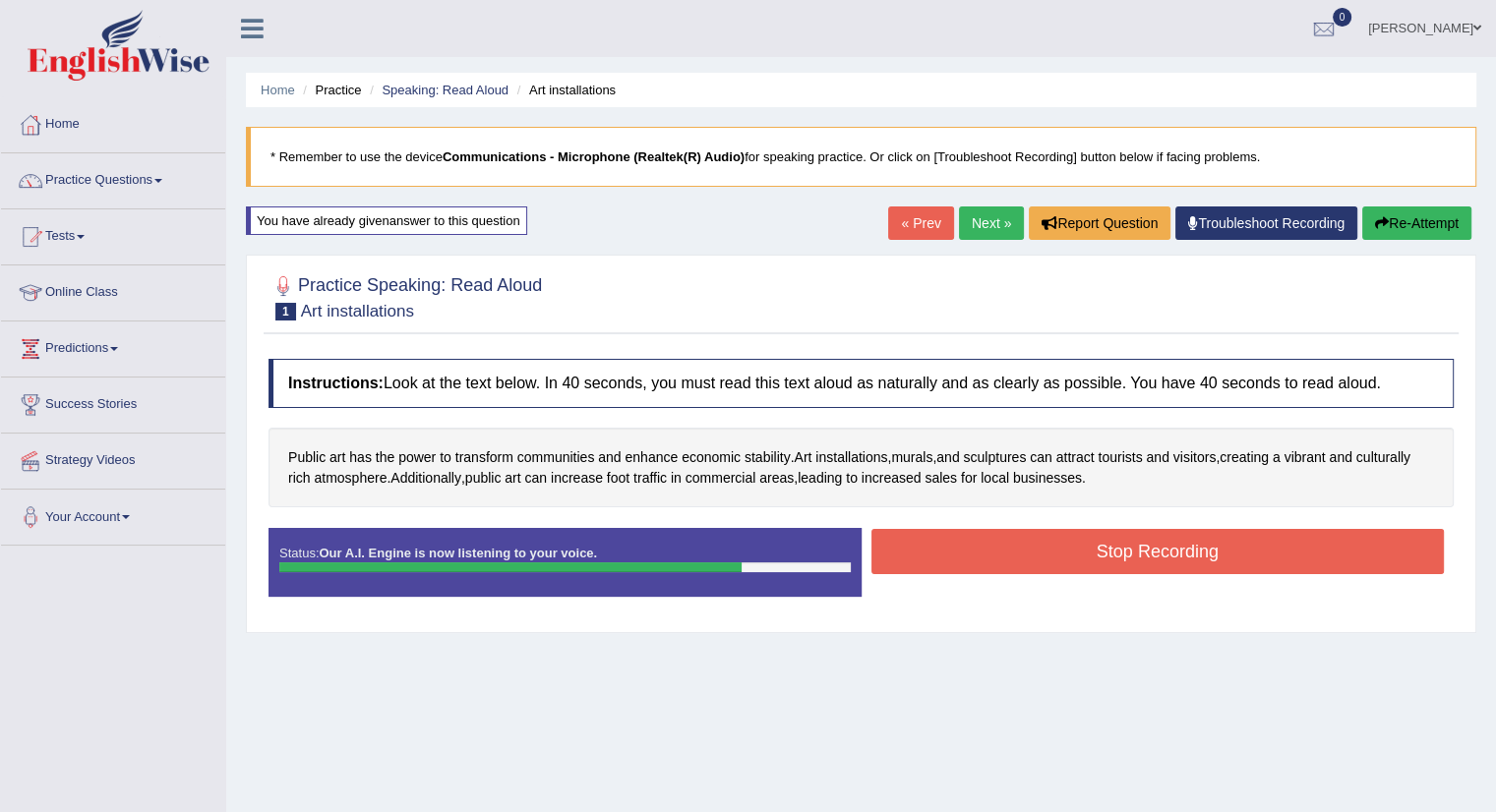
click at [1119, 558] on button "Stop Recording" at bounding box center [1157, 551] width 573 height 45
